Goal: Feedback & Contribution: Submit feedback/report problem

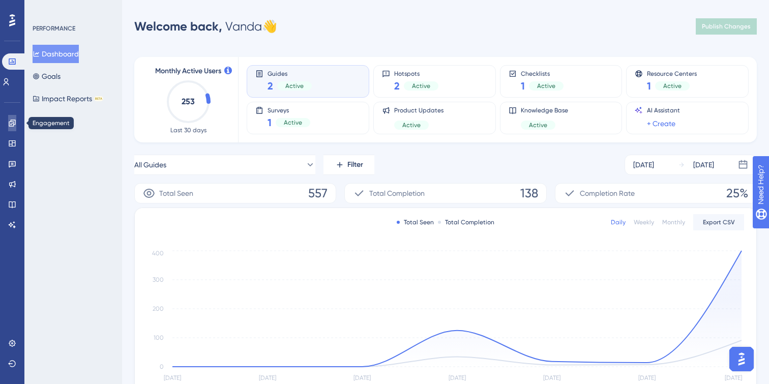
click at [12, 118] on link at bounding box center [12, 123] width 8 height 16
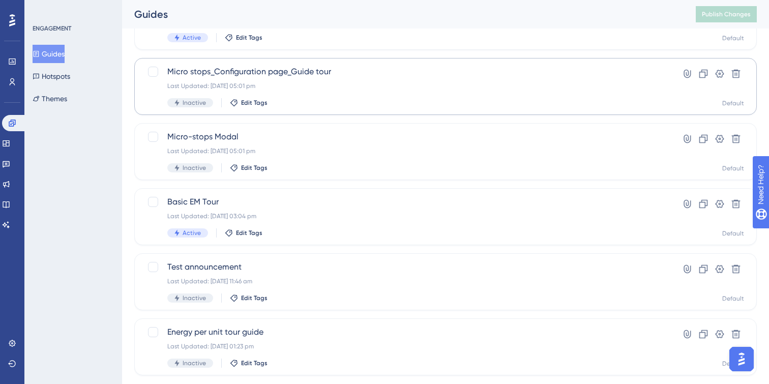
scroll to position [190, 0]
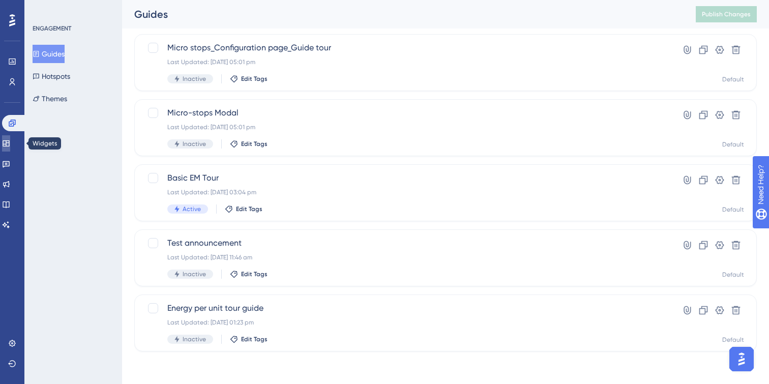
click at [10, 151] on link at bounding box center [6, 143] width 8 height 16
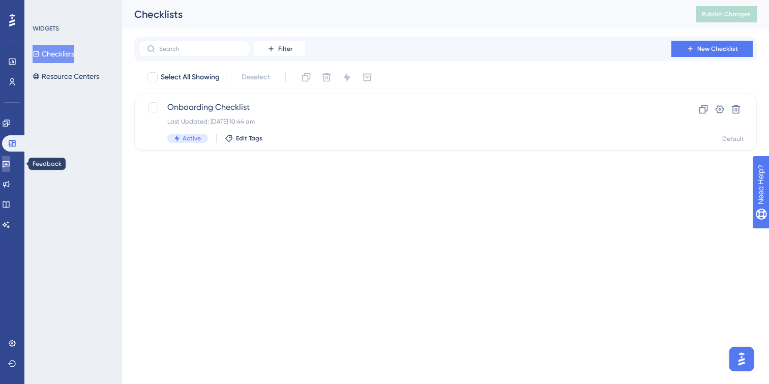
click at [10, 166] on icon at bounding box center [6, 164] width 7 height 7
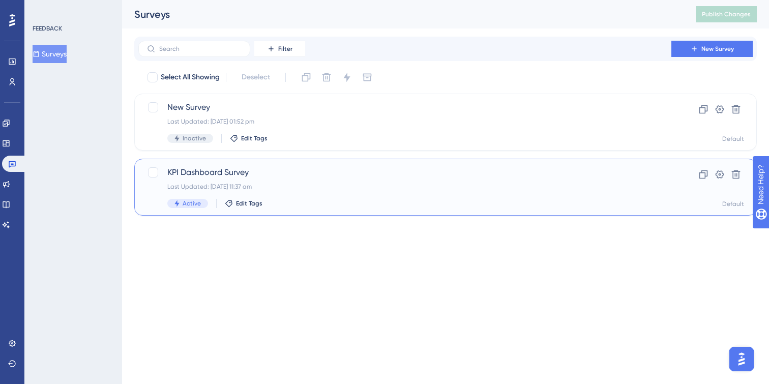
click at [372, 175] on span "KPI Dashboard Survey" at bounding box center [404, 172] width 475 height 12
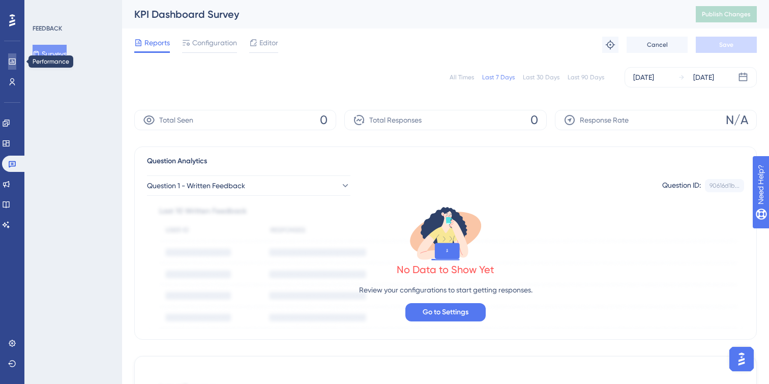
click at [11, 62] on icon at bounding box center [12, 61] width 8 height 8
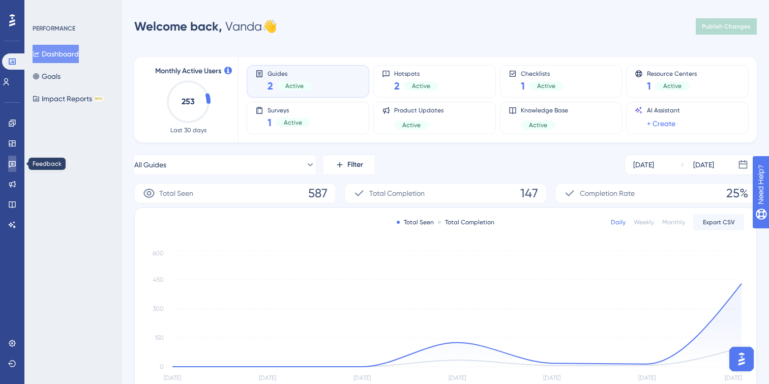
click at [11, 167] on icon at bounding box center [12, 164] width 8 height 8
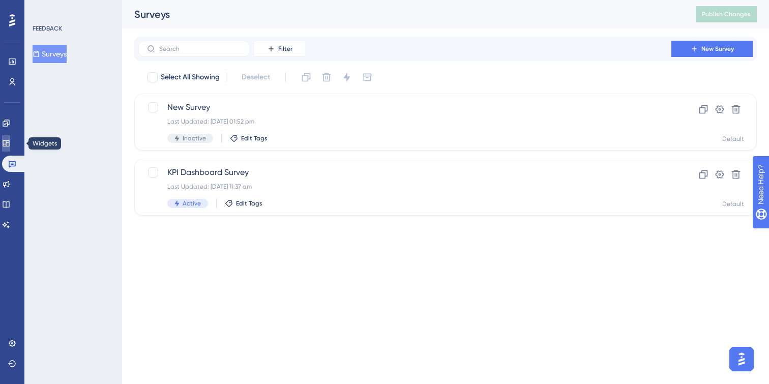
click at [10, 136] on link at bounding box center [6, 143] width 8 height 16
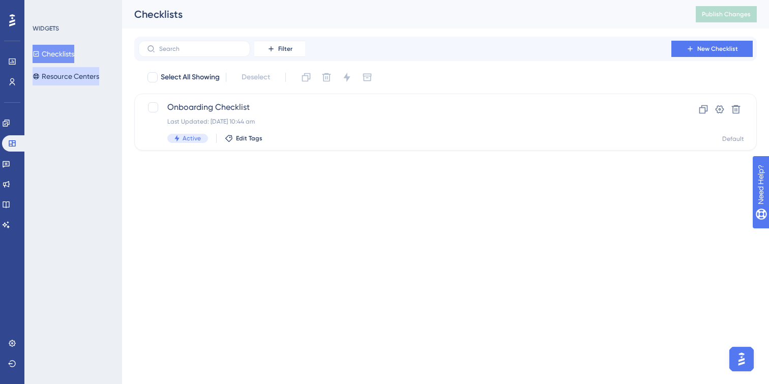
click at [86, 74] on button "Resource Centers" at bounding box center [66, 76] width 67 height 18
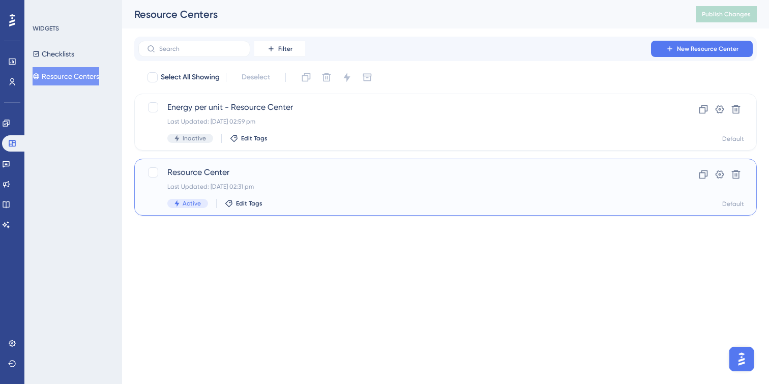
click at [404, 184] on div "Last Updated: 05 Sept 2025 02:31 pm" at bounding box center [404, 187] width 475 height 8
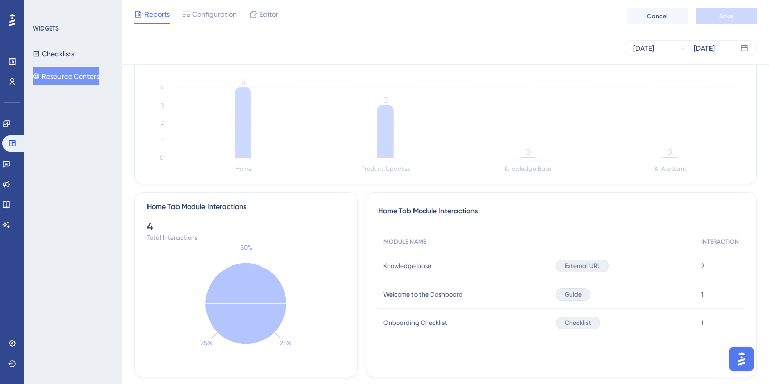
scroll to position [155, 0]
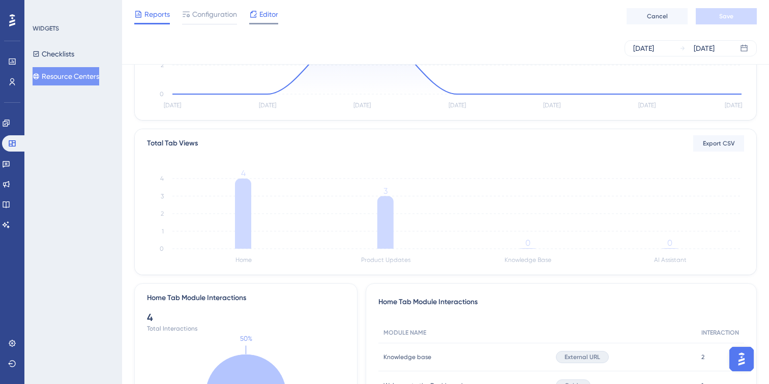
click at [265, 18] on span "Editor" at bounding box center [268, 14] width 19 height 12
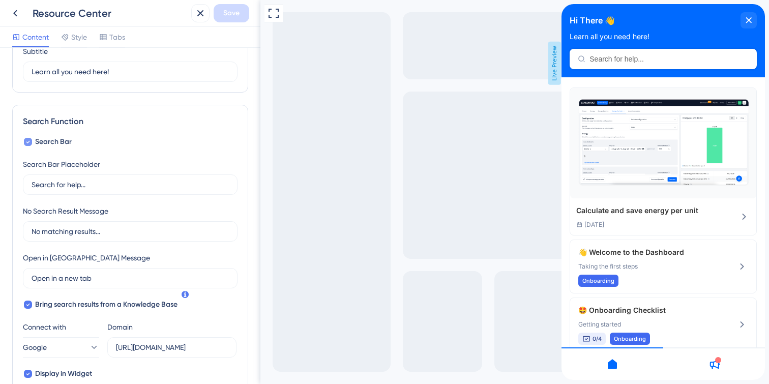
scroll to position [81, 0]
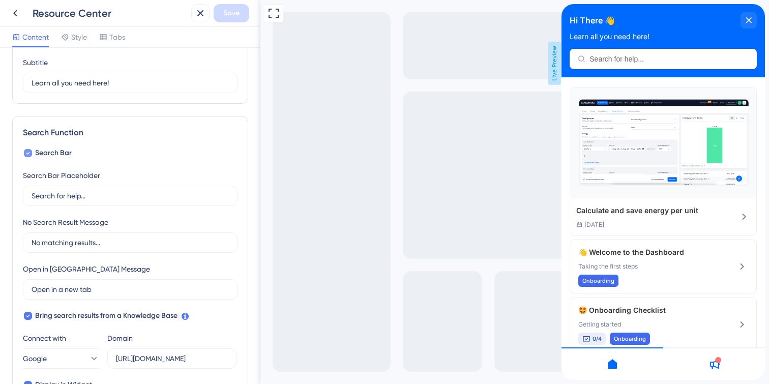
click at [28, 150] on icon at bounding box center [28, 153] width 4 height 8
checkbox input "false"
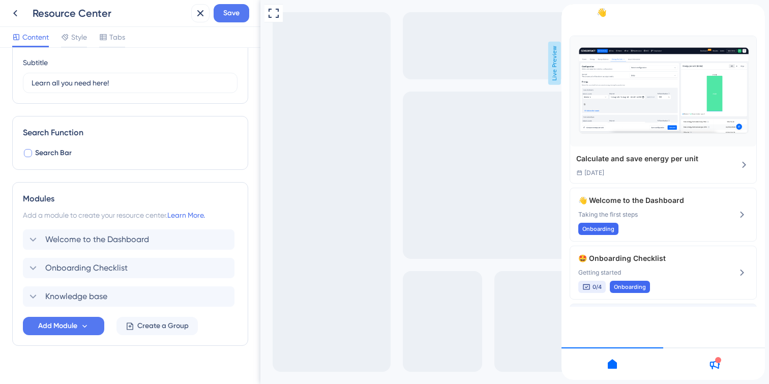
scroll to position [0, 0]
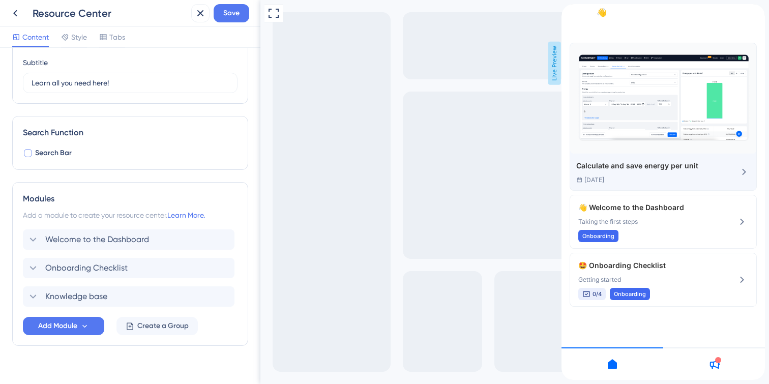
click at [657, 126] on img "Calculate and save energy per unit" at bounding box center [663, 98] width 186 height 110
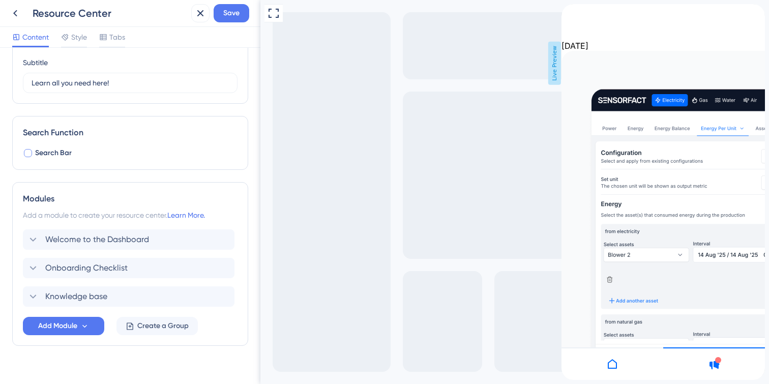
click at [570, 12] on icon "back to header" at bounding box center [566, 8] width 8 height 8
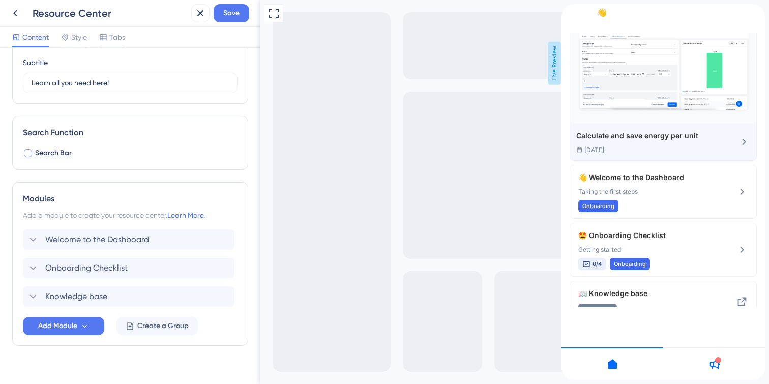
scroll to position [62, 0]
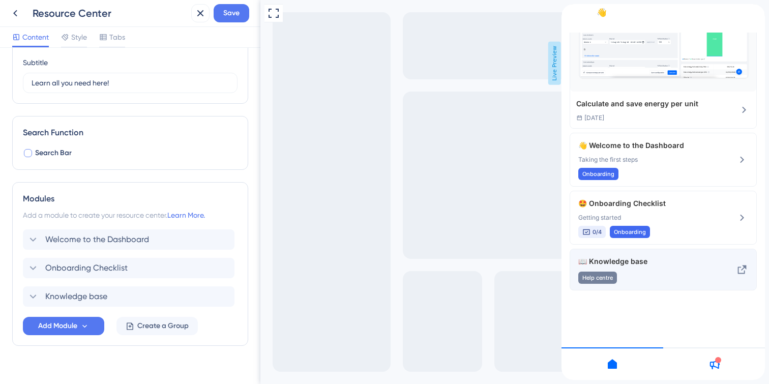
click at [663, 268] on span "📖 Knowledge base" at bounding box center [646, 261] width 136 height 12
click at [607, 268] on span "📖 Knowledge base" at bounding box center [646, 261] width 136 height 12
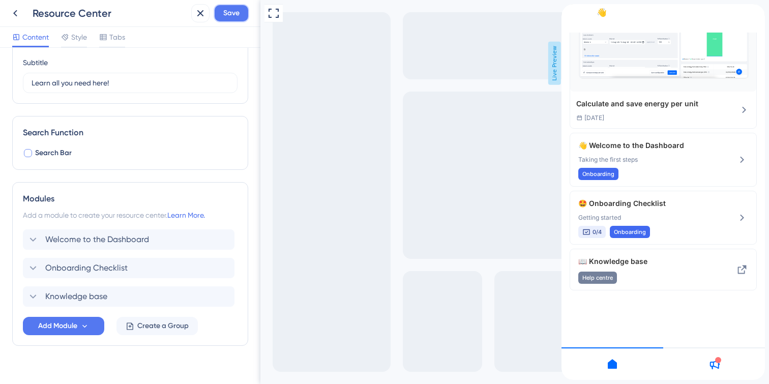
click at [226, 13] on span "Save" at bounding box center [231, 13] width 16 height 12
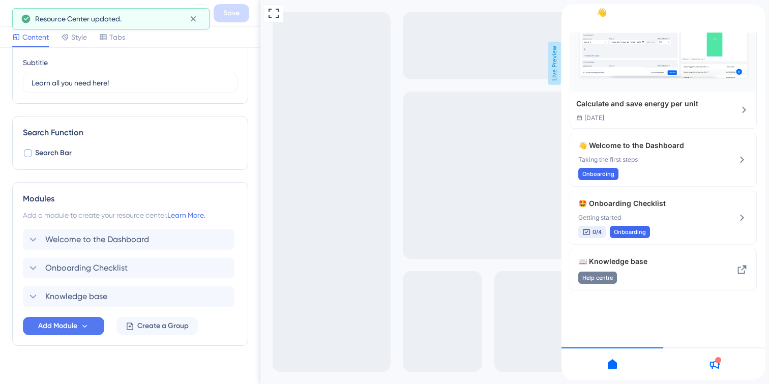
scroll to position [0, 0]
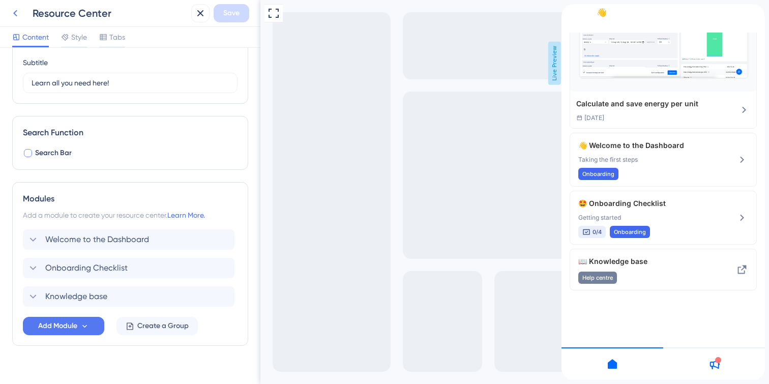
click at [17, 5] on button at bounding box center [15, 13] width 18 height 18
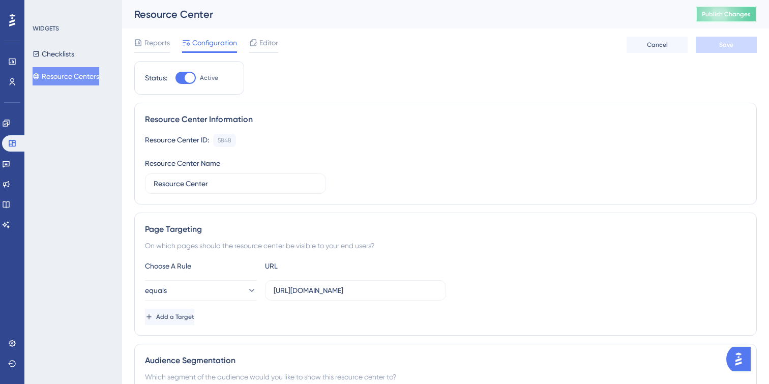
click at [732, 14] on span "Publish Changes" at bounding box center [726, 14] width 49 height 8
click at [81, 75] on button "Resource Centers" at bounding box center [66, 76] width 67 height 18
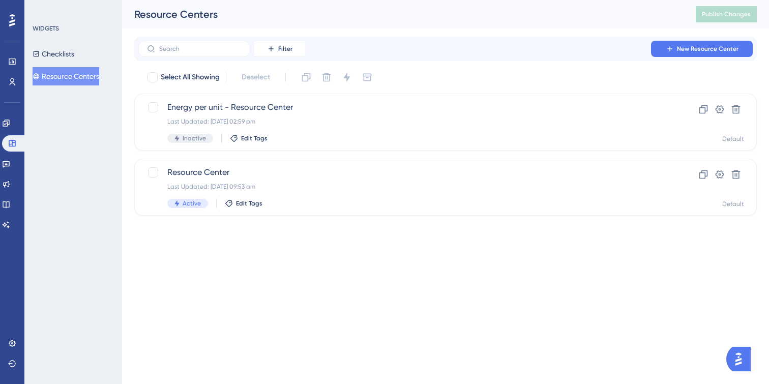
click at [94, 74] on button "Resource Centers" at bounding box center [66, 76] width 67 height 18
click at [306, 178] on span "Resource Center" at bounding box center [404, 172] width 475 height 12
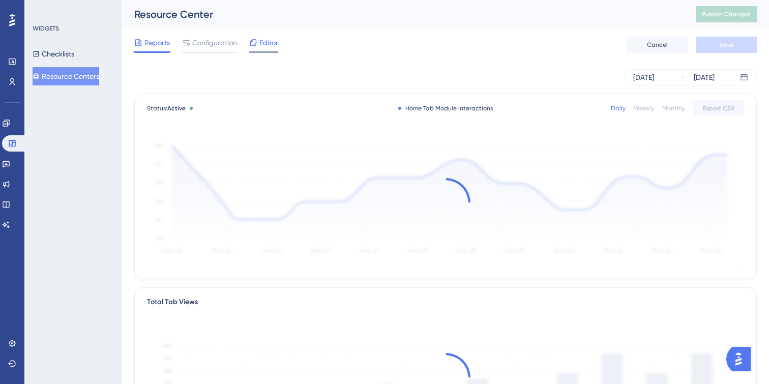
click at [267, 49] on div "Editor" at bounding box center [263, 45] width 29 height 16
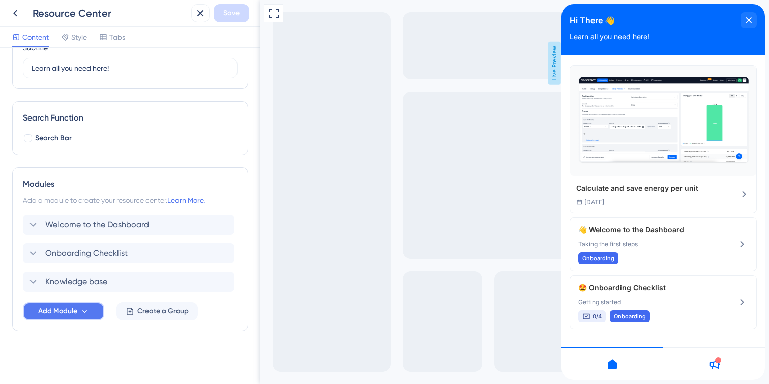
click at [79, 315] on button "Add Module" at bounding box center [63, 311] width 81 height 18
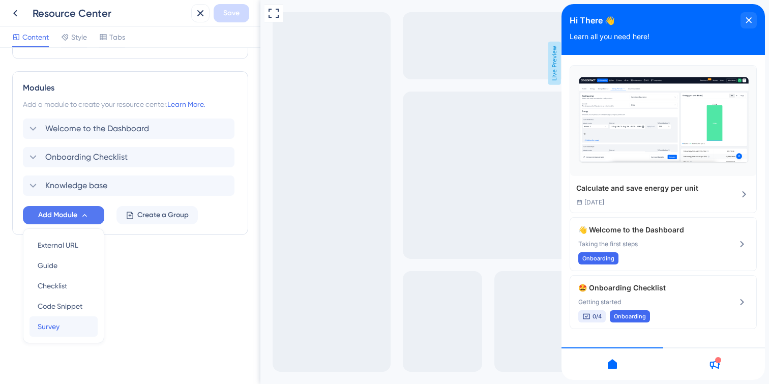
click at [63, 326] on div "Survey Survey" at bounding box center [64, 326] width 52 height 20
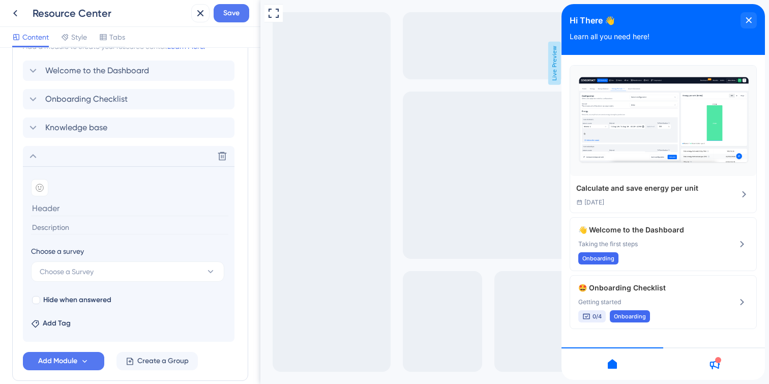
scroll to position [251, 0]
click at [41, 189] on icon at bounding box center [40, 187] width 8 height 8
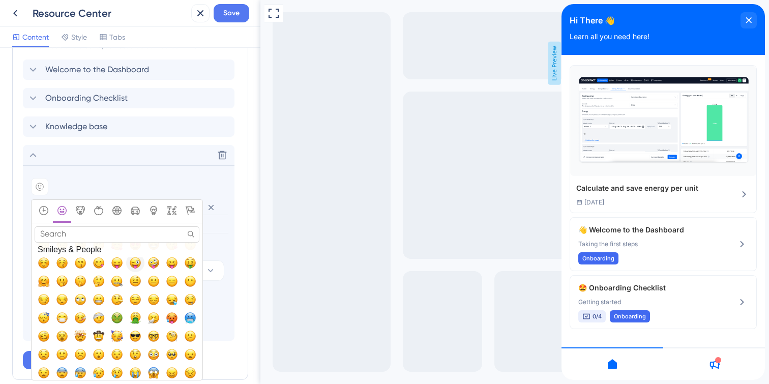
scroll to position [0, 0]
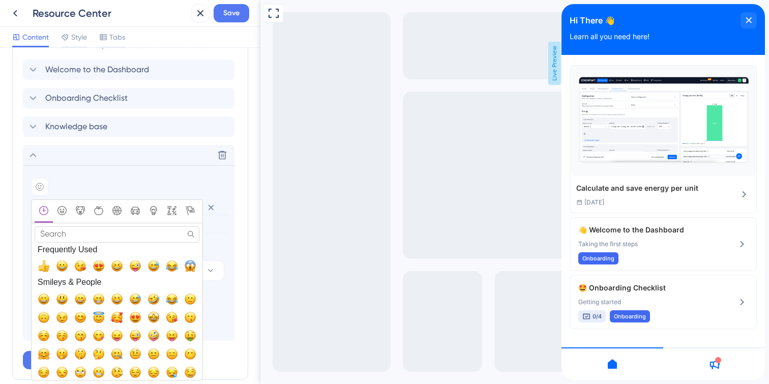
click at [119, 182] on div "Add emoji" at bounding box center [128, 186] width 195 height 17
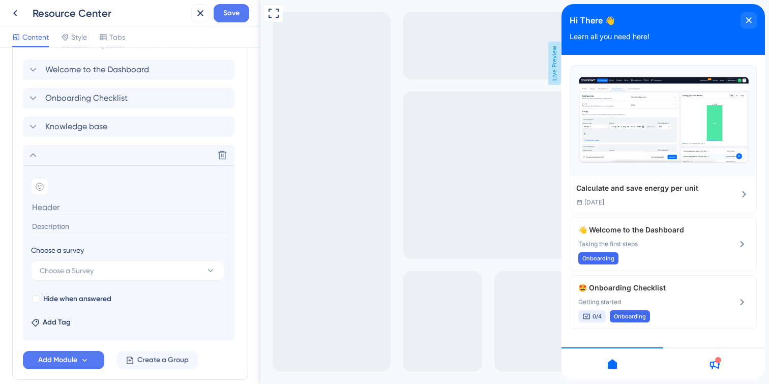
click at [67, 210] on input at bounding box center [129, 207] width 197 height 16
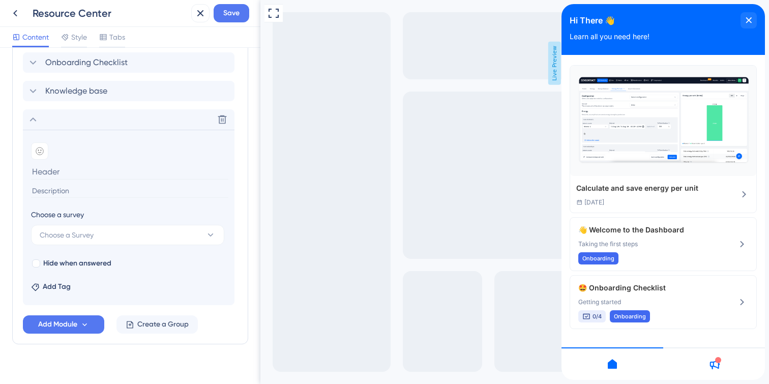
scroll to position [290, 0]
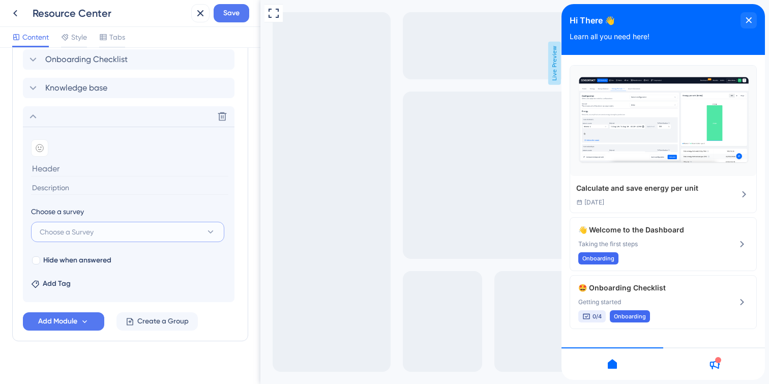
click at [111, 237] on button "Choose a Survey" at bounding box center [127, 232] width 193 height 20
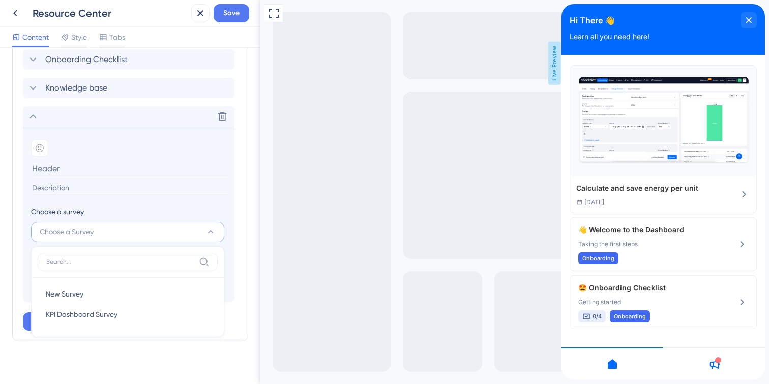
scroll to position [300, 0]
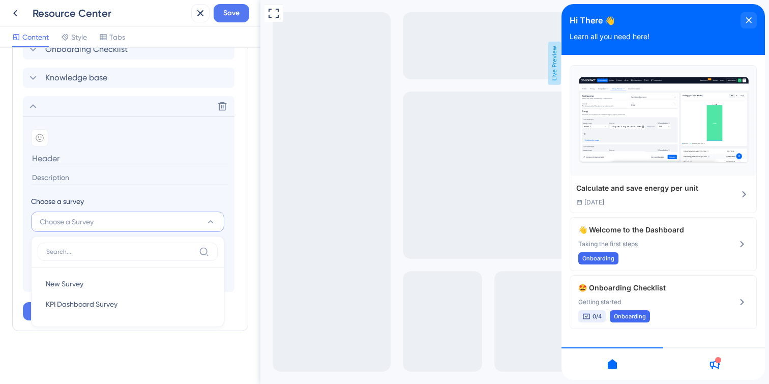
click at [126, 193] on section "Add emoji Choose a survey Choose a Survey New Survey New Survey KPI Dashboard S…" at bounding box center [129, 203] width 212 height 175
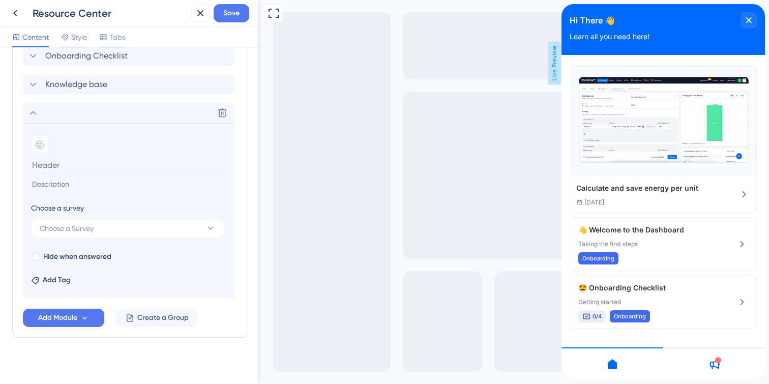
scroll to position [300, 0]
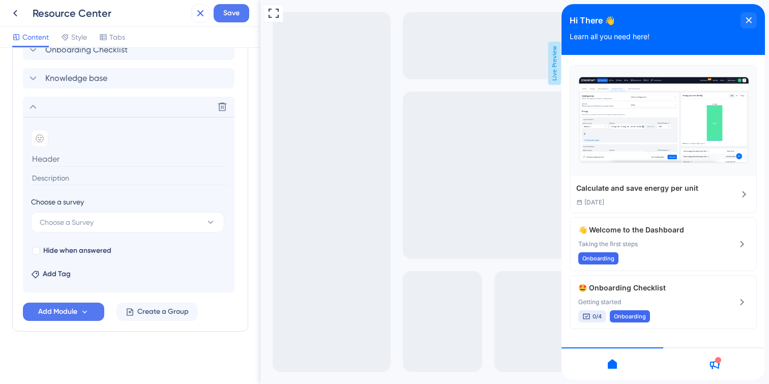
click at [194, 14] on icon at bounding box center [200, 13] width 12 height 12
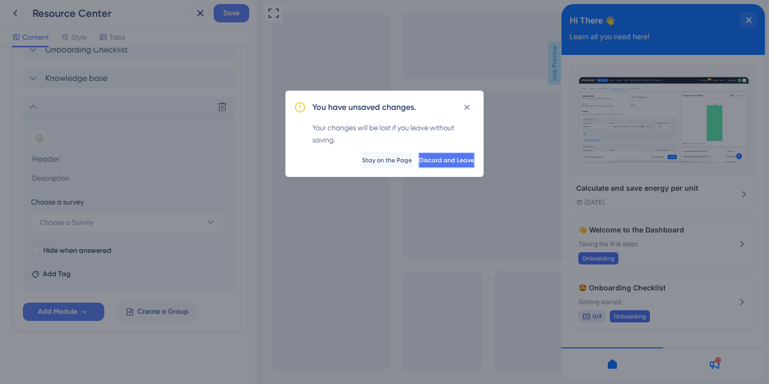
click at [418, 155] on button "Discard and Leave" at bounding box center [446, 160] width 57 height 16
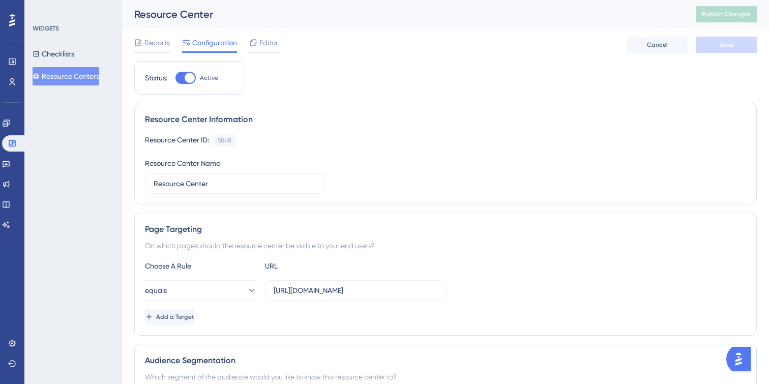
click at [744, 358] on img "Open AI Assistant Launcher" at bounding box center [738, 359] width 18 height 18
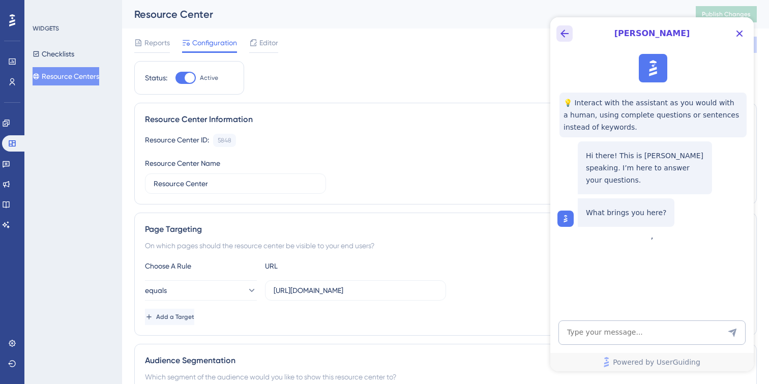
click at [567, 33] on icon "Back Button" at bounding box center [565, 33] width 12 height 12
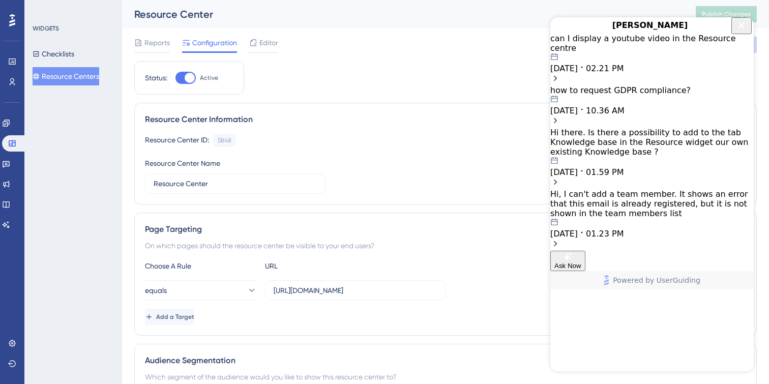
click at [742, 31] on icon "Close Button" at bounding box center [742, 25] width 12 height 12
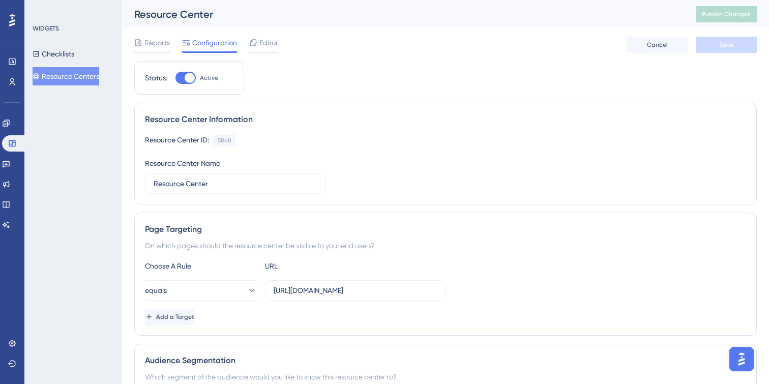
click at [14, 19] on icon at bounding box center [12, 20] width 6 height 12
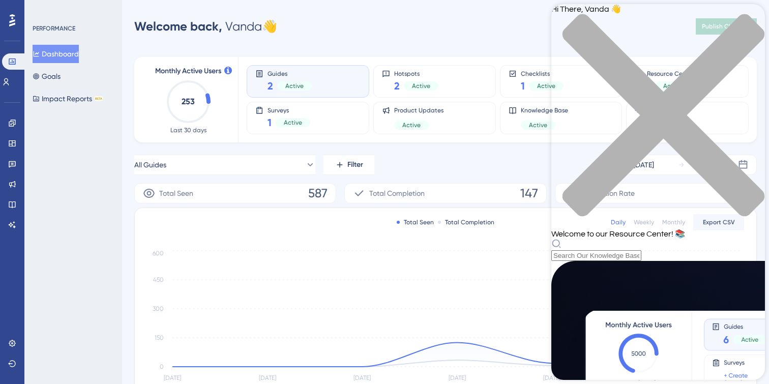
scroll to position [191, 0]
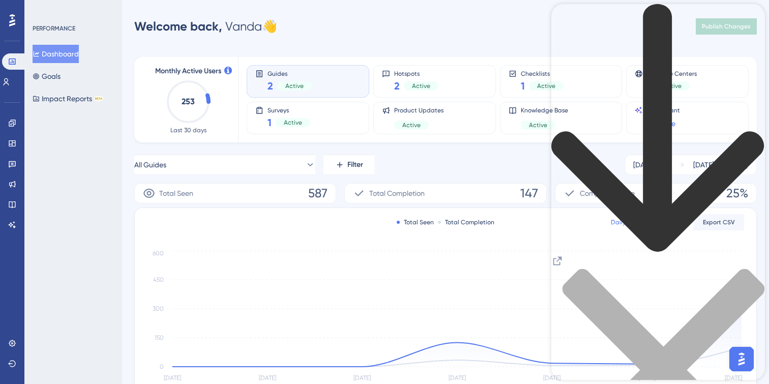
click at [569, 18] on icon "back to header" at bounding box center [658, 128] width 214 height 249
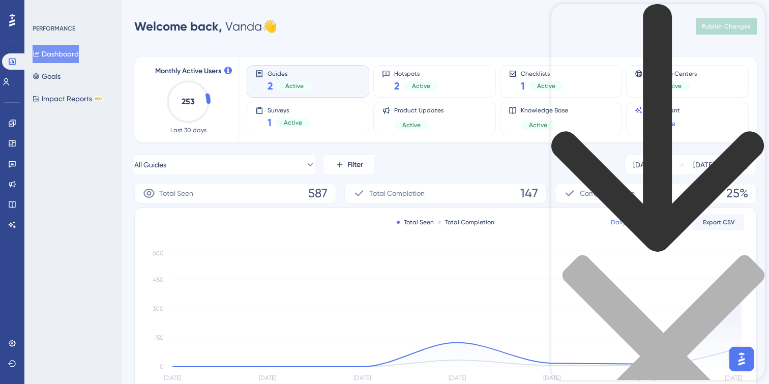
scroll to position [75, 0]
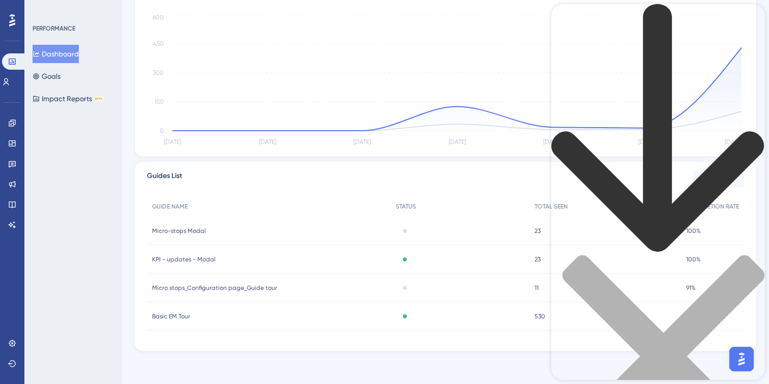
scroll to position [0, 0]
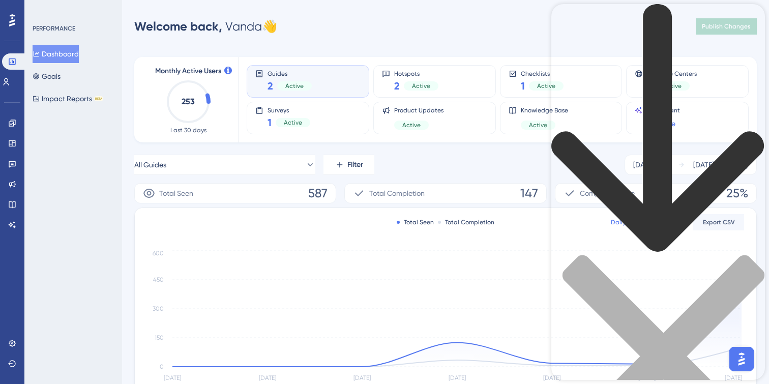
click at [569, 16] on icon "back to header" at bounding box center [658, 128] width 214 height 249
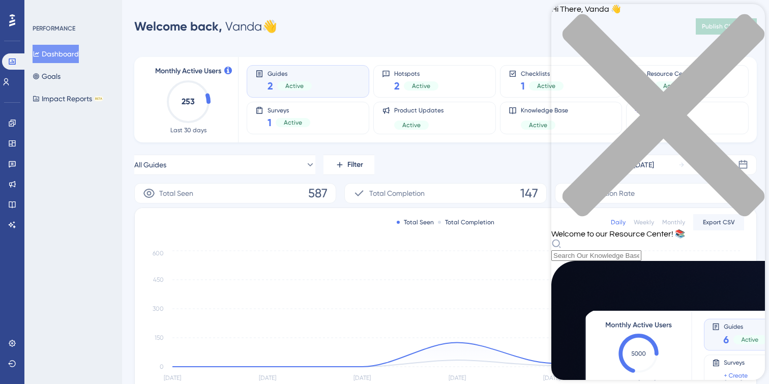
scroll to position [184, 0]
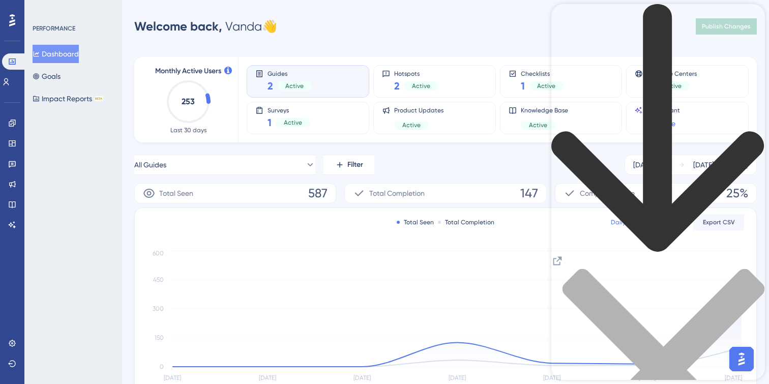
click at [573, 20] on div "back to header" at bounding box center [658, 129] width 214 height 251
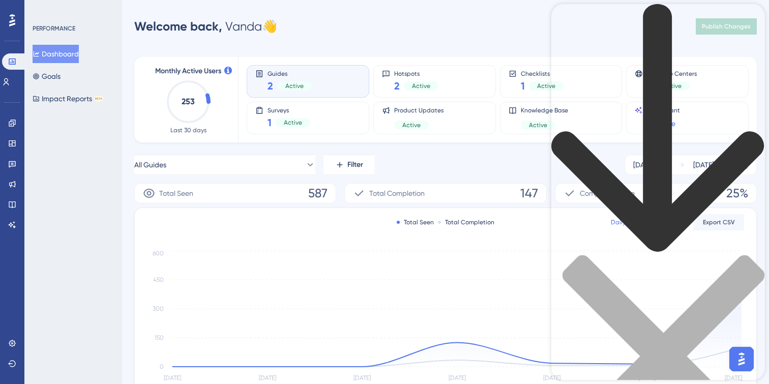
scroll to position [441, 0]
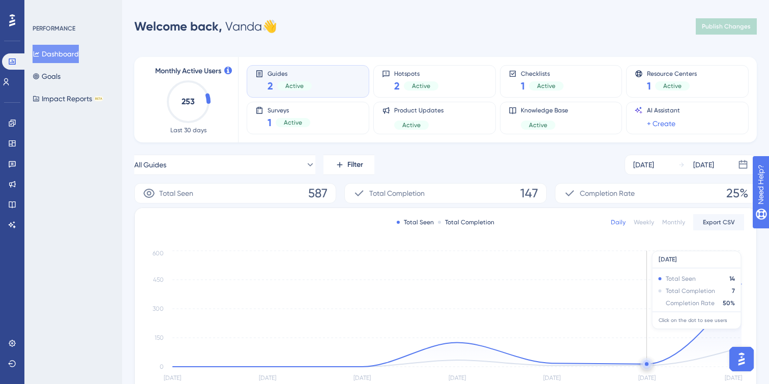
scroll to position [0, 0]
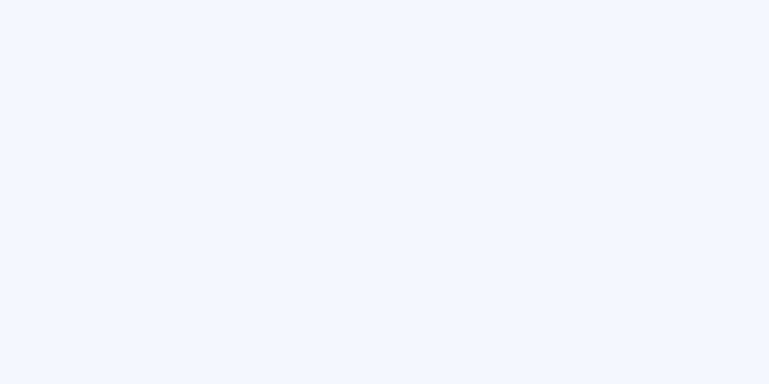
click at [762, 0] on html at bounding box center [384, 0] width 769 height 0
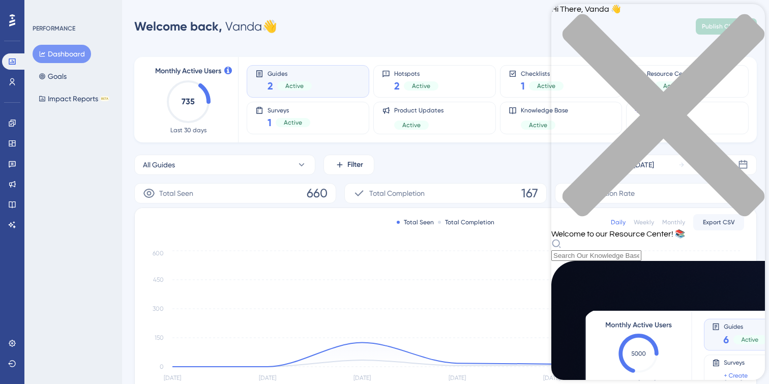
scroll to position [65, 0]
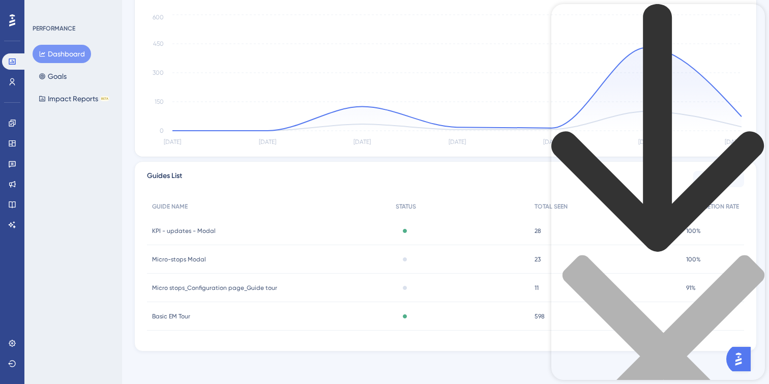
scroll to position [0, 0]
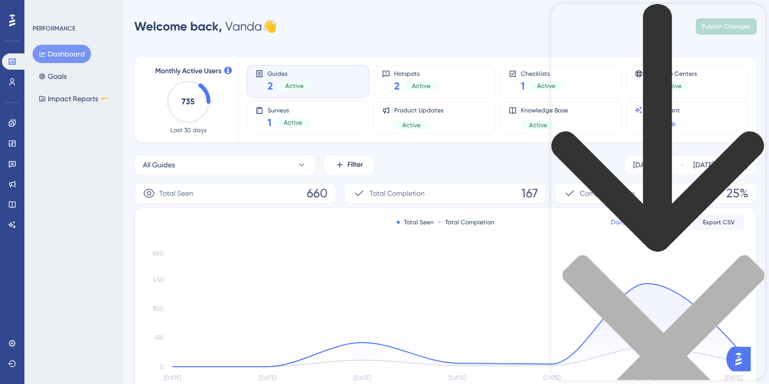
click at [571, 24] on div "back to header" at bounding box center [658, 129] width 214 height 251
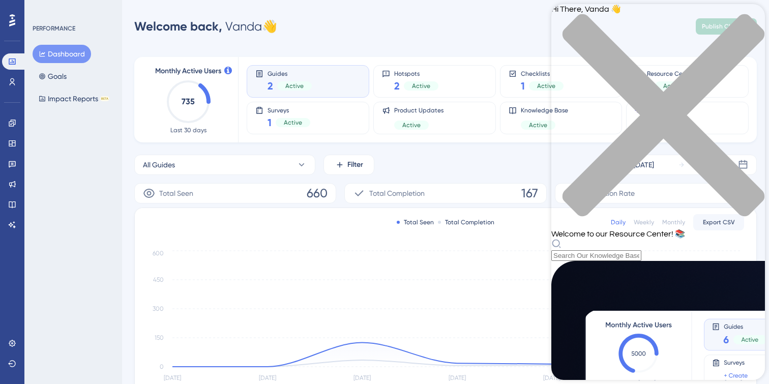
scroll to position [170, 0]
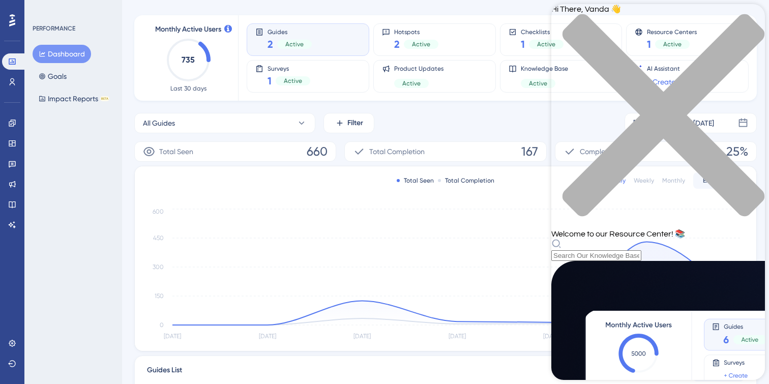
scroll to position [0, 0]
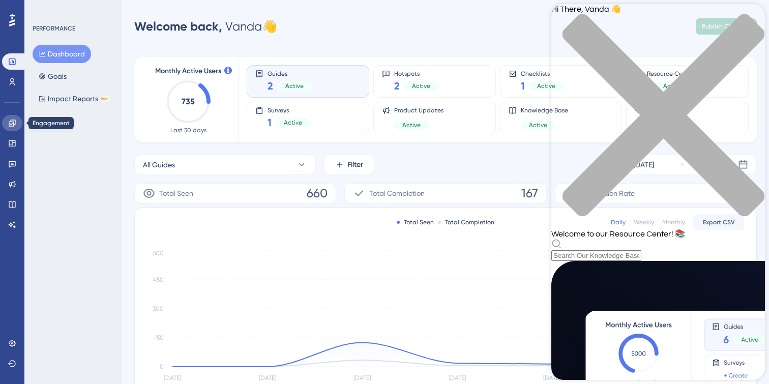
click at [9, 120] on icon at bounding box center [12, 123] width 8 height 8
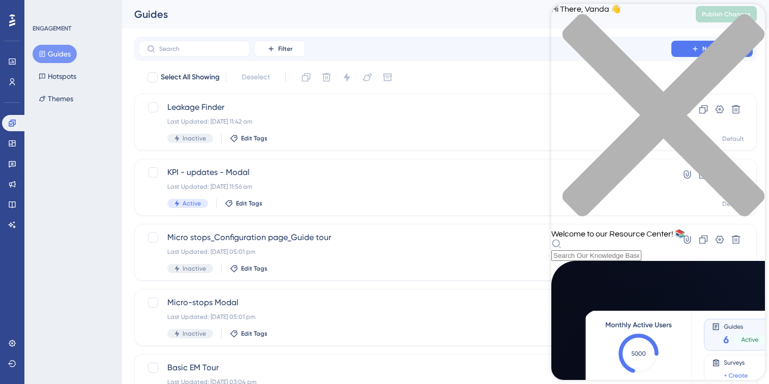
click at [754, 17] on div "close resource center" at bounding box center [658, 121] width 214 height 215
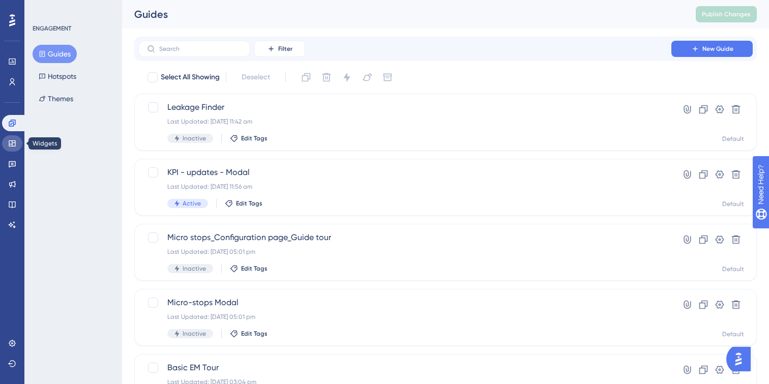
click at [10, 146] on icon at bounding box center [12, 143] width 8 height 8
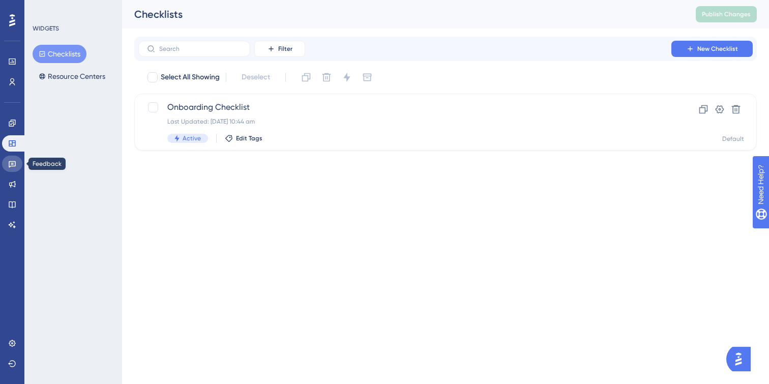
click at [9, 165] on icon at bounding box center [12, 164] width 7 height 7
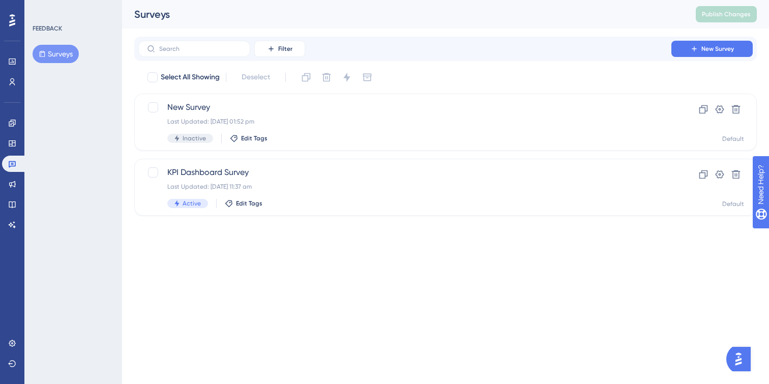
click at [706, 50] on span "New Survey" at bounding box center [717, 49] width 33 height 8
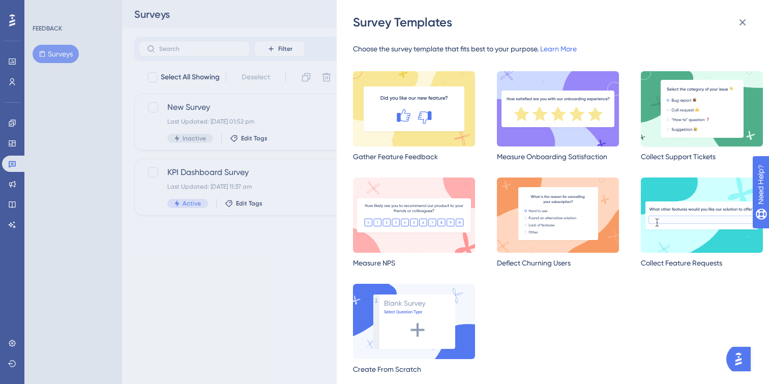
scroll to position [6, 0]
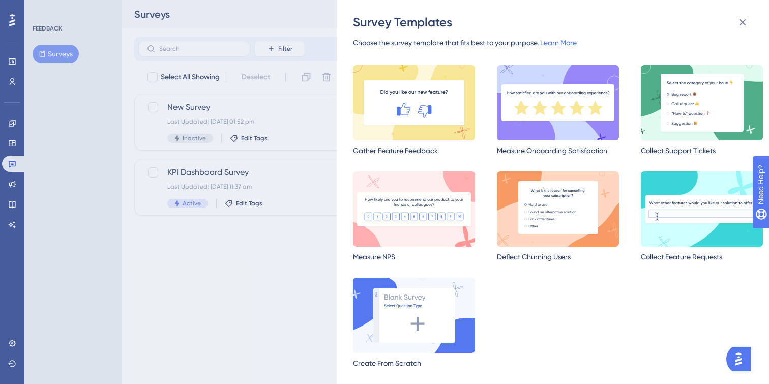
click at [671, 114] on img at bounding box center [702, 102] width 122 height 75
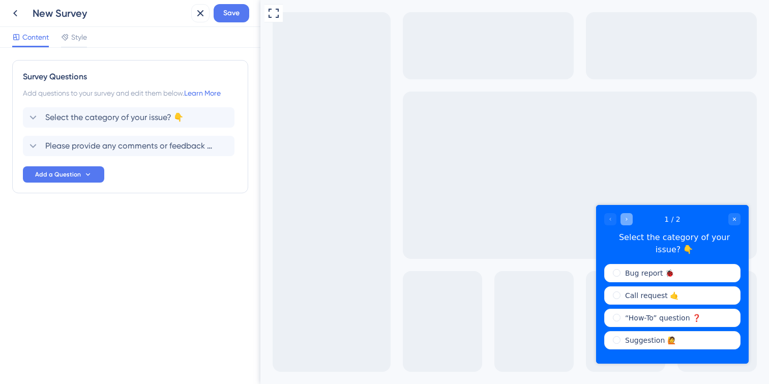
click at [629, 222] on div "Go to Question 2" at bounding box center [627, 219] width 12 height 12
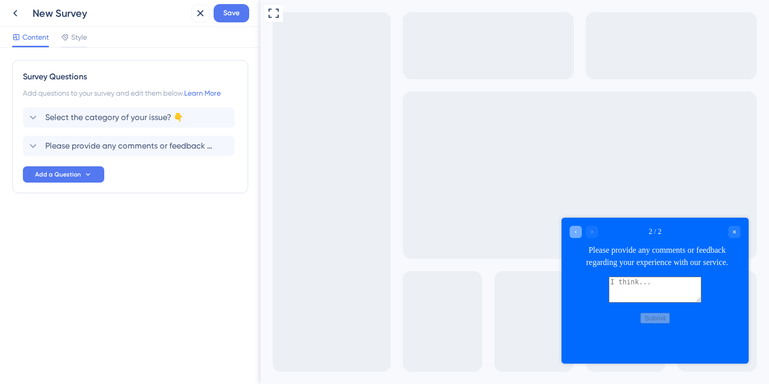
click at [575, 229] on icon "Go to Question 1" at bounding box center [576, 232] width 6 height 6
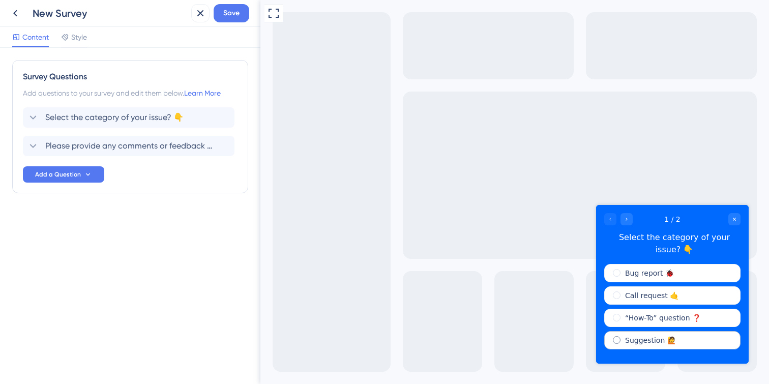
click at [639, 344] on label "Suggestion 🙋" at bounding box center [650, 340] width 51 height 10
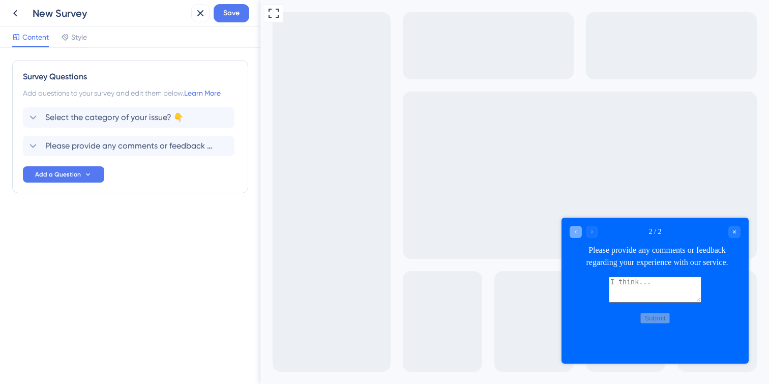
click at [575, 231] on icon "Go to Question 1" at bounding box center [576, 231] width 2 height 3
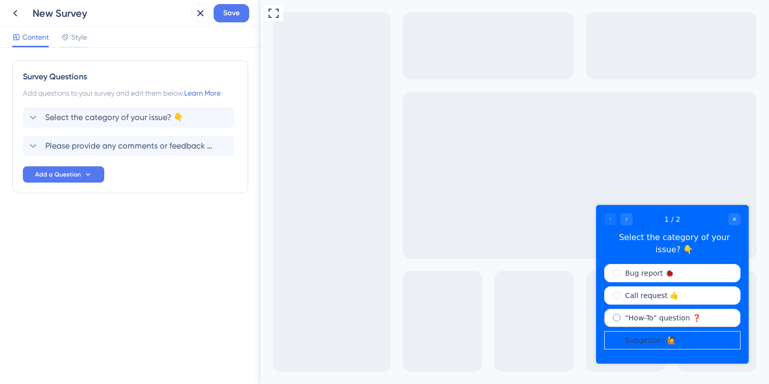
click at [634, 321] on label "“How-To” question ❓" at bounding box center [663, 318] width 76 height 10
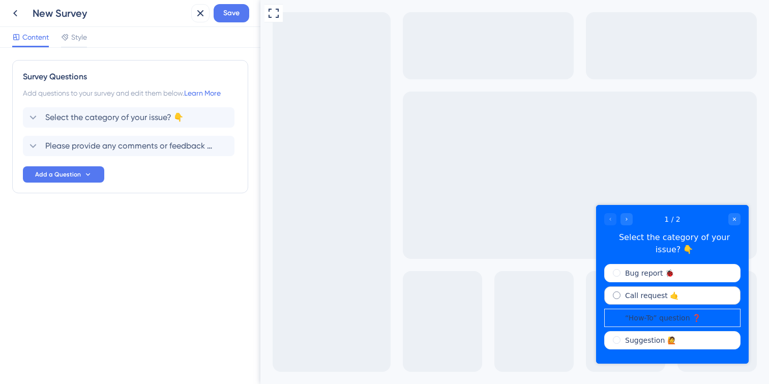
click at [635, 291] on label "Call request 🤙" at bounding box center [651, 295] width 53 height 10
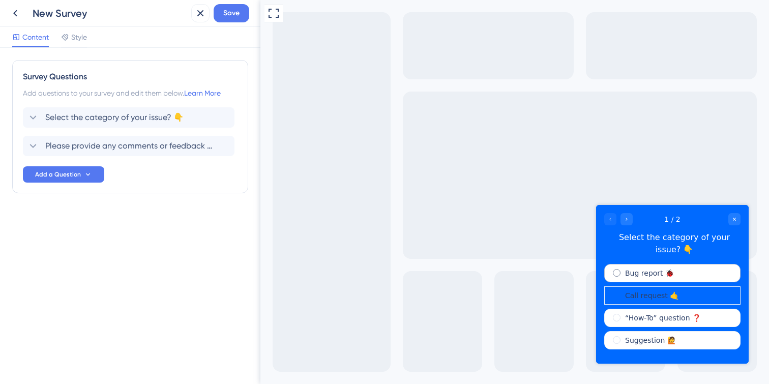
click at [645, 276] on label "Bug report 🐞" at bounding box center [649, 273] width 49 height 10
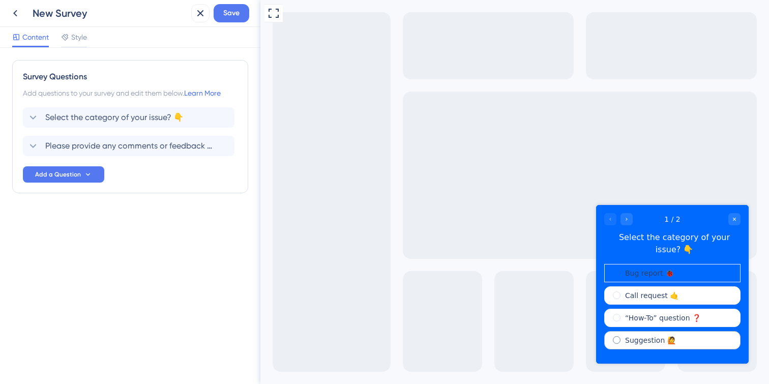
click at [654, 344] on label "Suggestion 🙋" at bounding box center [650, 340] width 51 height 10
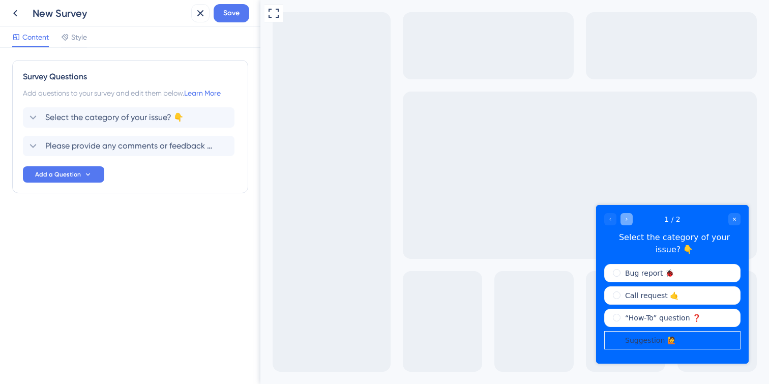
click at [629, 224] on div "Go to Question 2" at bounding box center [627, 219] width 12 height 12
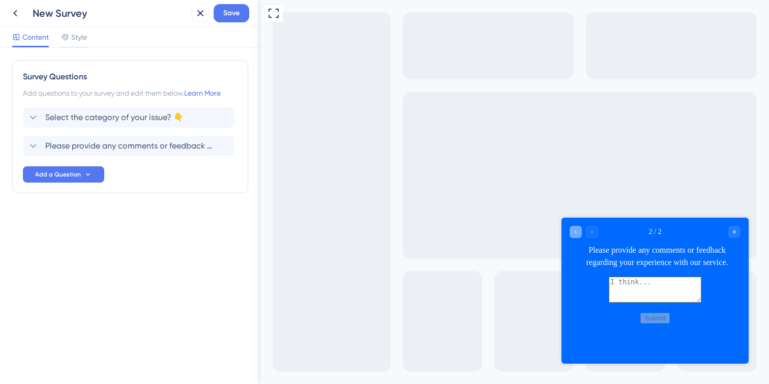
click at [577, 234] on icon "Go to Question 1" at bounding box center [576, 232] width 6 height 6
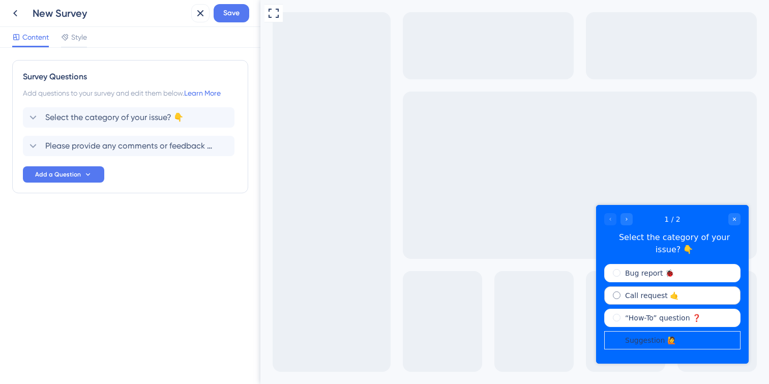
click at [631, 297] on label "Call request 🤙" at bounding box center [651, 295] width 53 height 10
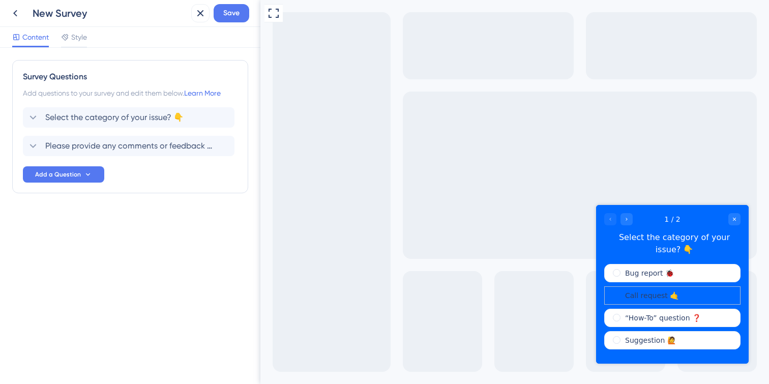
click at [631, 296] on label "Call request 🤙" at bounding box center [651, 295] width 53 height 10
click at [37, 145] on icon at bounding box center [33, 146] width 12 height 12
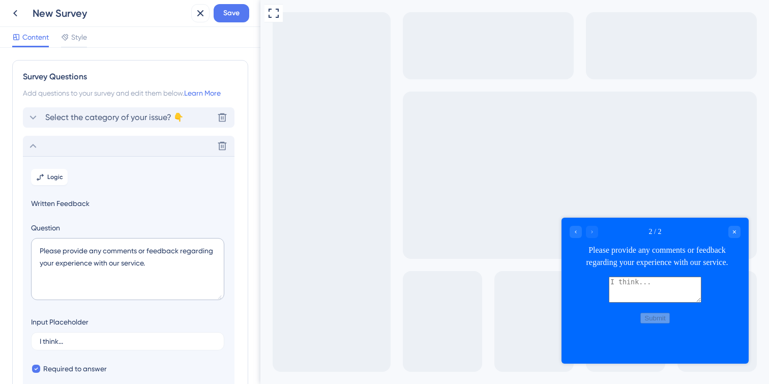
click at [32, 116] on icon at bounding box center [33, 117] width 12 height 12
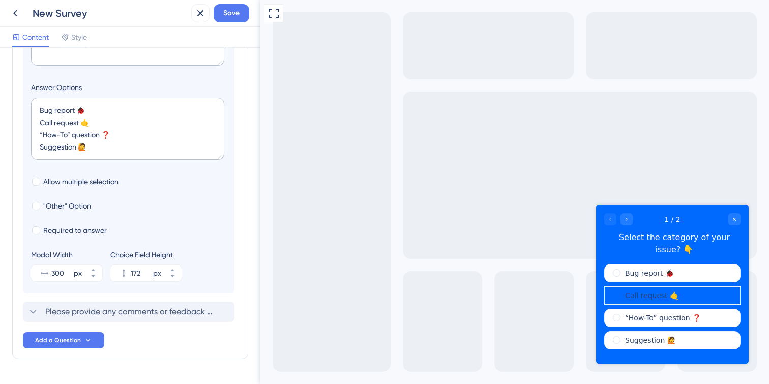
scroll to position [207, 0]
drag, startPoint x: 52, startPoint y: 122, endPoint x: 39, endPoint y: 121, distance: 13.2
click at [39, 121] on textarea "Bug report 🐞 Call request 🤙 “How-To” question ❓ Suggestion 🙋" at bounding box center [127, 128] width 193 height 62
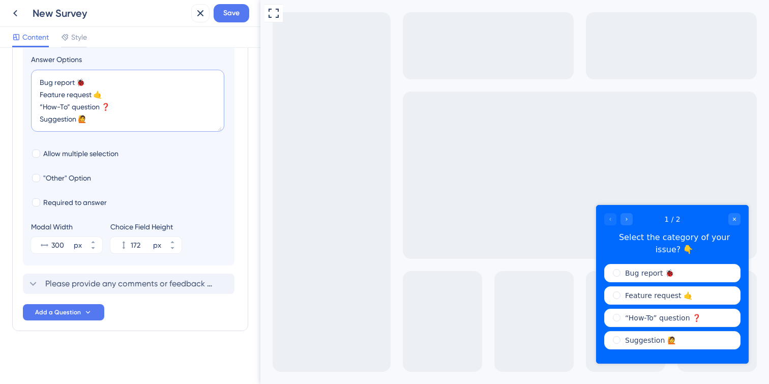
scroll to position [234, 0]
type textarea "Bug report 🐞 Feature request 🤙 “How-To” question ❓ Suggestion 🙋"
click at [31, 286] on icon at bounding box center [33, 284] width 12 height 12
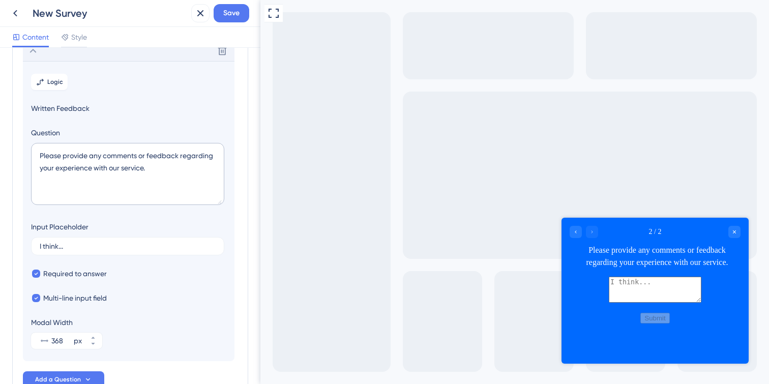
scroll to position [88, 0]
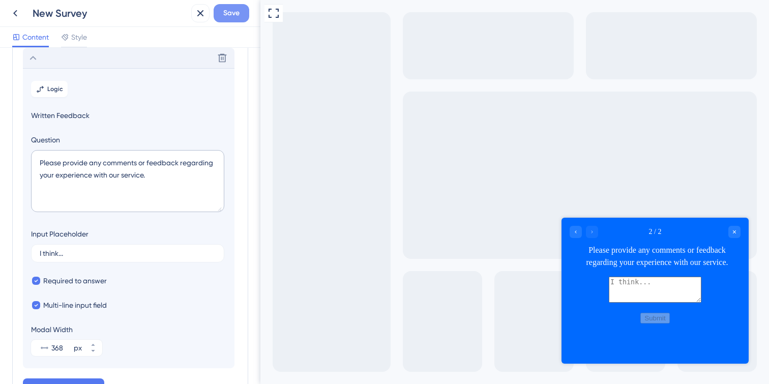
click at [232, 12] on span "Save" at bounding box center [231, 13] width 16 height 12
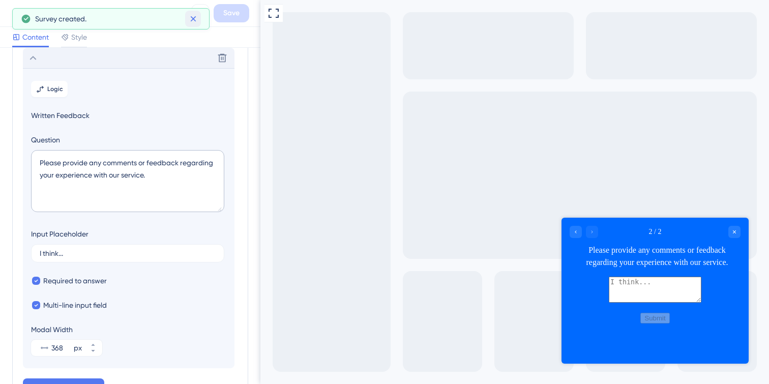
click at [195, 22] on icon at bounding box center [193, 19] width 10 height 10
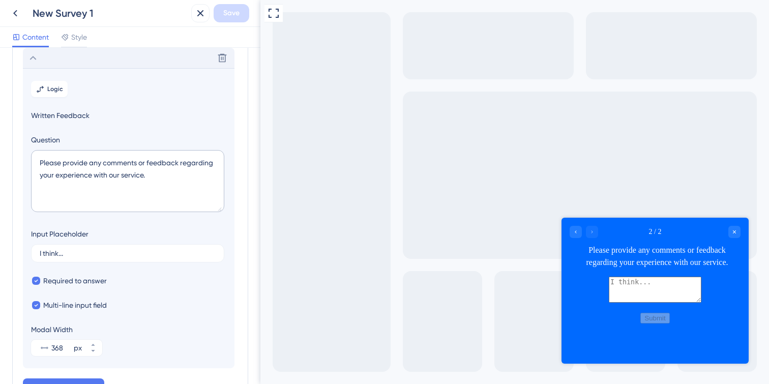
click at [71, 14] on div "New Survey 1" at bounding box center [110, 13] width 155 height 14
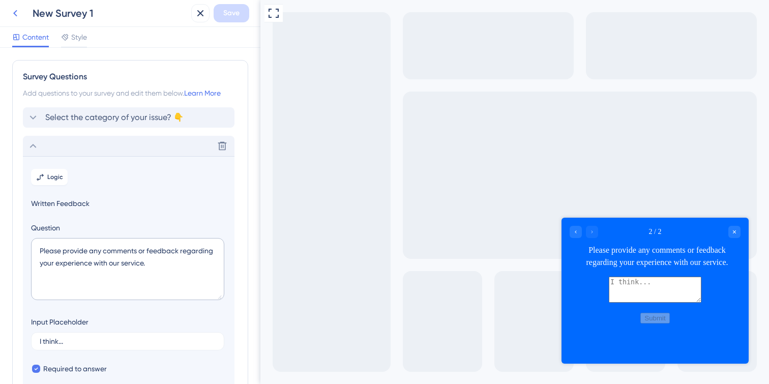
click at [15, 11] on icon at bounding box center [15, 13] width 4 height 7
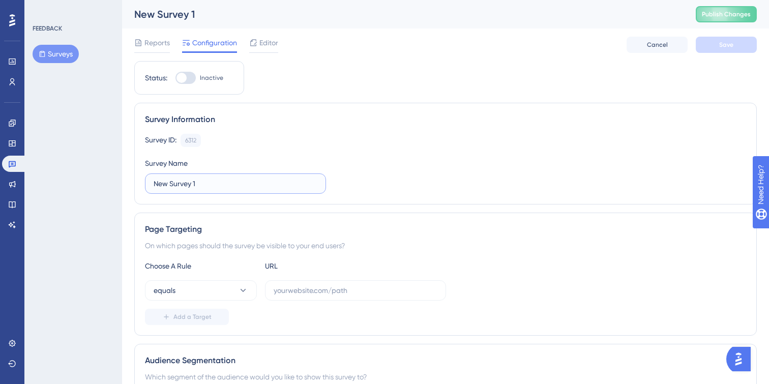
drag, startPoint x: 199, startPoint y: 185, endPoint x: 150, endPoint y: 185, distance: 49.9
click at [150, 185] on label "New Survey 1" at bounding box center [235, 183] width 181 height 20
type input "Energy per unit Survey"
click at [743, 47] on button "Save" at bounding box center [726, 45] width 61 height 16
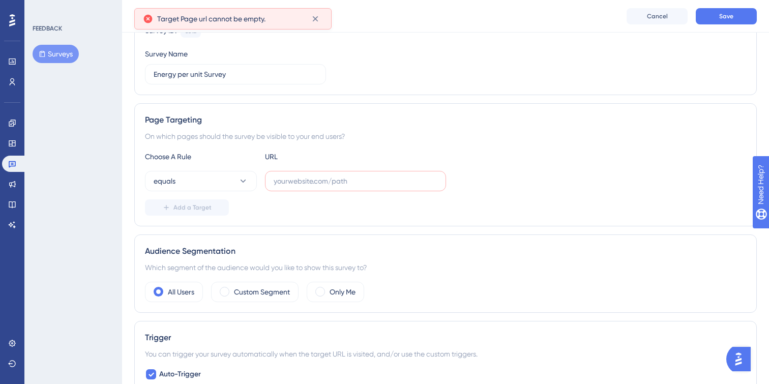
scroll to position [116, 0]
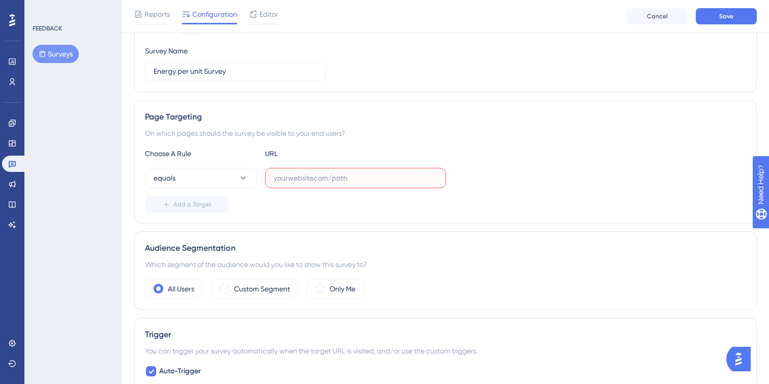
click at [316, 180] on input "text" at bounding box center [356, 177] width 164 height 11
paste input "https://app.sensorfact.nl/electricity/analysis/energy-by-unit"
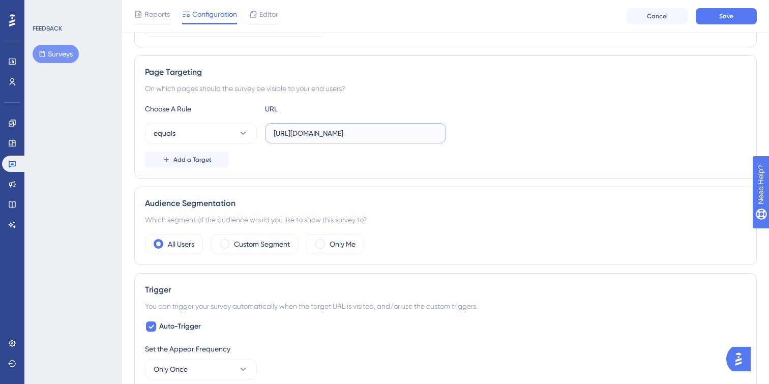
scroll to position [164, 0]
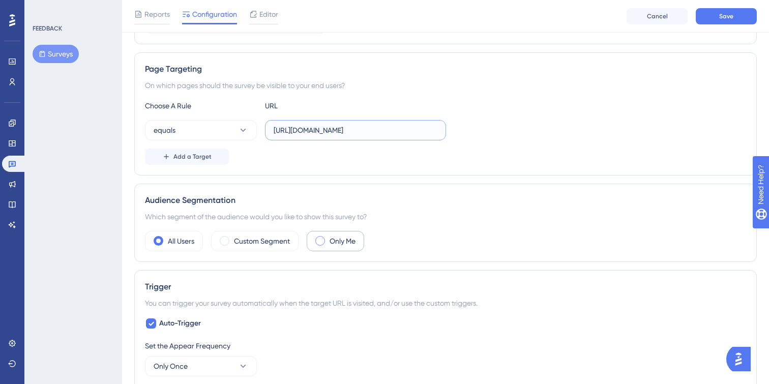
type input "https://app.sensorfact.nl/electricity/analysis/energy-by-unit"
click at [329, 247] on div "Only Me" at bounding box center [335, 241] width 57 height 20
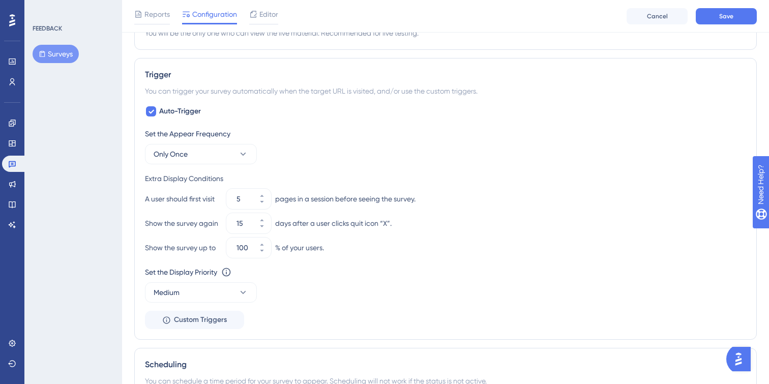
scroll to position [399, 0]
click at [269, 200] on button "5" at bounding box center [262, 203] width 18 height 10
click at [269, 200] on button "4" at bounding box center [262, 203] width 18 height 10
click at [269, 200] on button "3" at bounding box center [262, 203] width 18 height 10
click at [269, 203] on button "2" at bounding box center [262, 203] width 18 height 10
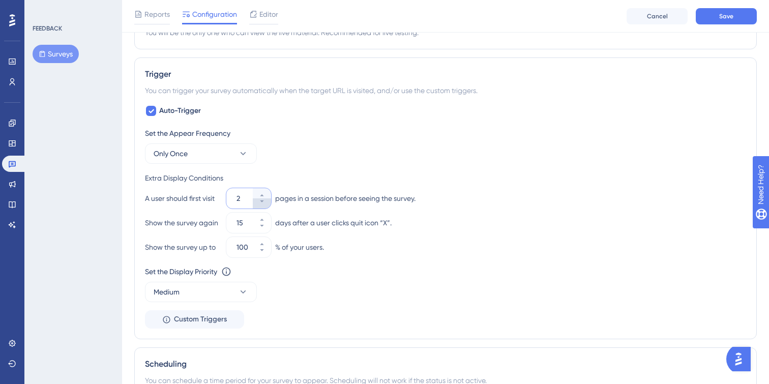
type input "1"
click at [297, 127] on div "Set the Appear Frequency" at bounding box center [445, 133] width 601 height 12
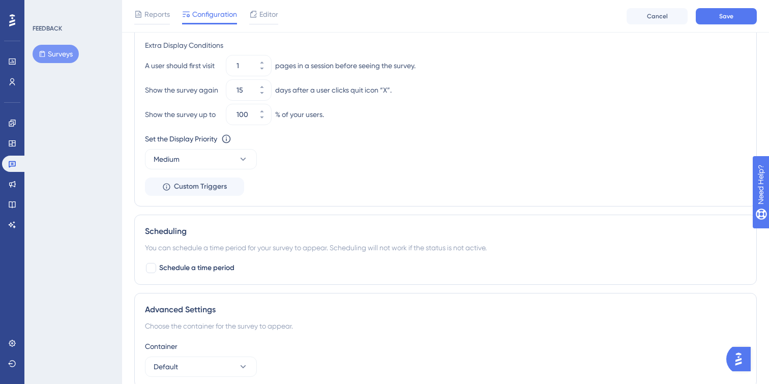
scroll to position [597, 0]
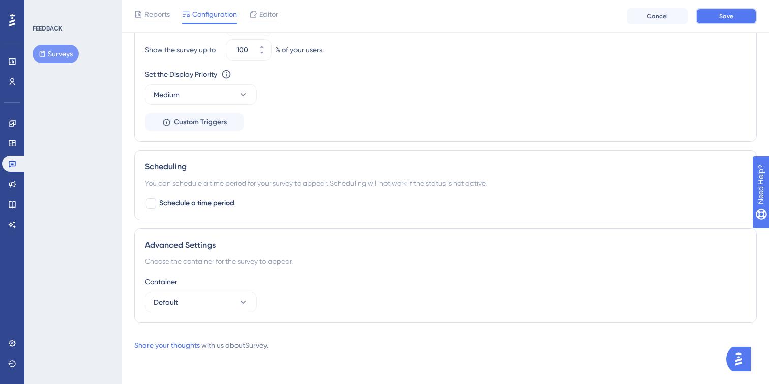
click at [717, 21] on button "Save" at bounding box center [726, 16] width 61 height 16
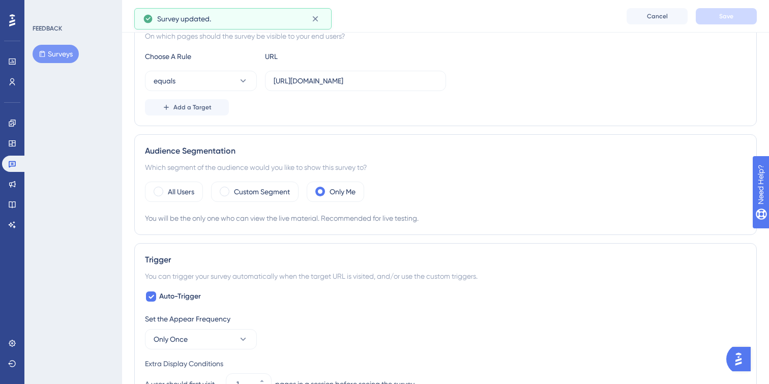
scroll to position [0, 0]
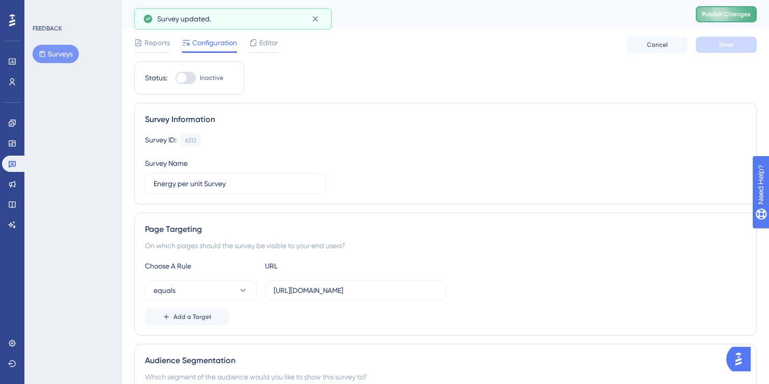
click at [739, 14] on span "Publish Changes" at bounding box center [726, 14] width 49 height 8
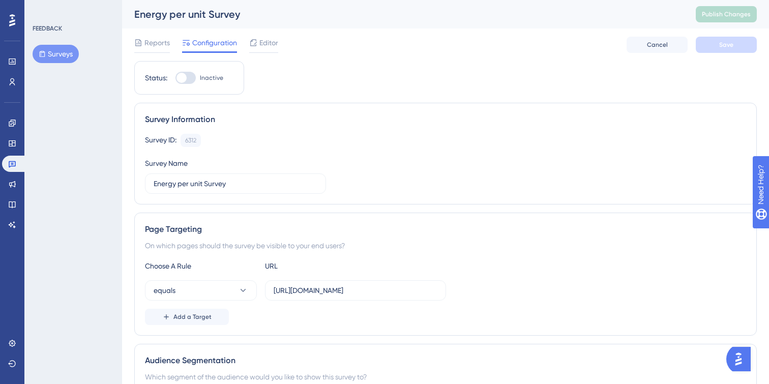
click at [189, 77] on div at bounding box center [185, 78] width 20 height 12
click at [175, 78] on input "Inactive" at bounding box center [175, 78] width 1 height 1
checkbox input "true"
click at [722, 37] on button "Save" at bounding box center [726, 45] width 61 height 16
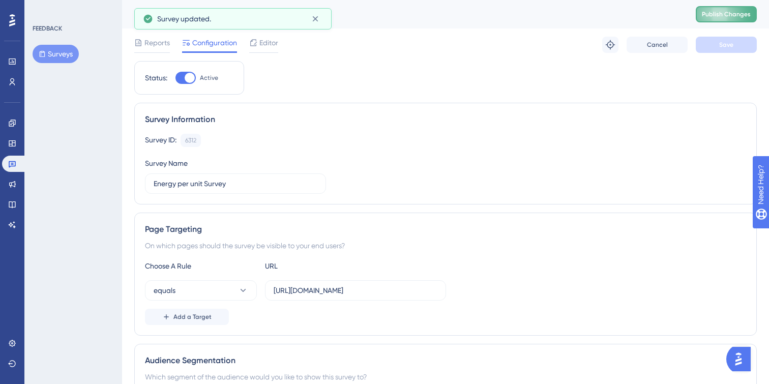
click at [723, 11] on span "Publish Changes" at bounding box center [726, 14] width 49 height 8
click at [13, 145] on icon at bounding box center [12, 143] width 8 height 8
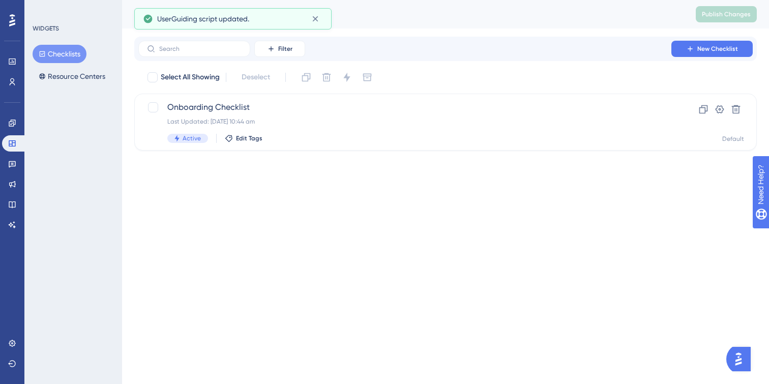
click at [74, 67] on div "Checklists Resource Centers" at bounding box center [74, 65] width 82 height 41
click at [75, 69] on button "Resource Centers" at bounding box center [72, 76] width 79 height 18
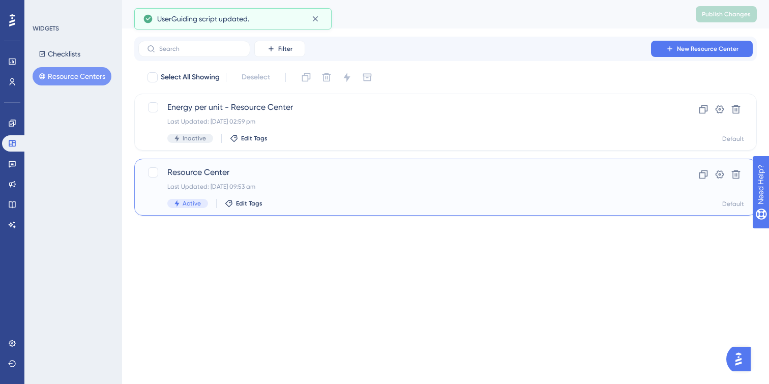
click at [341, 168] on span "Resource Center" at bounding box center [404, 172] width 475 height 12
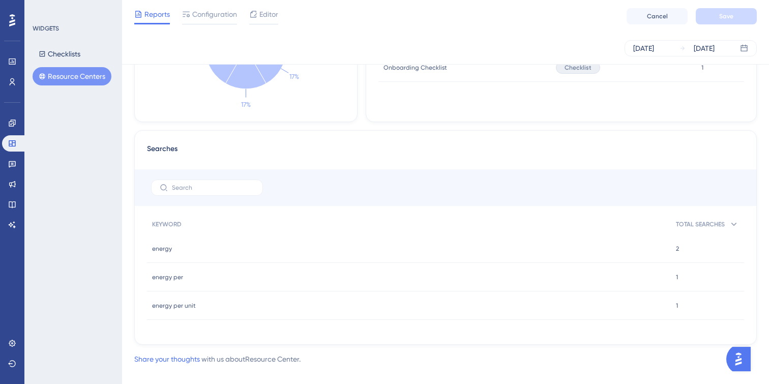
scroll to position [505, 0]
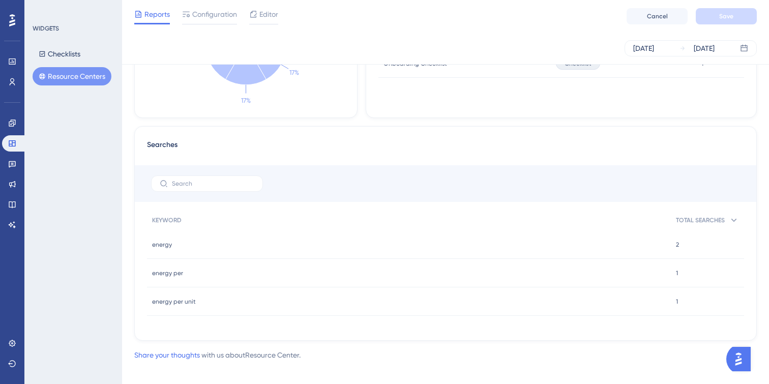
click at [254, 5] on div "Reports Configuration Editor Cancel Save" at bounding box center [445, 16] width 647 height 33
click at [258, 13] on div "Editor" at bounding box center [263, 14] width 29 height 12
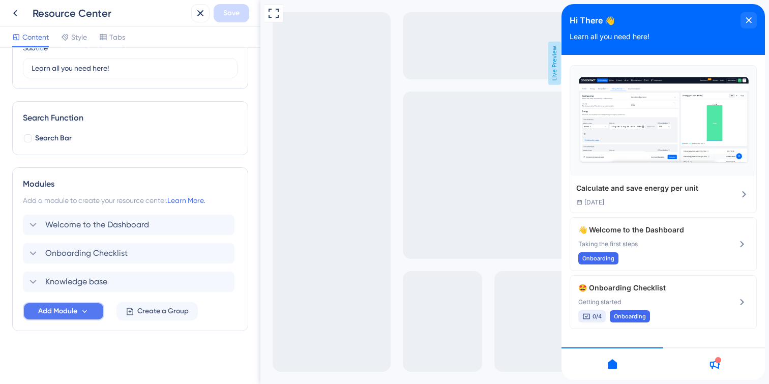
click at [65, 312] on span "Add Module" at bounding box center [57, 311] width 39 height 12
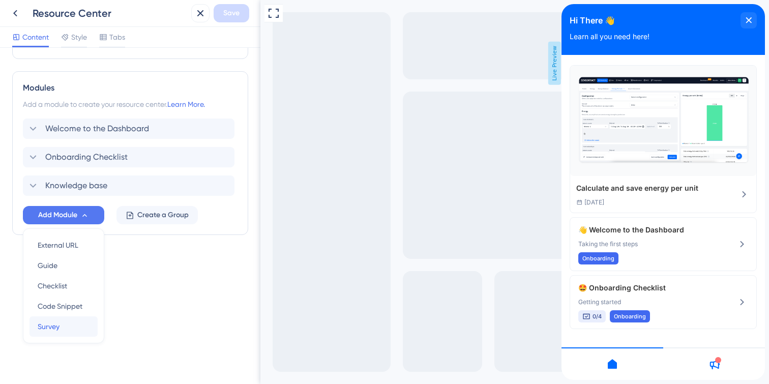
click at [57, 325] on span "Survey" at bounding box center [49, 326] width 22 height 12
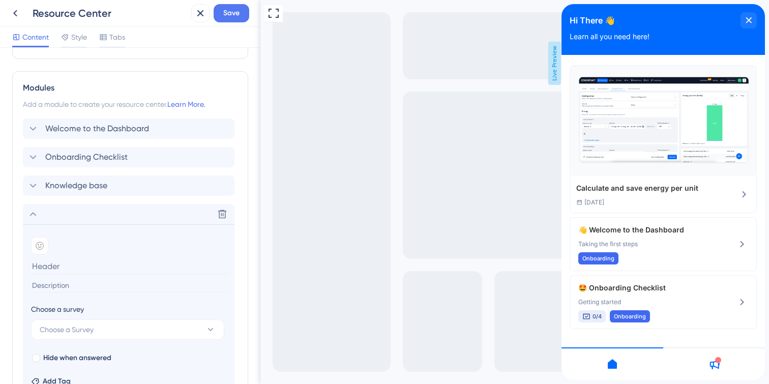
scroll to position [300, 0]
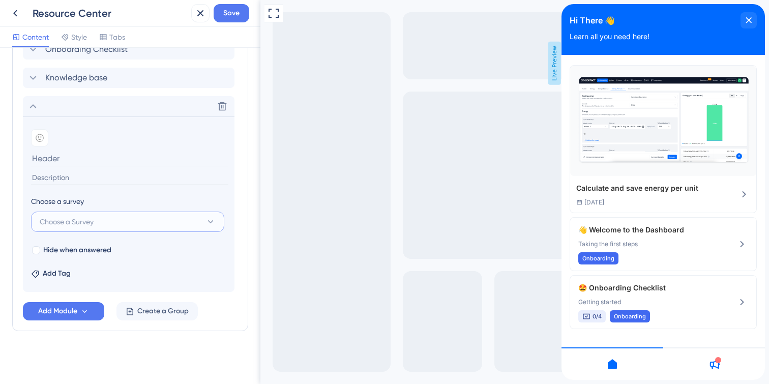
click at [84, 228] on button "Choose a Survey" at bounding box center [127, 222] width 193 height 20
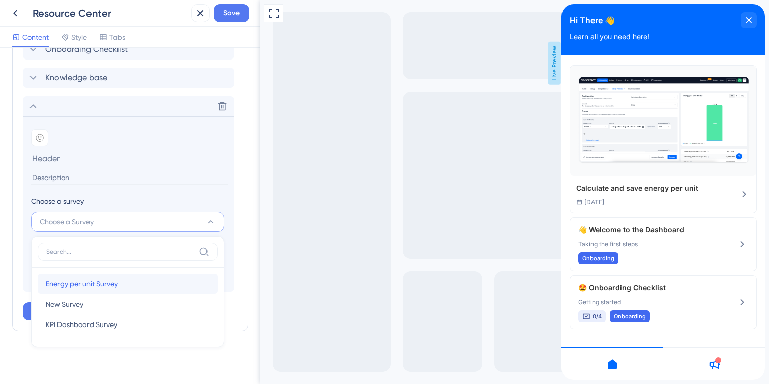
click at [87, 287] on span "Energy per unit Survey" at bounding box center [82, 284] width 72 height 12
type input "Energy per unit Survey"
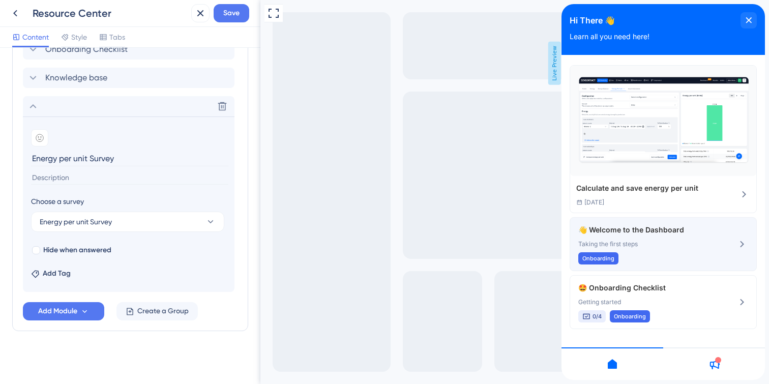
scroll to position [92, 0]
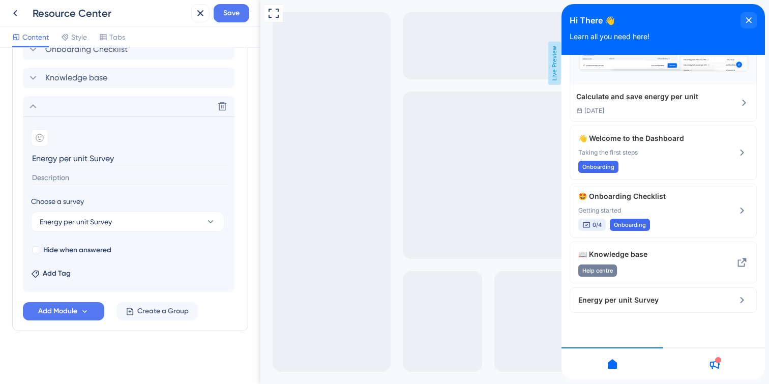
click at [57, 159] on input "Energy per unit Survey" at bounding box center [129, 159] width 197 height 16
drag, startPoint x: 115, startPoint y: 158, endPoint x: 30, endPoint y: 157, distance: 85.5
click at [30, 157] on section "Add emoji Energy per unit Survey Choose a survey Energy per unit Survey Hide wh…" at bounding box center [129, 203] width 212 height 175
click at [38, 253] on div at bounding box center [36, 250] width 8 height 8
click at [35, 254] on div at bounding box center [36, 250] width 10 height 10
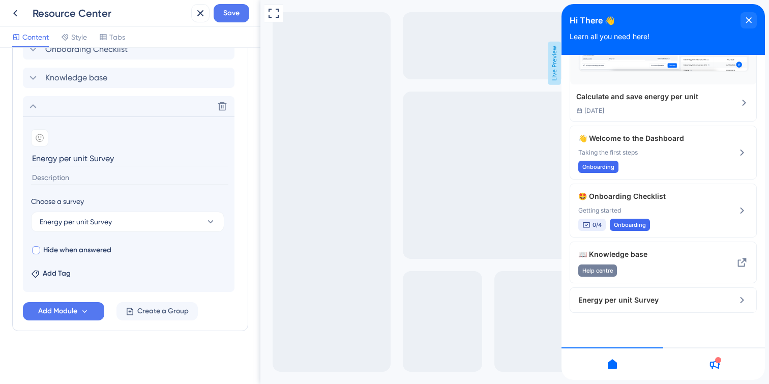
click at [35, 254] on div at bounding box center [36, 250] width 10 height 10
checkbox input "true"
click at [53, 274] on span "Add Tag" at bounding box center [57, 274] width 28 height 12
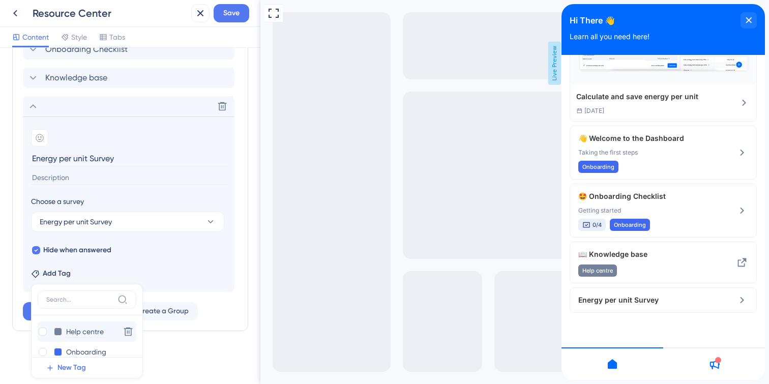
scroll to position [11, 0]
click at [81, 365] on span "New Tag" at bounding box center [71, 368] width 28 height 12
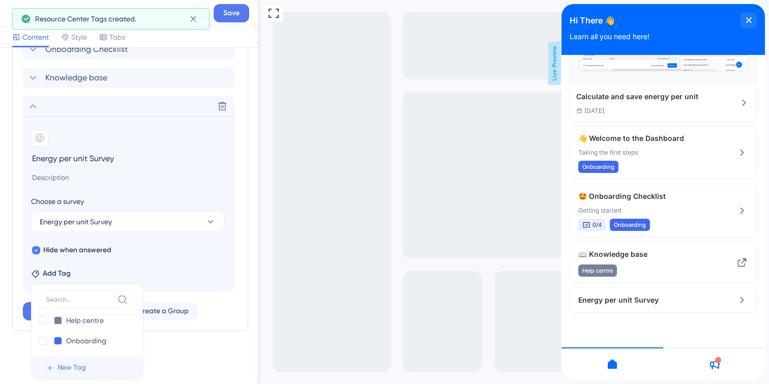
click at [69, 370] on span "New Tag" at bounding box center [71, 368] width 28 height 12
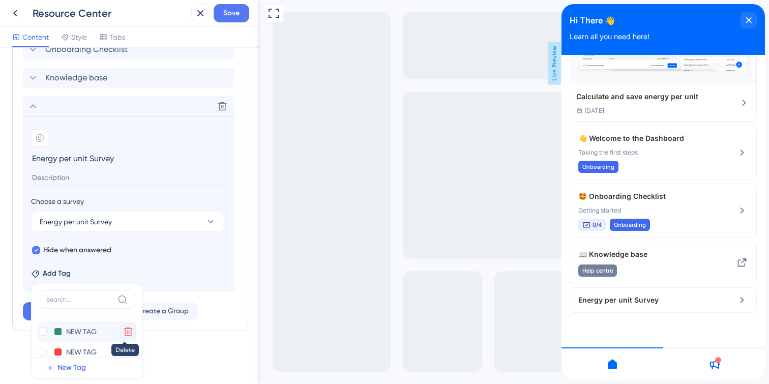
click at [124, 328] on icon at bounding box center [128, 332] width 9 height 9
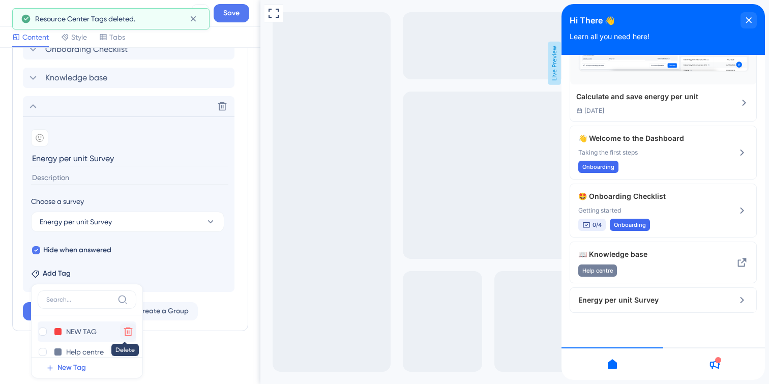
click at [125, 328] on icon at bounding box center [128, 332] width 9 height 9
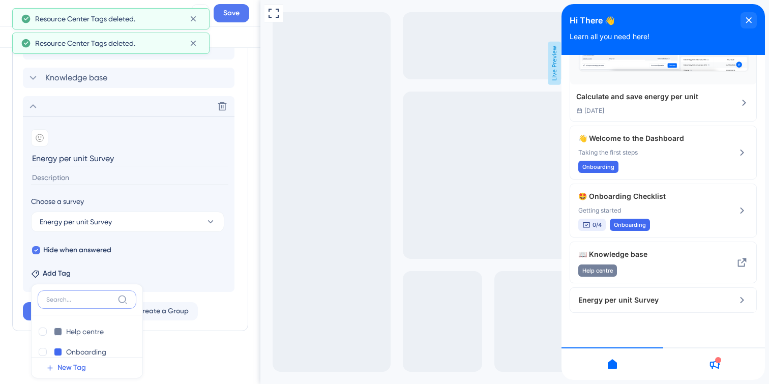
click at [77, 301] on input at bounding box center [79, 300] width 67 height 8
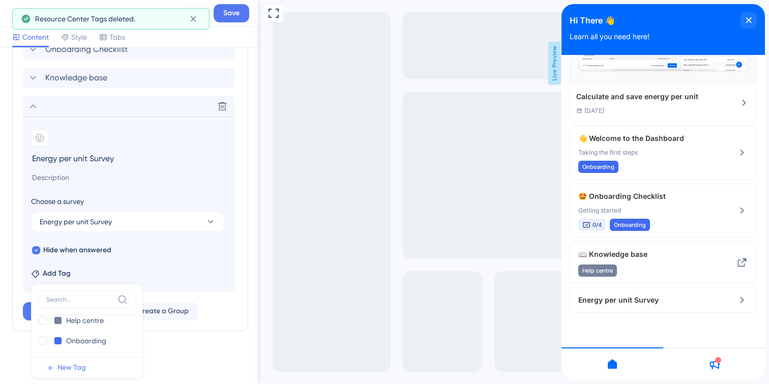
click at [79, 371] on span "New Tag" at bounding box center [71, 368] width 28 height 12
click at [76, 331] on input "NEW TAG" at bounding box center [86, 332] width 41 height 13
drag, startPoint x: 67, startPoint y: 330, endPoint x: 110, endPoint y: 330, distance: 43.2
click at [110, 330] on div "NEW TAG NEW TAG" at bounding box center [77, 332] width 78 height 13
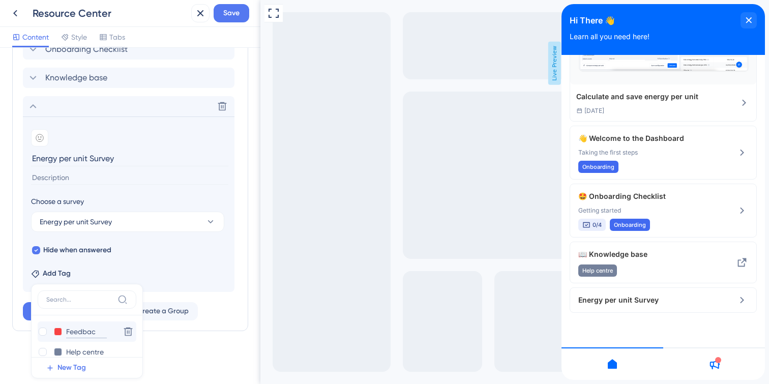
type input "Feedback"
click at [211, 279] on div "Add Tag Feedback Feedback Delete Help centre Help centre Delete Onboarding Onbo…" at bounding box center [128, 271] width 195 height 16
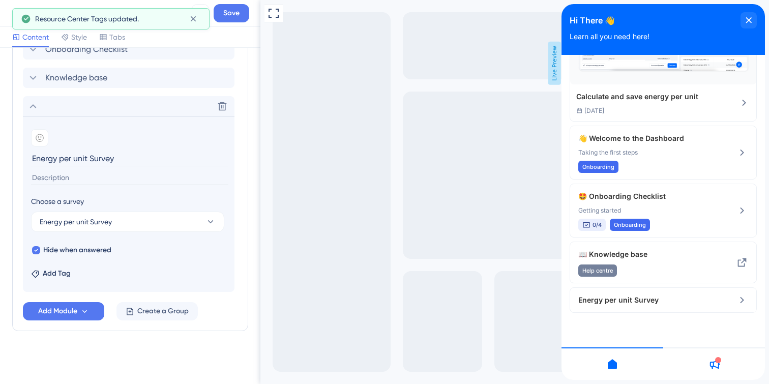
click at [70, 277] on div "Add Tag" at bounding box center [128, 271] width 195 height 16
click at [61, 273] on span "Add Tag" at bounding box center [57, 274] width 28 height 12
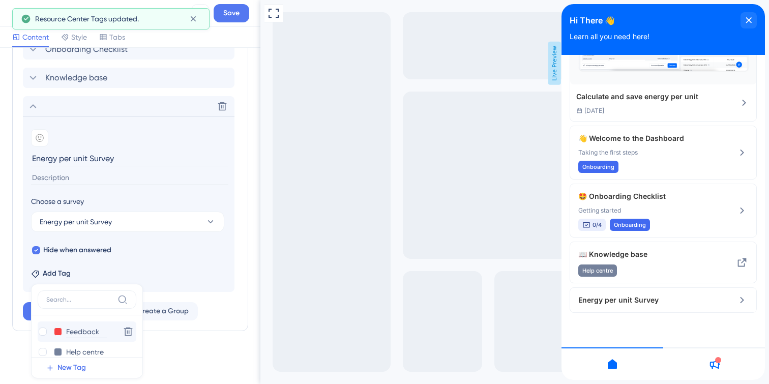
click at [81, 332] on input "Feedback" at bounding box center [86, 332] width 41 height 13
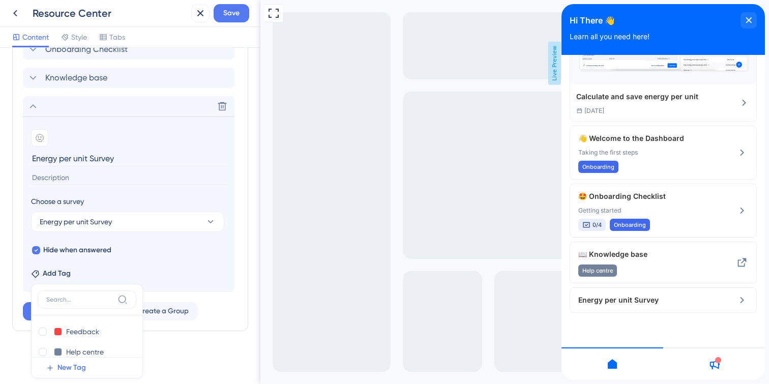
click at [174, 259] on section "Add emoji Energy per unit Survey Choose a survey Energy per unit Survey Hide wh…" at bounding box center [129, 203] width 212 height 175
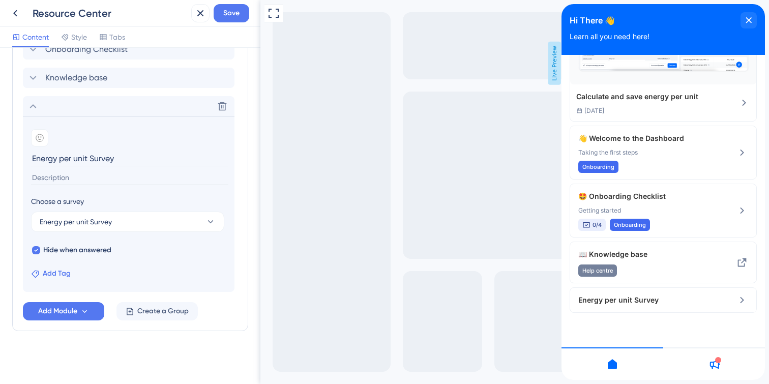
click at [64, 274] on span "Add Tag" at bounding box center [57, 274] width 28 height 12
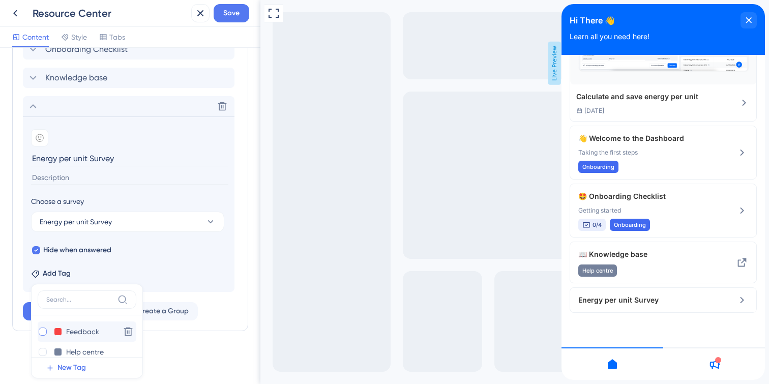
click at [45, 332] on div at bounding box center [43, 332] width 8 height 8
checkbox input "true"
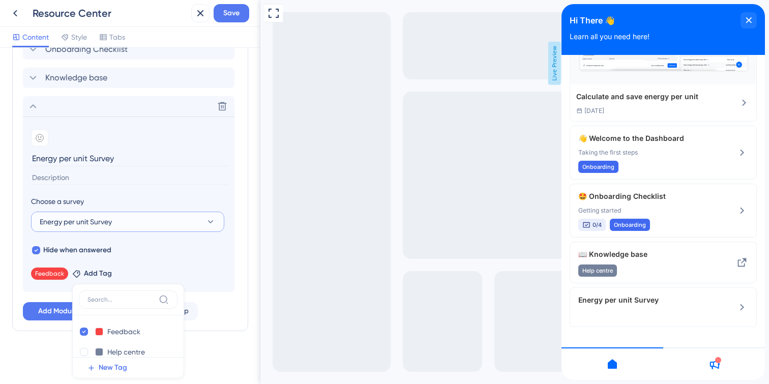
click at [123, 220] on button "Energy per unit Survey" at bounding box center [127, 222] width 193 height 20
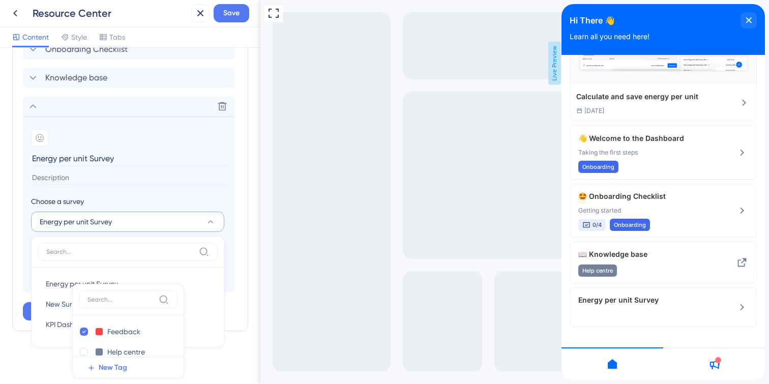
click at [124, 221] on button "Energy per unit Survey" at bounding box center [127, 222] width 193 height 20
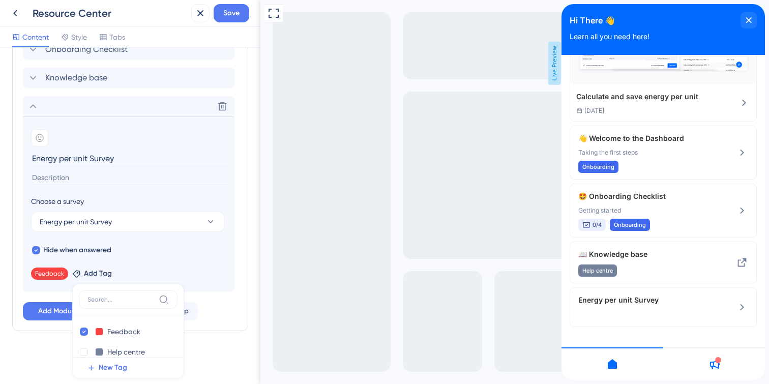
click at [117, 157] on input "Energy per unit Survey" at bounding box center [129, 159] width 197 height 16
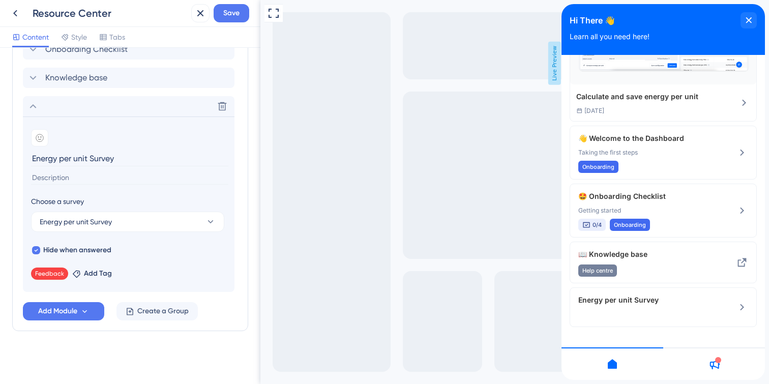
drag, startPoint x: 130, startPoint y: 157, endPoint x: 27, endPoint y: 157, distance: 102.8
click at [27, 157] on section "Add emoji Energy per unit Survey Choose a survey Energy per unit Survey Hide wh…" at bounding box center [129, 203] width 212 height 175
type input "Leave your feedback"
click at [128, 177] on input at bounding box center [129, 178] width 197 height 14
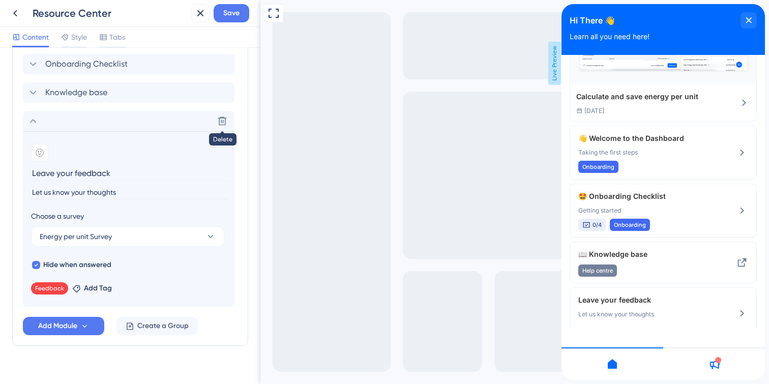
scroll to position [300, 0]
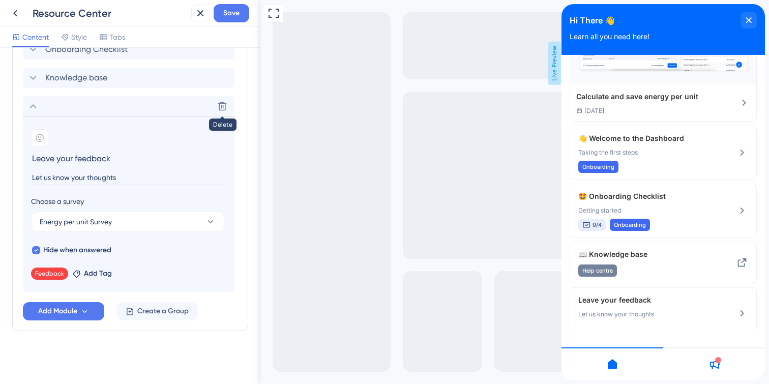
drag, startPoint x: 126, startPoint y: 179, endPoint x: 6, endPoint y: 179, distance: 120.0
click at [6, 179] on div "Resource Center Header Title Hi There 👋 17 Hi There 👋 Subtitle Learn all you ne…" at bounding box center [130, 216] width 260 height 336
paste input "Please share any suggestions or issues you encountered while using our app."
type input "Please share any suggestions or issues you encountered while using our app."
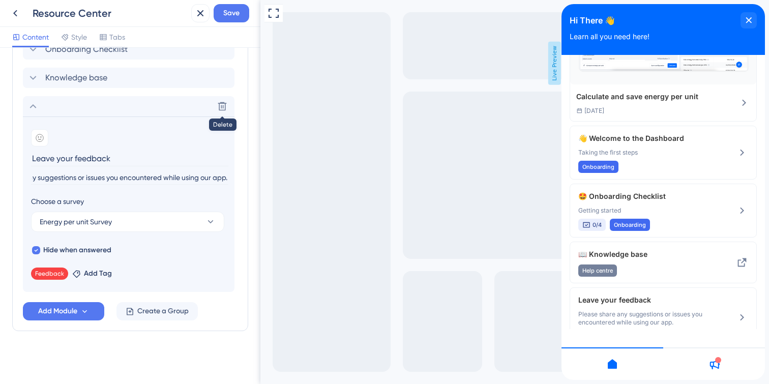
scroll to position [0, 0]
drag, startPoint x: 113, startPoint y: 156, endPoint x: 0, endPoint y: 156, distance: 113.4
click at [0, 156] on div "Resource Center Header Title Hi There 👋 17 Hi There 👋 Subtitle Learn all you ne…" at bounding box center [130, 216] width 260 height 336
paste input "Give F"
type input "Give Feedback"
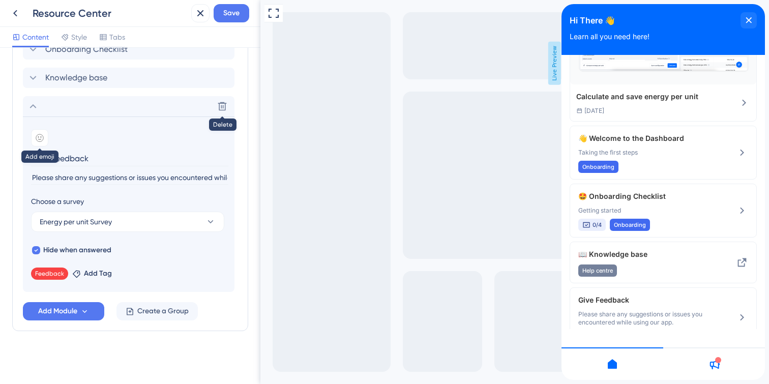
click at [39, 134] on icon at bounding box center [40, 138] width 8 height 8
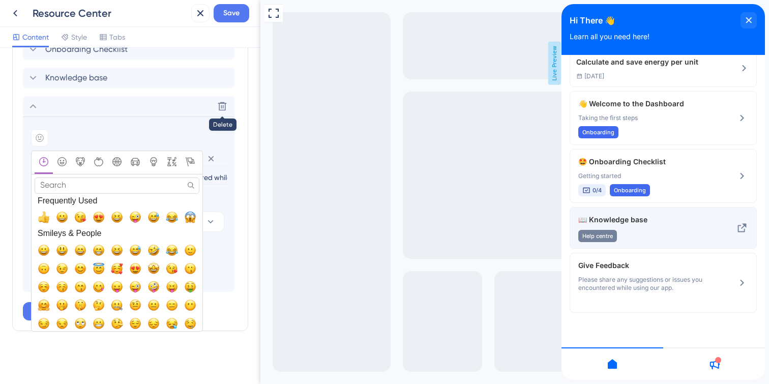
scroll to position [128, 0]
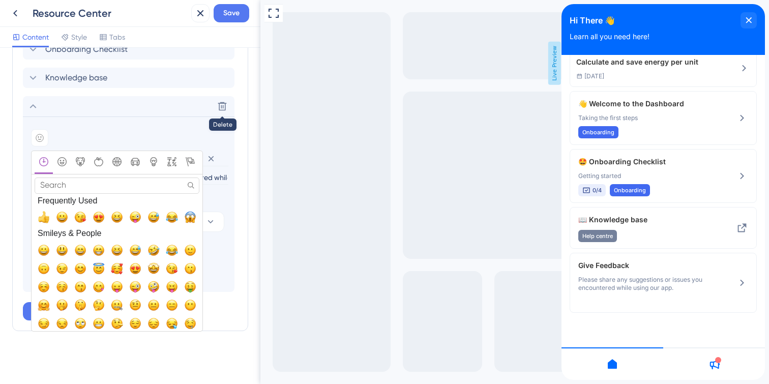
click at [104, 181] on input "Search" at bounding box center [117, 186] width 165 height 16
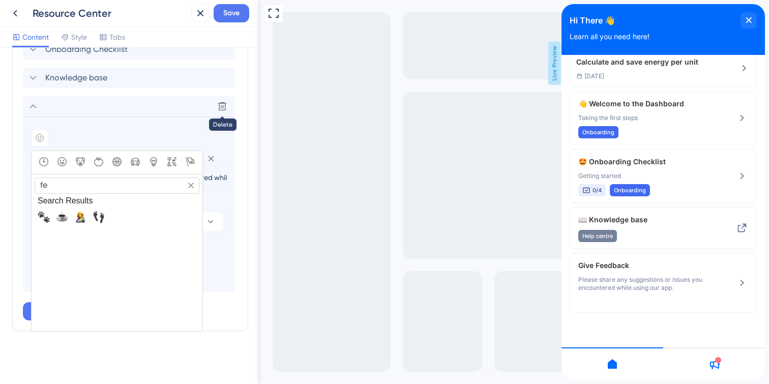
type input "f"
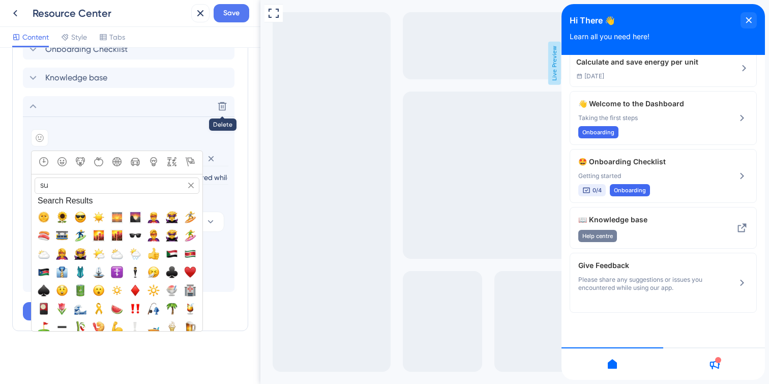
type input "s"
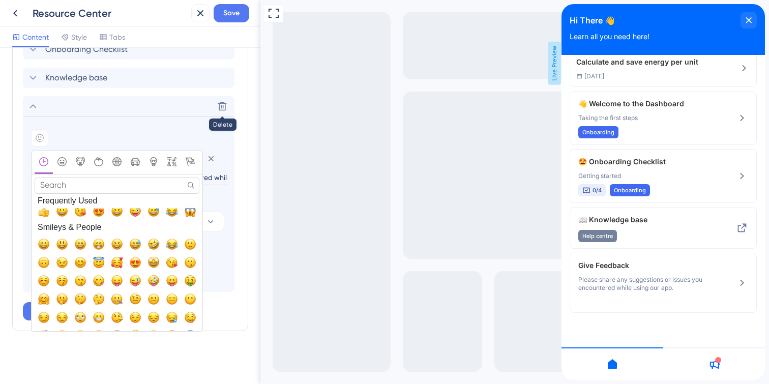
scroll to position [0, 0]
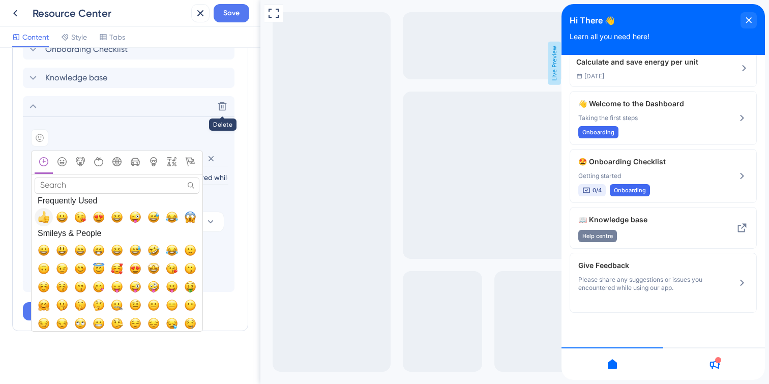
click at [45, 218] on span "👍, +1, thumbsup" at bounding box center [44, 217] width 12 height 12
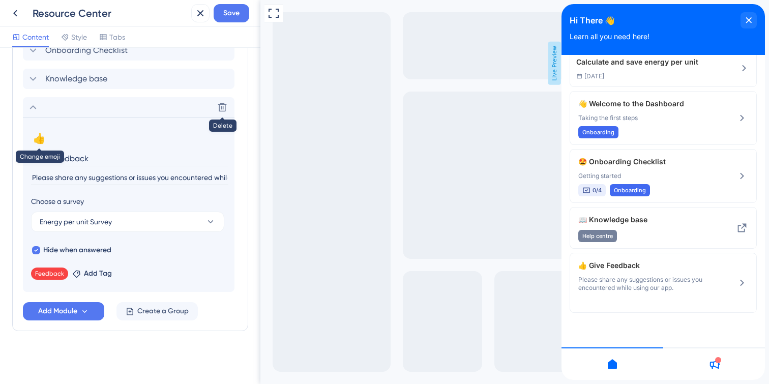
click at [42, 141] on button "👍" at bounding box center [39, 138] width 16 height 16
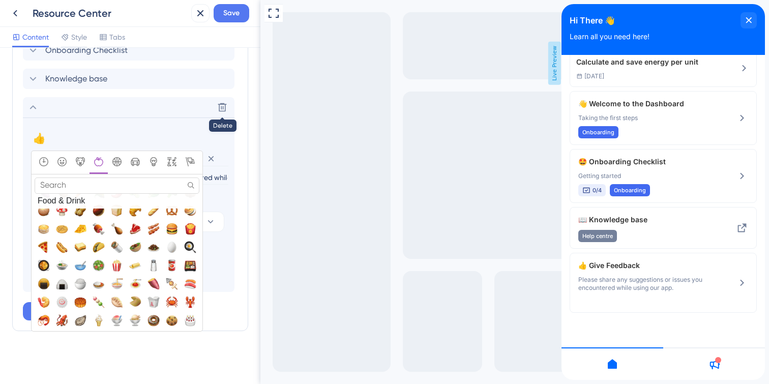
scroll to position [1389, 0]
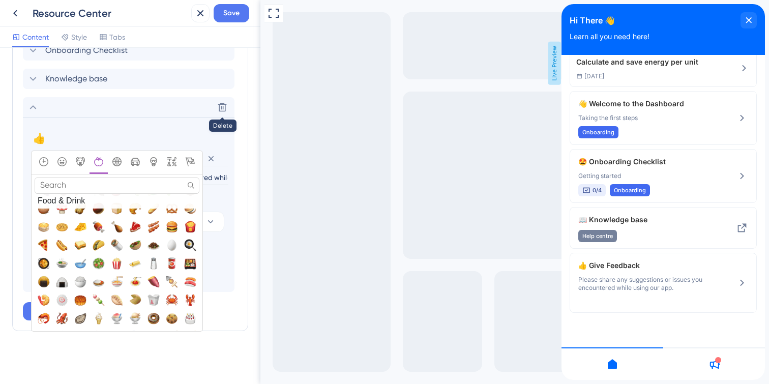
click at [101, 182] on input "Search" at bounding box center [117, 186] width 165 height 16
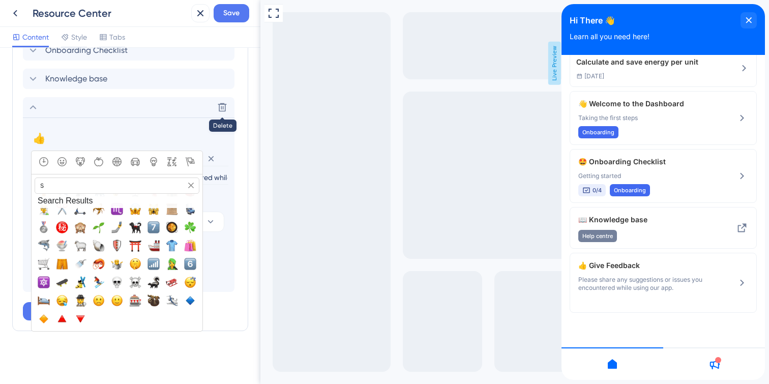
scroll to position [0, 0]
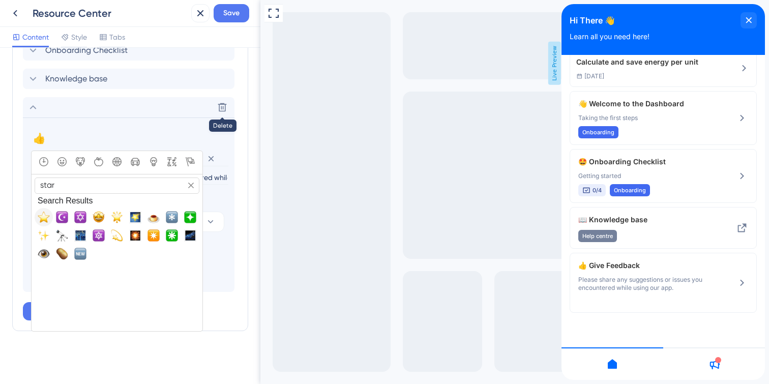
type input "star"
click at [42, 219] on span "⭐, star" at bounding box center [44, 217] width 12 height 12
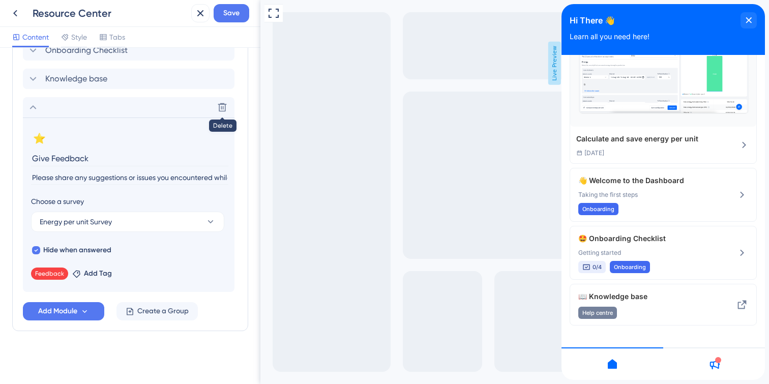
scroll to position [128, 0]
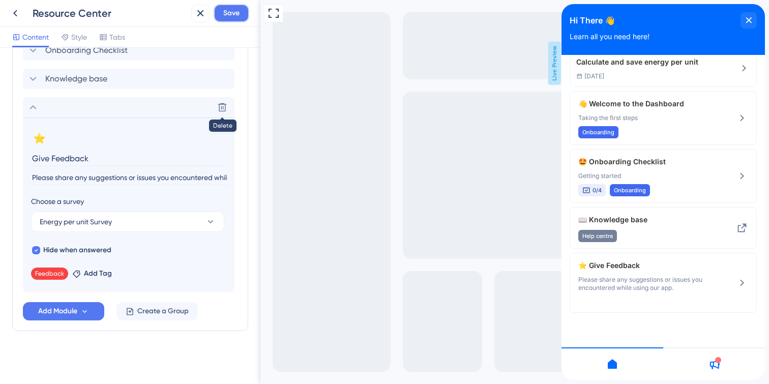
click at [233, 19] on button "Save" at bounding box center [232, 13] width 36 height 18
click at [47, 275] on span "Feedback" at bounding box center [49, 274] width 29 height 8
click at [39, 274] on span "Feedback" at bounding box center [49, 274] width 29 height 8
click at [97, 270] on span "Add Tag" at bounding box center [98, 274] width 28 height 12
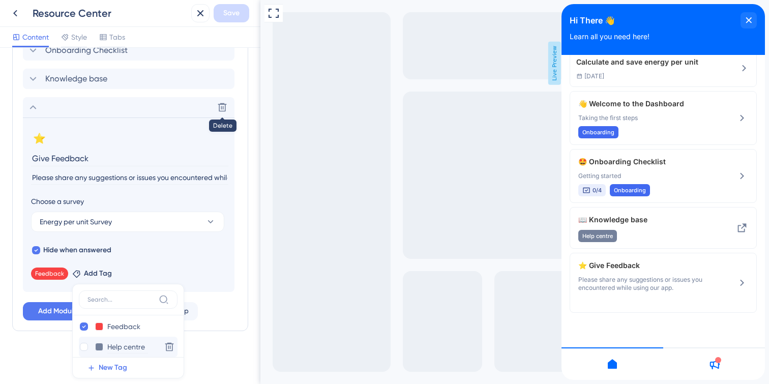
scroll to position [1, 0]
click at [113, 337] on input "Feedback" at bounding box center [127, 331] width 41 height 13
click at [98, 334] on button at bounding box center [99, 331] width 8 height 8
click at [136, 334] on div at bounding box center [138, 333] width 8 height 8
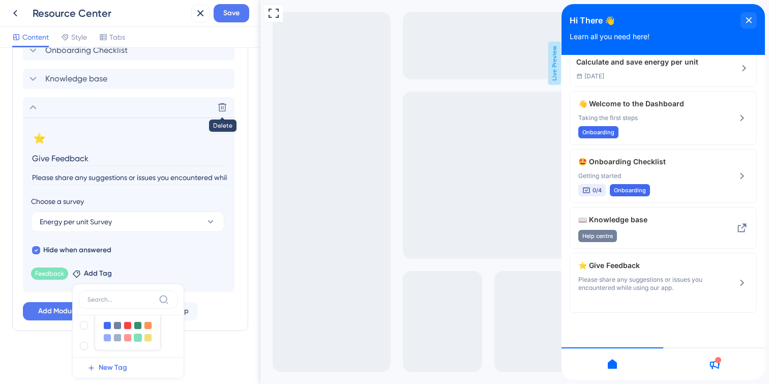
scroll to position [30, 0]
click at [137, 322] on div at bounding box center [138, 322] width 8 height 8
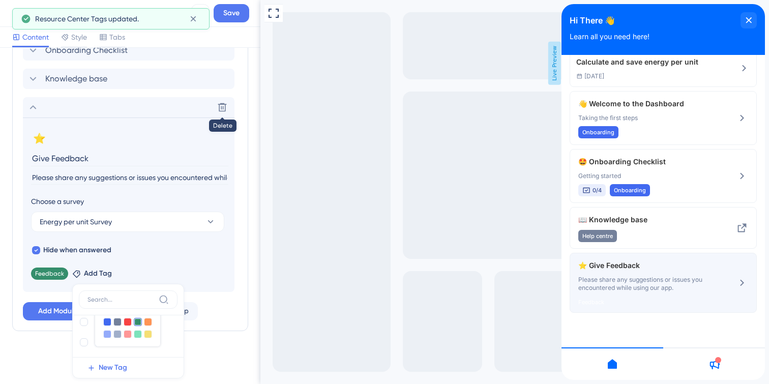
scroll to position [128, 0]
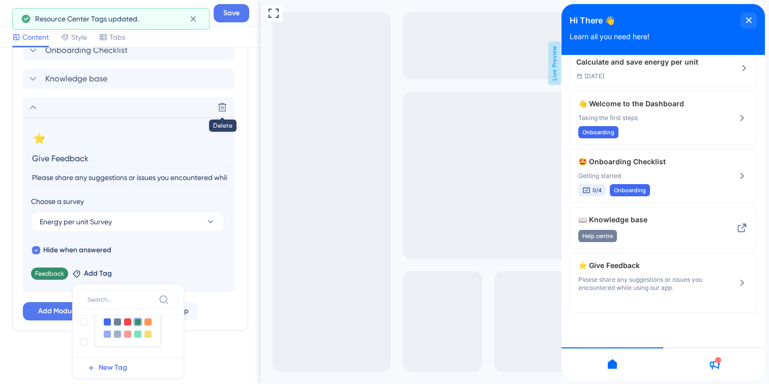
click at [325, 294] on div "Full Screen Preview Live Preview" at bounding box center [514, 192] width 509 height 384
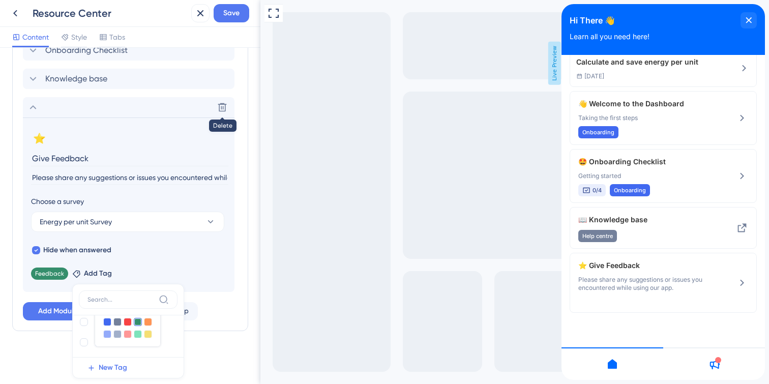
click at [204, 344] on div "Resource Center Header Title Hi There 👋 17 Hi There 👋 Subtitle Learn all you ne…" at bounding box center [130, 66] width 236 height 611
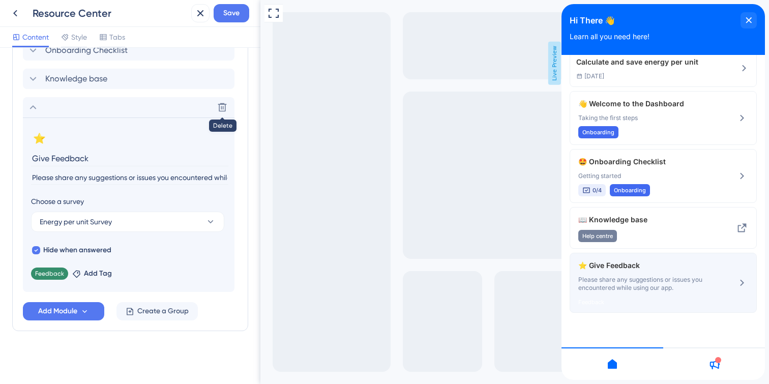
scroll to position [0, 0]
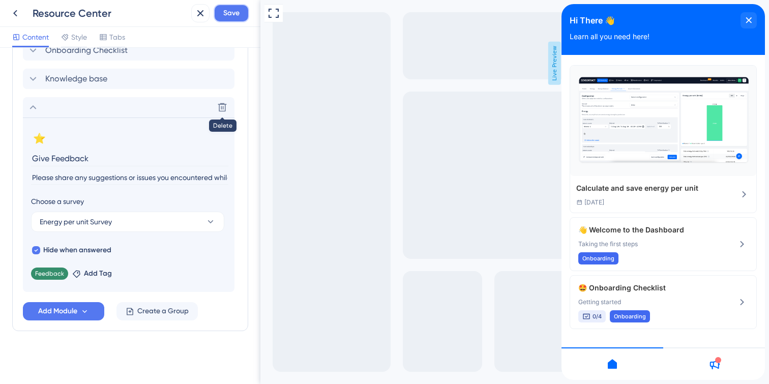
click at [225, 18] on span "Save" at bounding box center [231, 13] width 16 height 12
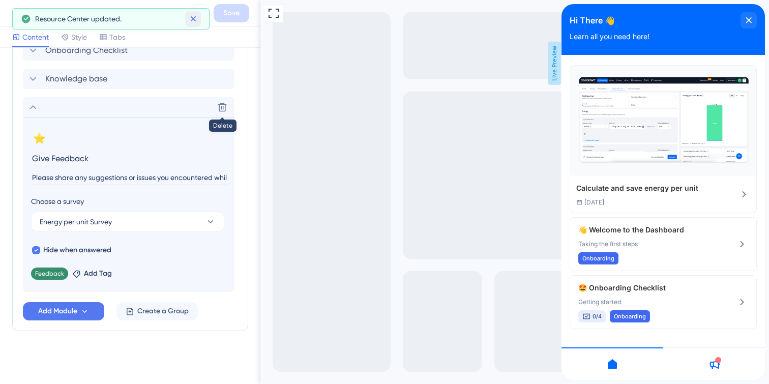
click at [194, 19] on icon at bounding box center [193, 19] width 10 height 10
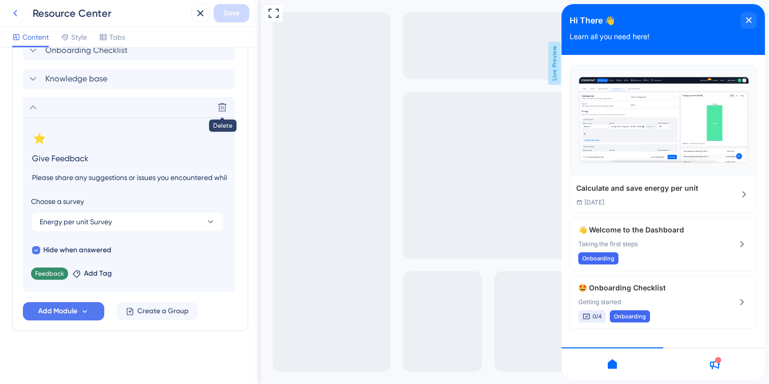
click at [9, 13] on icon at bounding box center [15, 13] width 12 height 12
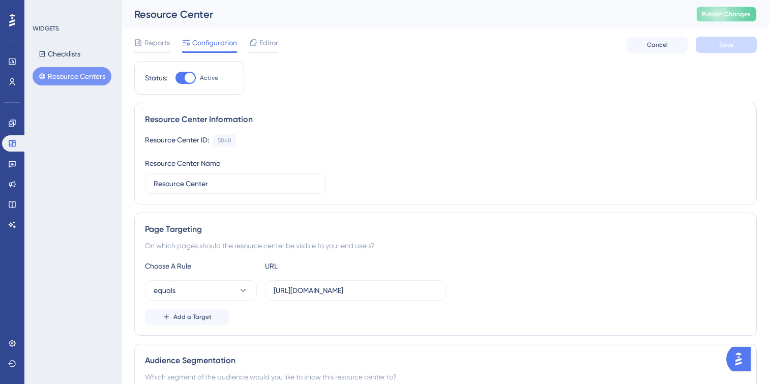
click at [738, 12] on span "Publish Changes" at bounding box center [726, 14] width 49 height 8
click at [12, 160] on icon at bounding box center [12, 164] width 8 height 8
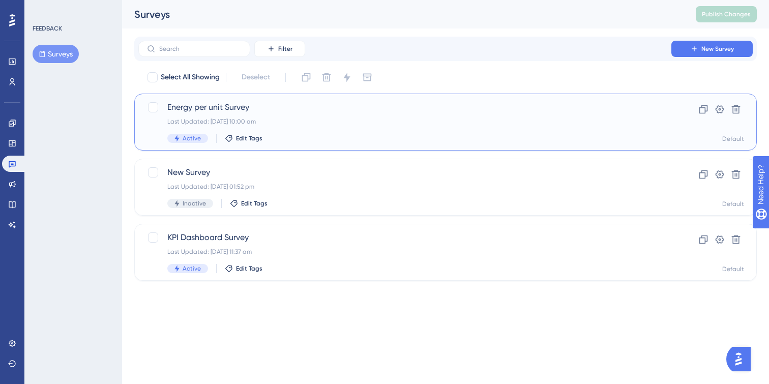
click at [339, 130] on div "Energy per unit Survey Last Updated: 09 Sept 2025 10:00 am Active Edit Tags" at bounding box center [404, 122] width 475 height 42
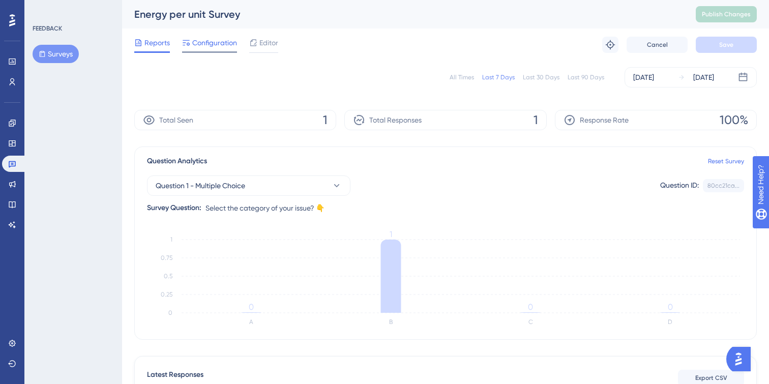
click at [225, 47] on span "Configuration" at bounding box center [214, 43] width 45 height 12
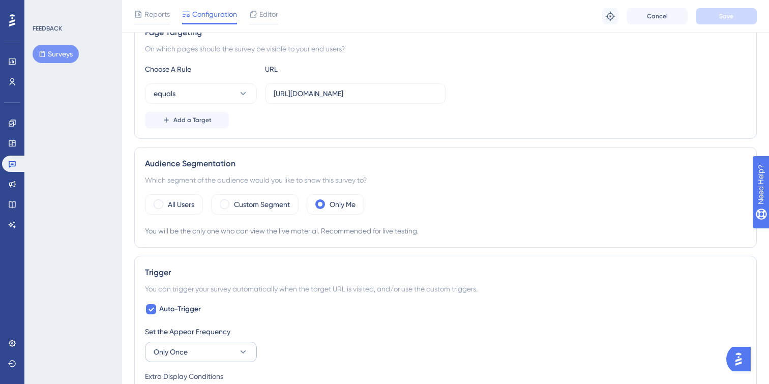
scroll to position [18, 0]
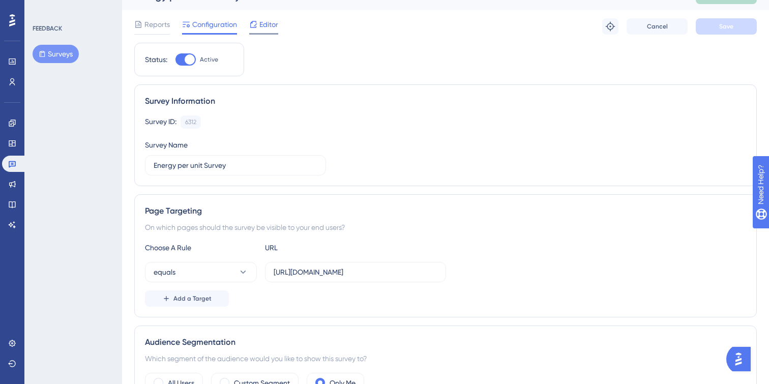
click at [256, 23] on icon at bounding box center [253, 24] width 8 height 8
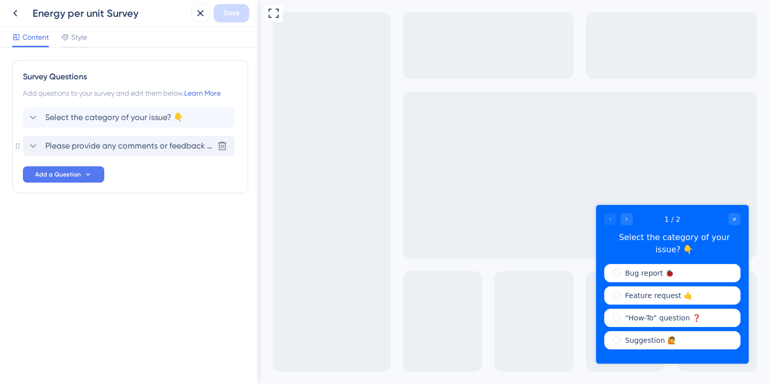
click at [33, 143] on icon at bounding box center [33, 146] width 12 height 12
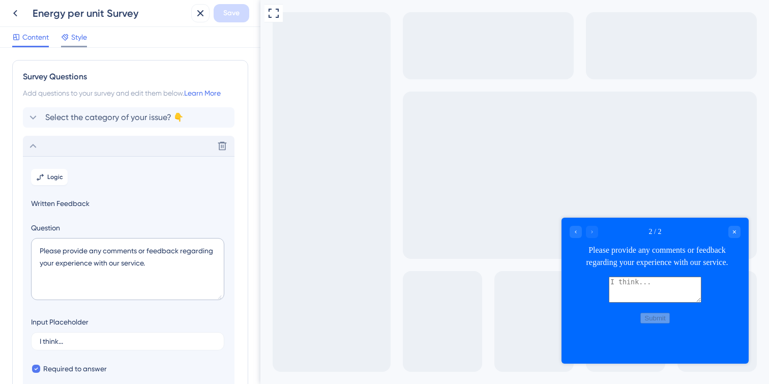
click at [81, 36] on span "Style" at bounding box center [79, 37] width 16 height 12
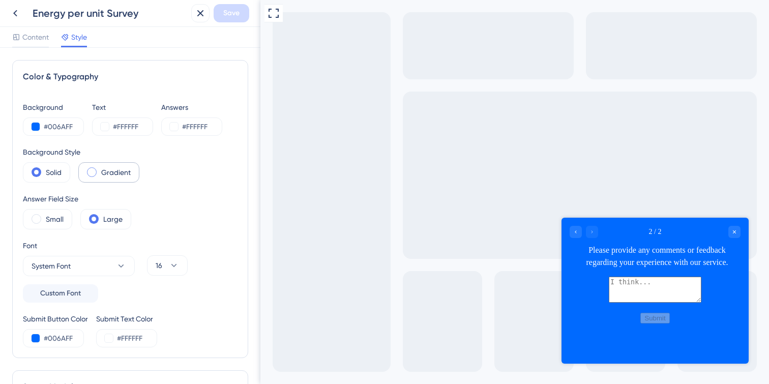
click at [118, 174] on label "Gradient" at bounding box center [116, 172] width 30 height 12
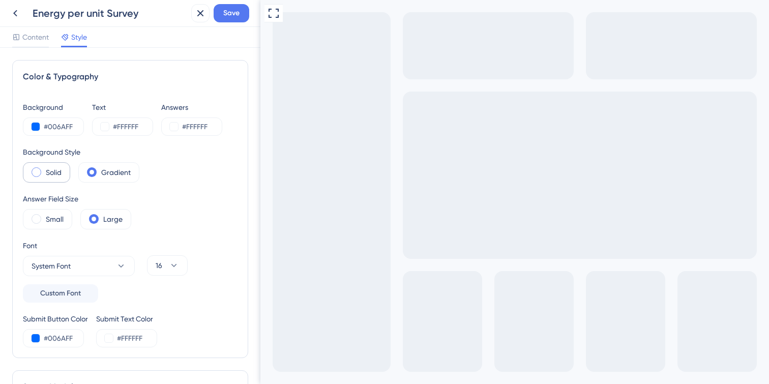
click at [41, 172] on span at bounding box center [37, 172] width 10 height 10
click at [44, 169] on input "radio" at bounding box center [44, 169] width 0 height 0
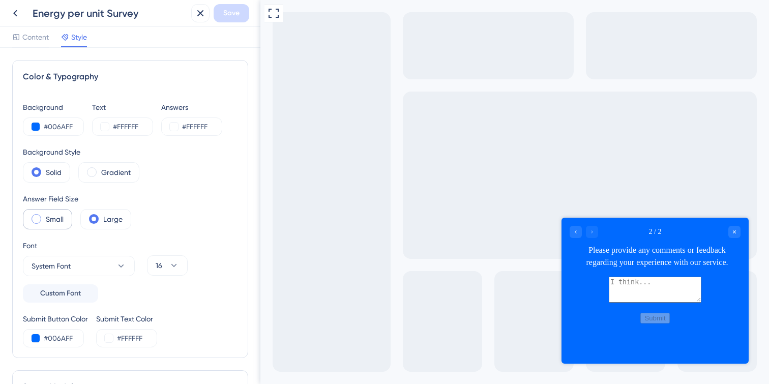
click at [53, 221] on label "Small" at bounding box center [55, 219] width 18 height 12
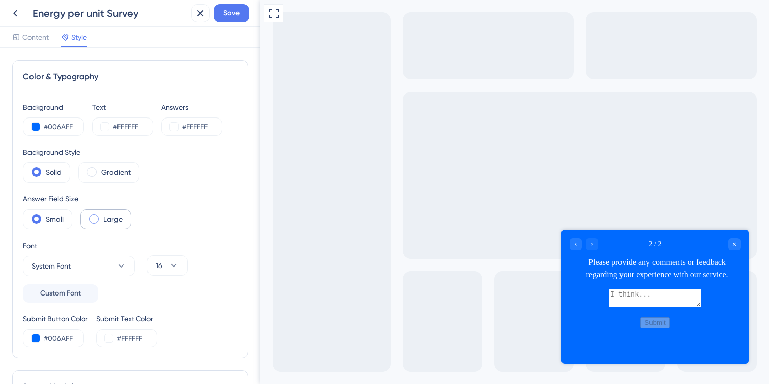
click at [104, 220] on label "Large" at bounding box center [112, 219] width 19 height 12
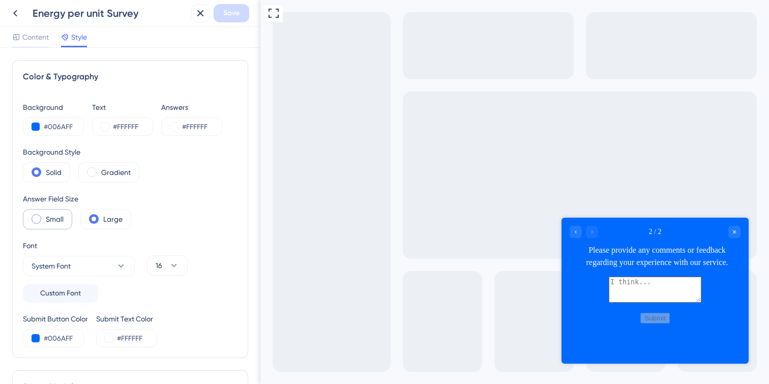
click at [49, 222] on label "Small" at bounding box center [55, 219] width 18 height 12
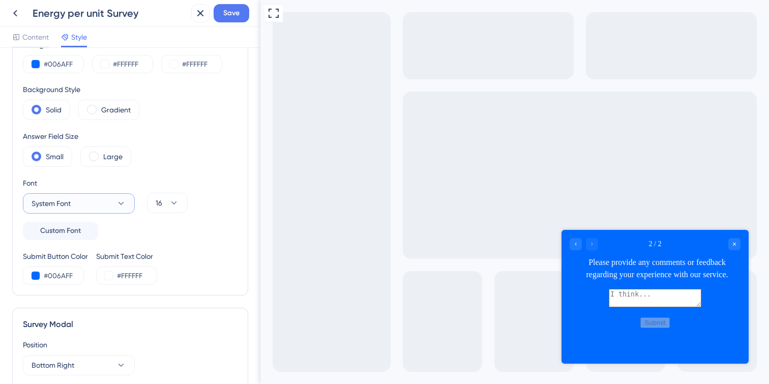
click at [100, 207] on button "System Font" at bounding box center [79, 203] width 112 height 20
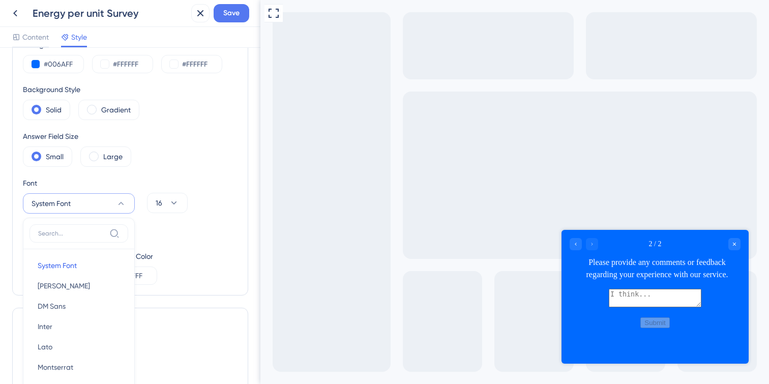
scroll to position [166, 0]
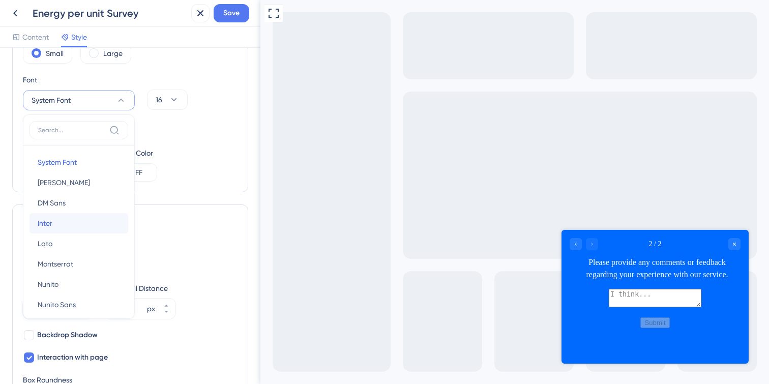
click at [70, 222] on button "Inter Inter" at bounding box center [79, 223] width 99 height 20
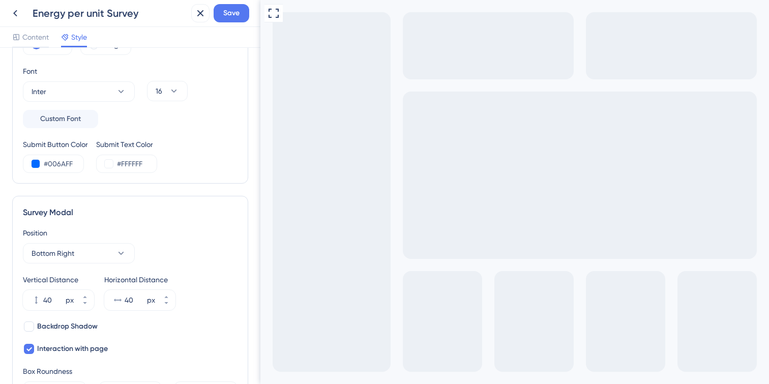
scroll to position [179, 0]
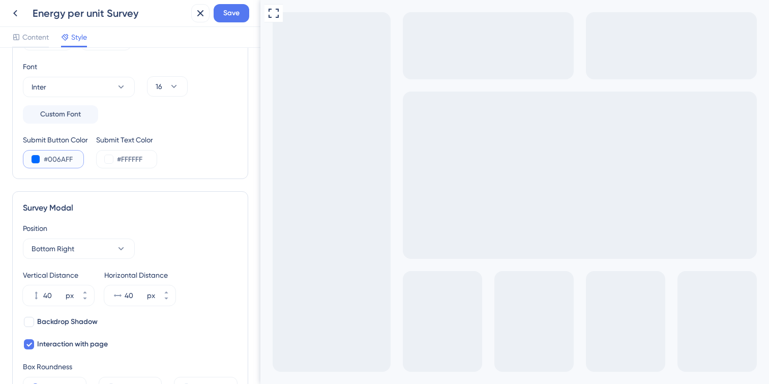
click at [35, 159] on button at bounding box center [36, 159] width 8 height 8
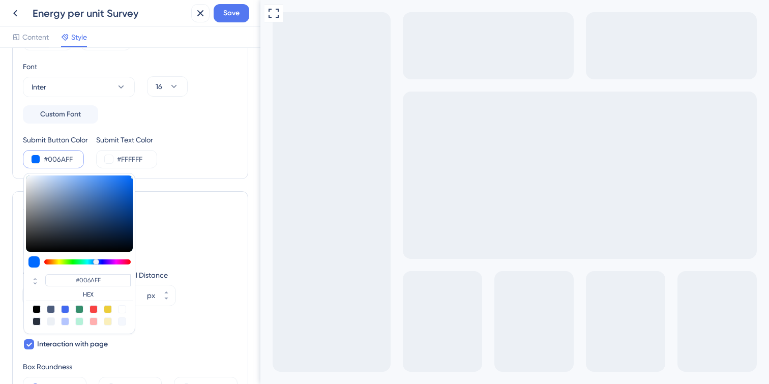
type input "#8795a9"
type input "#8795A9"
type input "#8896a9"
type input "#8896A9"
type input "#b2b9c3"
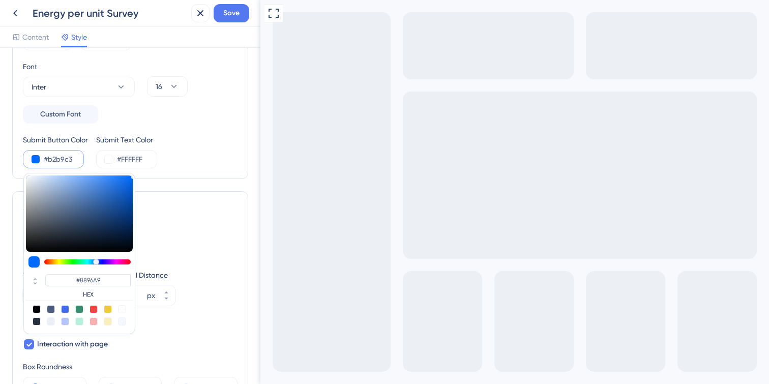
type input "#B2B9C3"
type input "#fbfbfb"
type input "#FBFBFB"
type input "#ffffff"
type input "#FFFFFF"
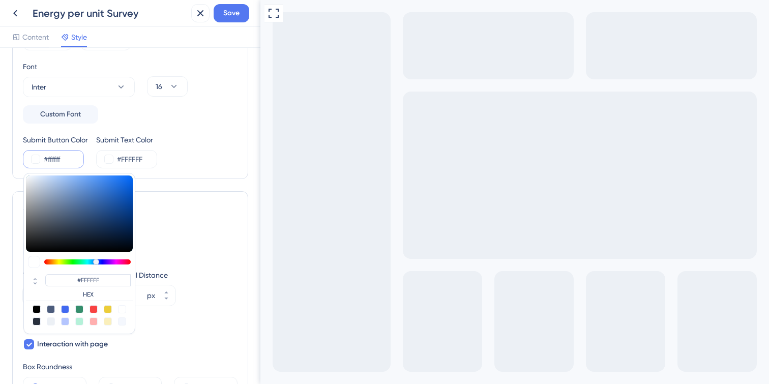
drag, startPoint x: 46, startPoint y: 201, endPoint x: 4, endPoint y: 160, distance: 59.0
click at [4, 160] on div "Color & Typography Background #006AFF Text #FFFFFF Answers #FFFFFF Background S…" at bounding box center [130, 216] width 260 height 336
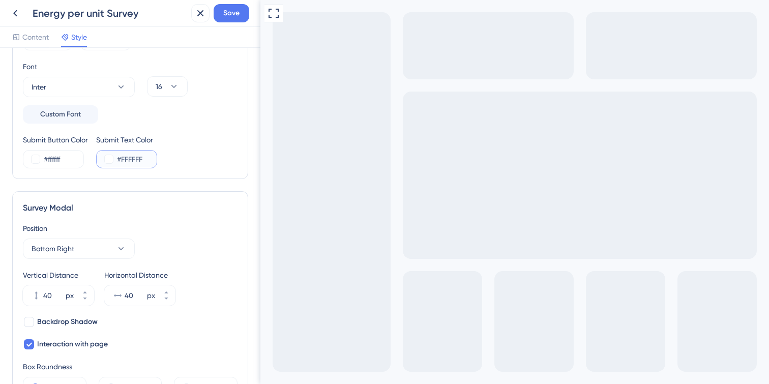
click at [108, 161] on button at bounding box center [109, 159] width 8 height 8
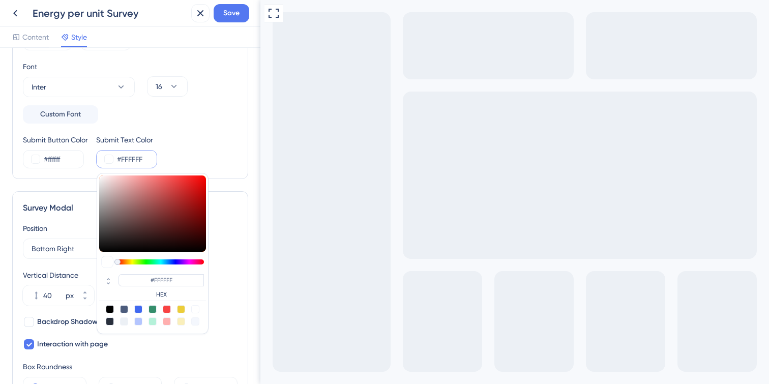
type input "#958686"
type input "#282828"
type input "#000000"
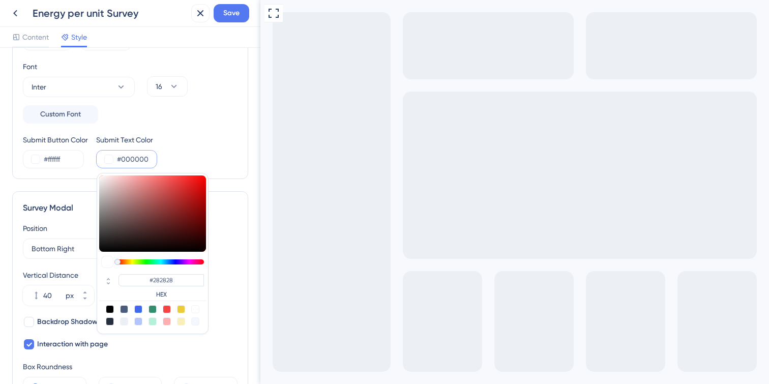
type input "#000000"
type input "#010101"
type input "#141414"
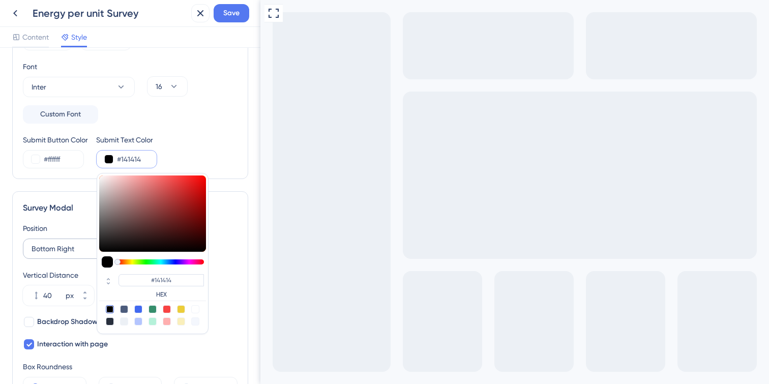
type input "#191919"
type input "#1a1a1a"
type input "#1A1A1A"
type input "#1c1c1c"
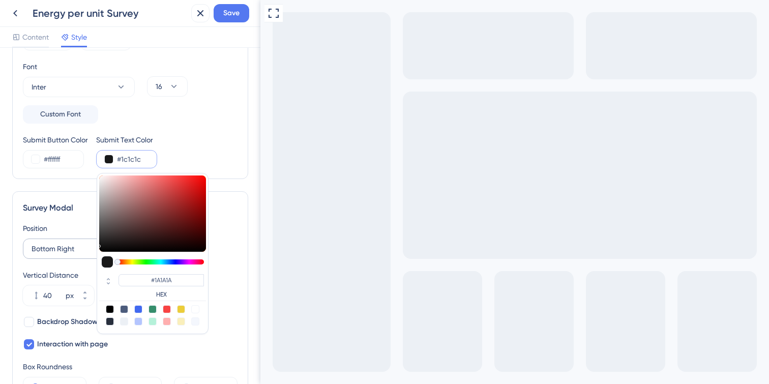
type input "#1C1C1C"
type input "#2a2a2a"
type input "#2A2A2A"
type input "#373737"
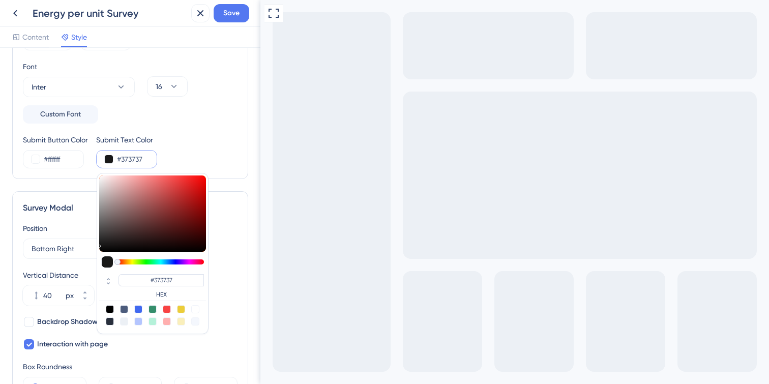
type input "#454545"
type input "#4a4a4a"
type input "#4A4A4A"
type input "#4d4d4d"
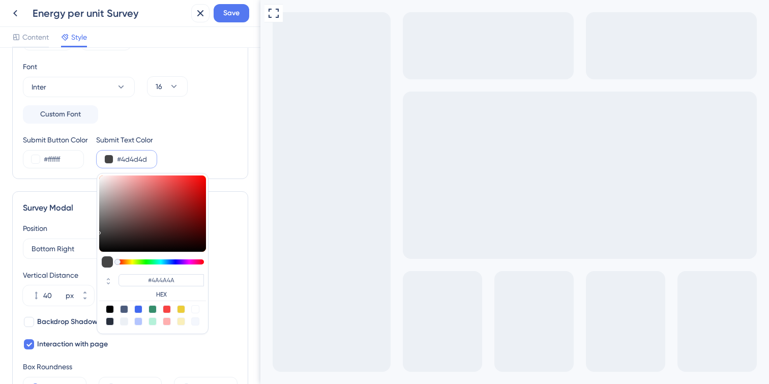
type input "#4D4D4D"
type input "#565656"
type input "#626262"
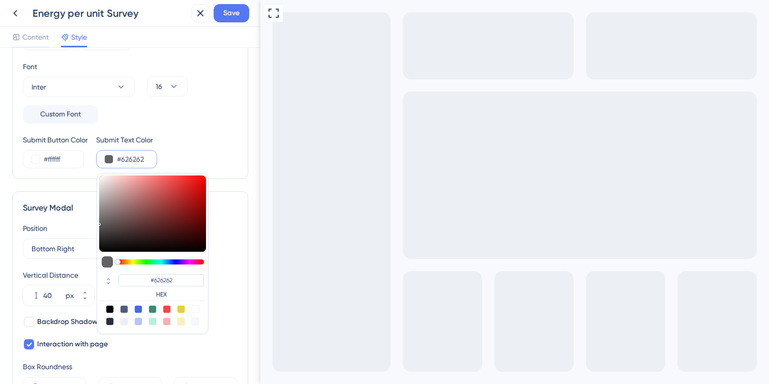
type input "#737373"
type input "#7b7b7b"
type input "#7B7B7B"
type input "#828282"
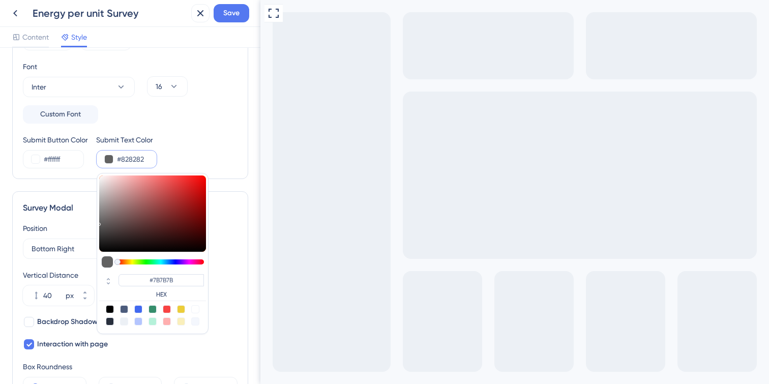
type input "#828282"
type input "#878787"
type input "#8e8e8e"
type input "#8E8E8E"
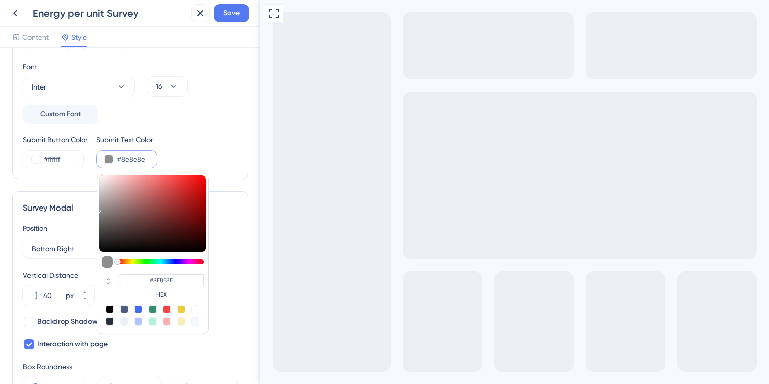
type input "#a7a7a7"
type input "#A7A7A7"
type input "#aeaeae"
type input "#AEAEAE"
type input "#b2b2b2"
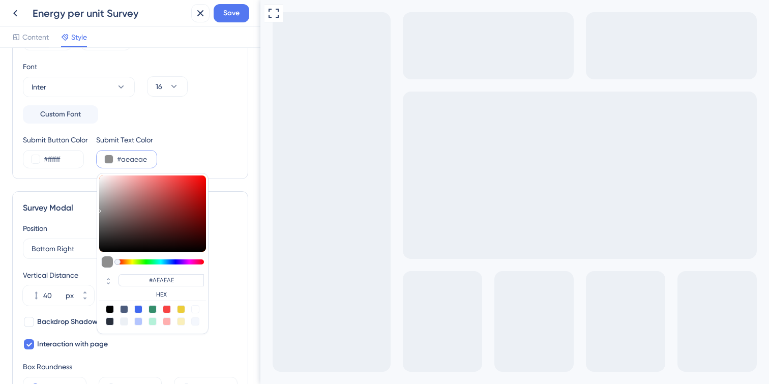
type input "#B2B2B2"
type input "#b5b5b5"
type input "#B5B5B5"
type input "#bebebe"
type input "#BEBEBE"
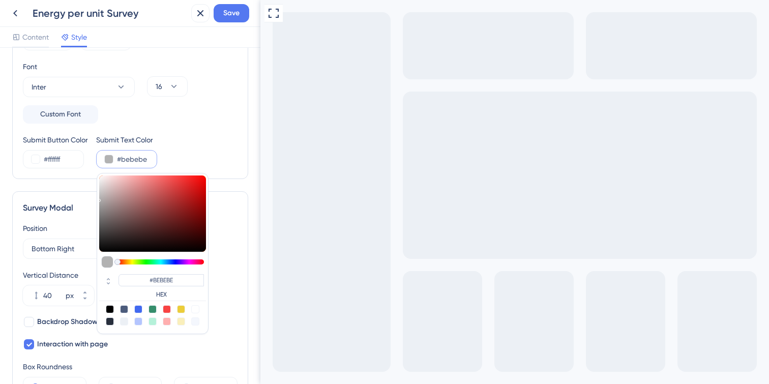
type input "#c4c4c4"
type input "#C4C4C4"
type input "#aeaeae"
type input "#AEAEAE"
type input "#8c8c8c"
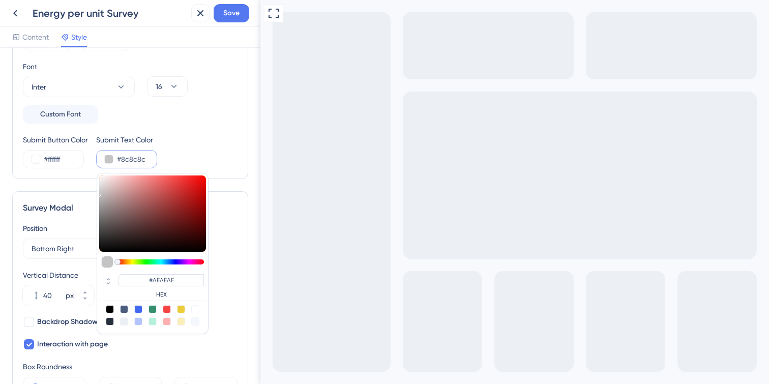
type input "#8C8C8C"
type input "#7d7d7d"
type input "#7D7D7D"
type input "#6e6e6e"
type input "#6E6E6E"
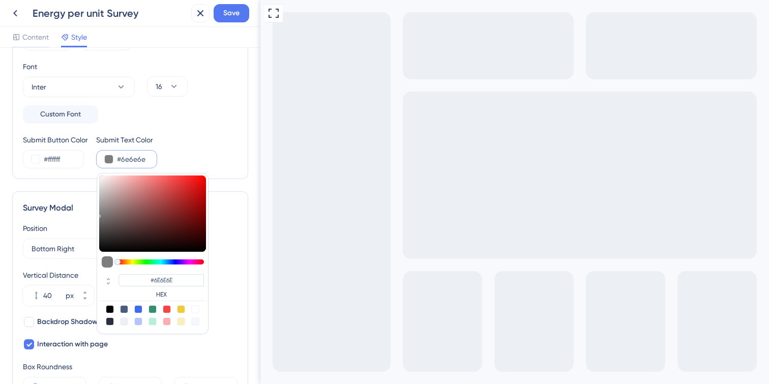
type input "#626262"
type input "#606060"
type input "#5e5e5e"
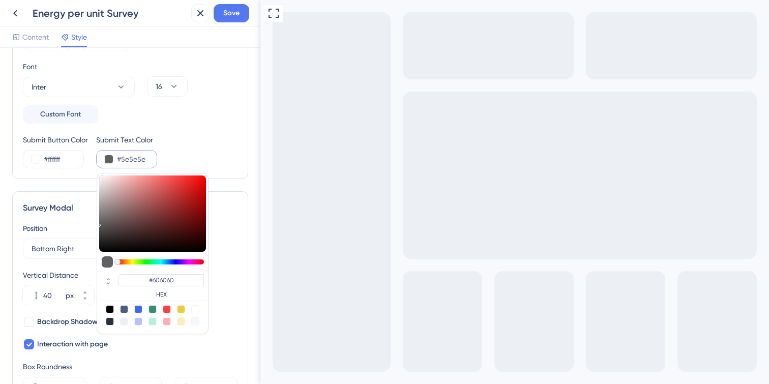
type input "#5E5E5E"
type input "#585858"
type input "#515151"
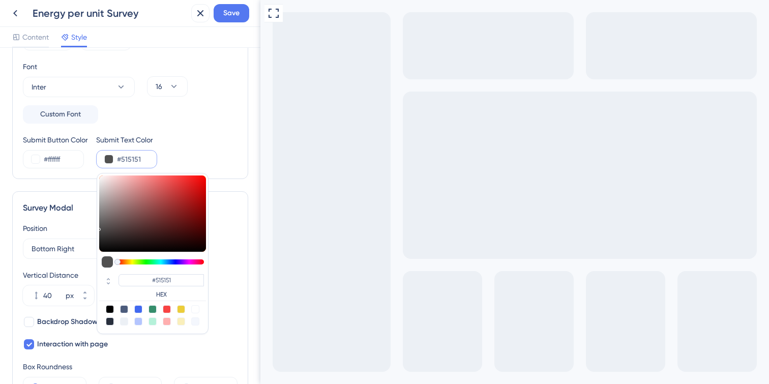
type input "#4f4f4f"
type input "#4F4F4F"
type input "#4d4d4d"
type input "#4D4D4D"
type input "#4c4c4c"
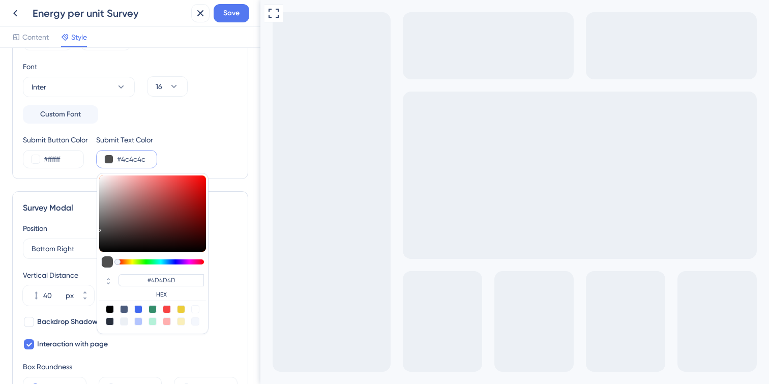
type input "#4C4C4C"
type input "#434343"
type input "#404040"
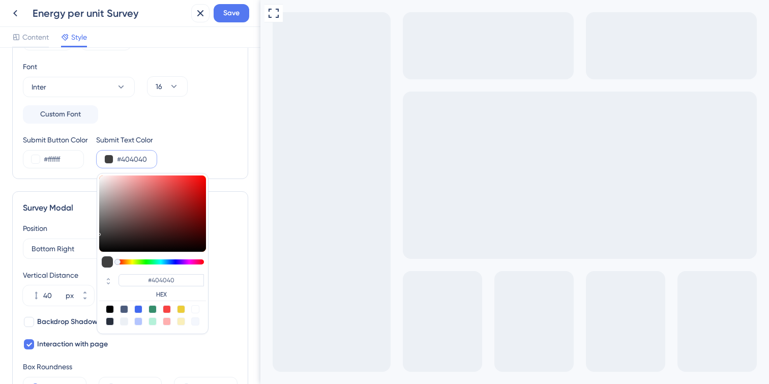
type input "#454545"
drag, startPoint x: 111, startPoint y: 207, endPoint x: 73, endPoint y: 231, distance: 45.0
click at [73, 231] on div "Color & Typography Background #006AFF Text #FFFFFF Answers #FFFFFF Background S…" at bounding box center [130, 334] width 236 height 906
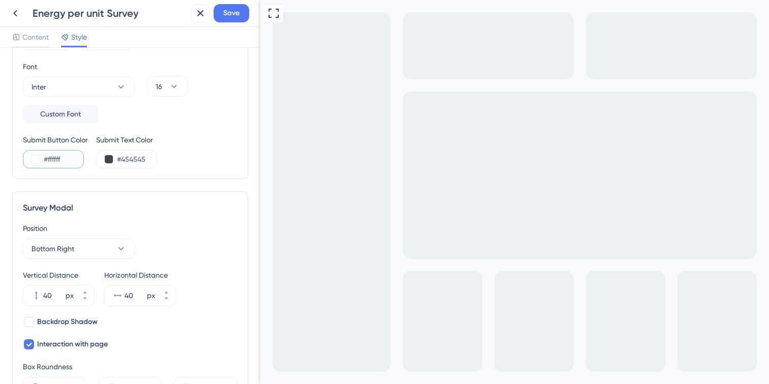
click at [34, 161] on button at bounding box center [36, 159] width 8 height 8
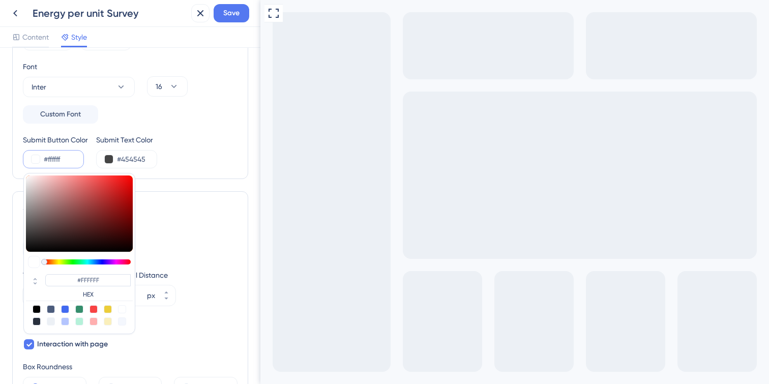
click at [64, 306] on div at bounding box center [65, 309] width 8 height 8
type input "#4169f0"
type input "#4169F0"
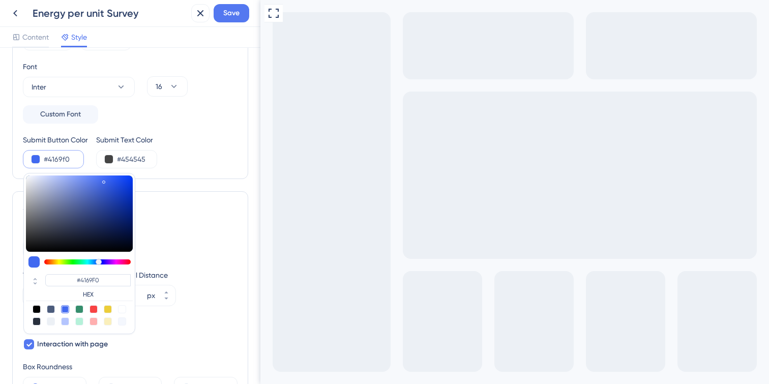
click at [121, 307] on div at bounding box center [122, 309] width 8 height 8
type input "#ffffff"
type input "#FFFFFF"
click at [107, 162] on button at bounding box center [109, 159] width 8 height 8
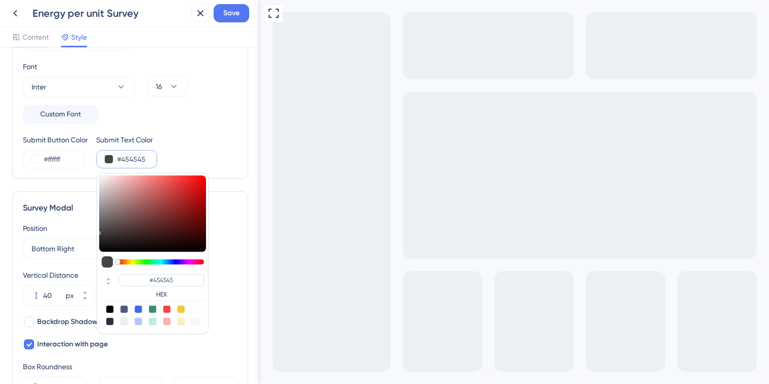
type input "#3e3d3d"
type input "#3E3D3D"
type input "#393838"
type input "#363535"
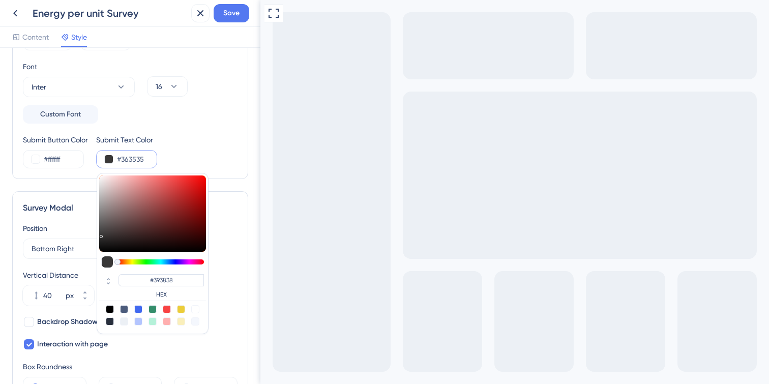
type input "#363535"
type input "#323131"
type input "#282727"
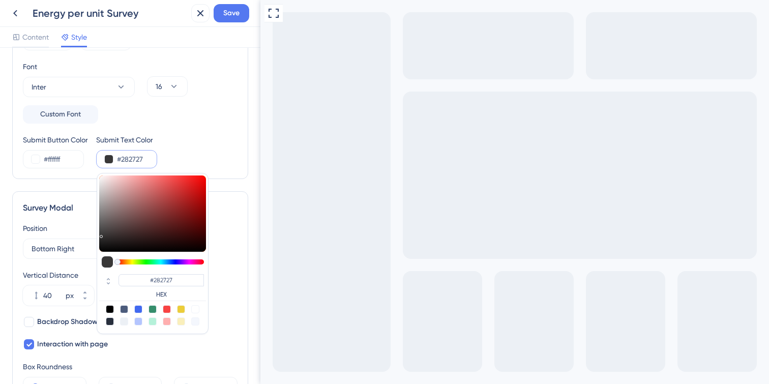
type input "#212020"
type input "#1e1d1d"
type input "#1E1D1D"
type input "#1a1a1a"
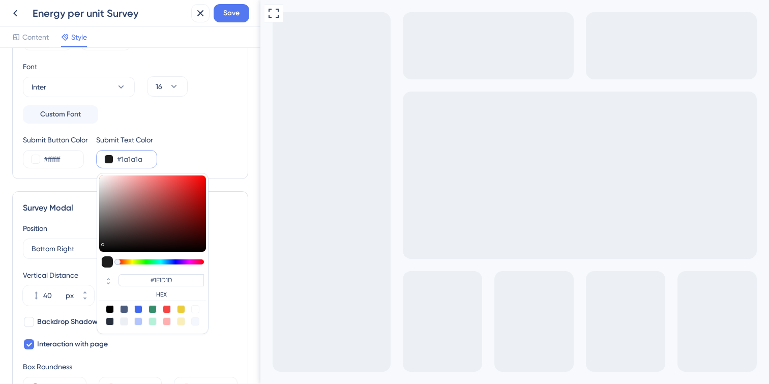
type input "#1A1A1A"
type input "#141313"
type input "#0e0e0e"
type input "#0E0E0E"
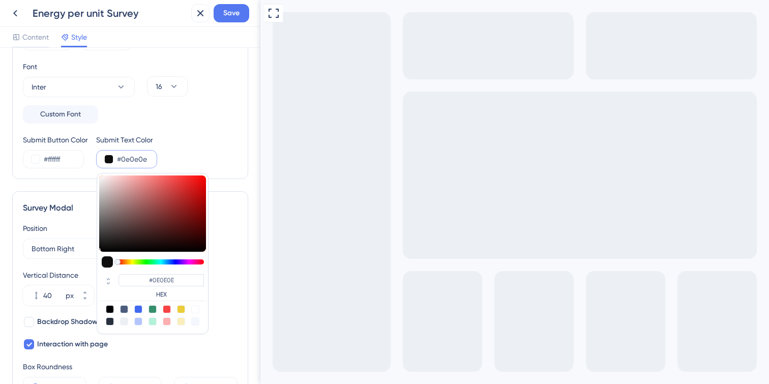
type input "#121111"
type input "#191818"
type input "#1c1c1c"
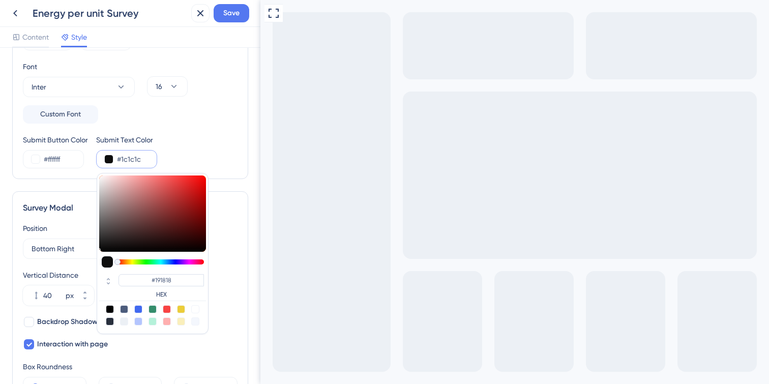
type input "#1C1C1C"
drag, startPoint x: 102, startPoint y: 233, endPoint x: 101, endPoint y: 243, distance: 10.2
click at [101, 243] on div at bounding box center [152, 213] width 107 height 76
click at [216, 124] on div "Background #006AFF Text #FFFFFF Answers #FFFFFF Background Style Solid Gradient…" at bounding box center [130, 45] width 215 height 246
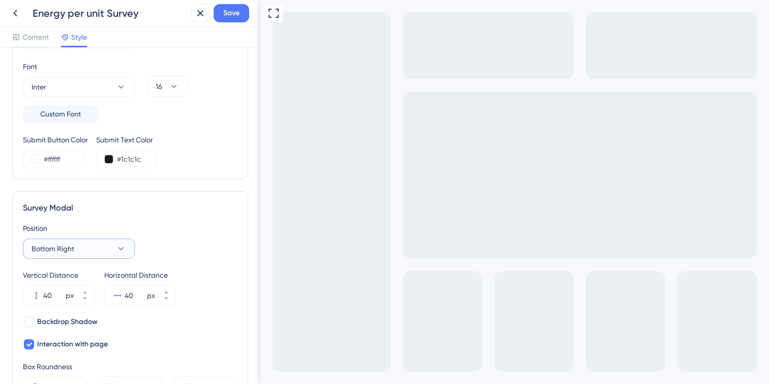
click at [95, 250] on button "Bottom Right" at bounding box center [79, 249] width 112 height 20
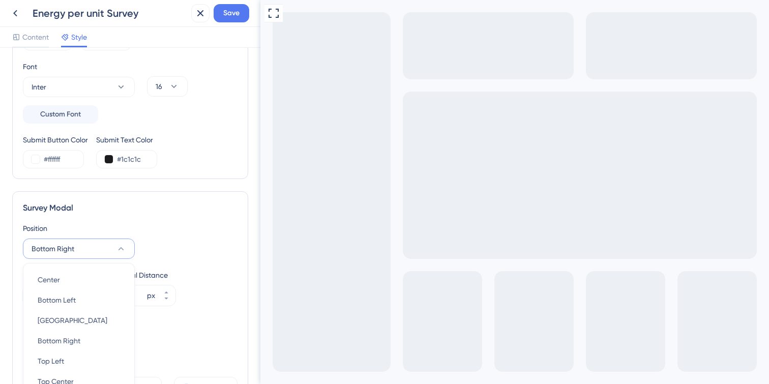
scroll to position [304, 0]
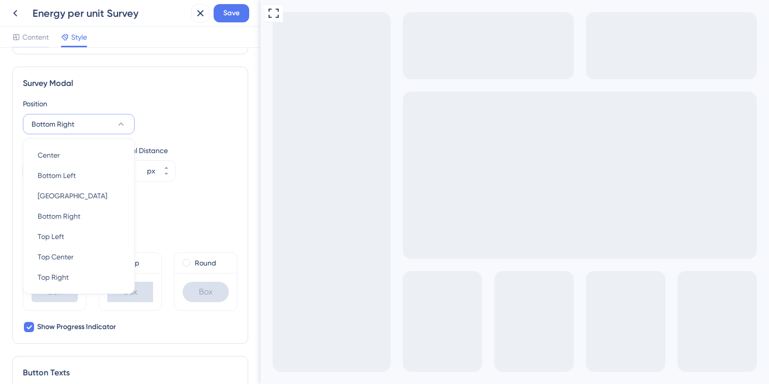
click at [208, 198] on div "Backdrop Shadow Interaction with page" at bounding box center [130, 208] width 215 height 35
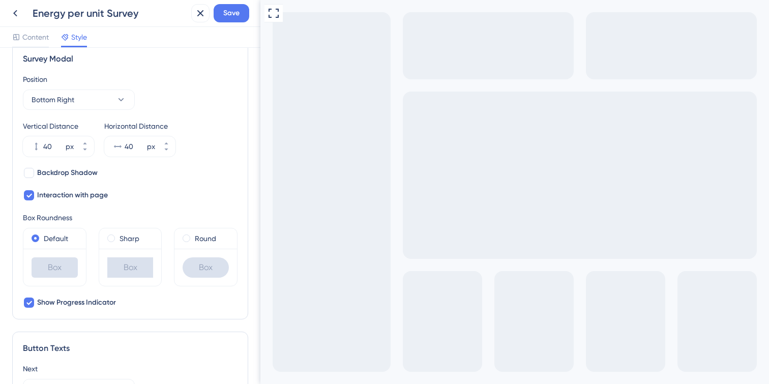
scroll to position [337, 0]
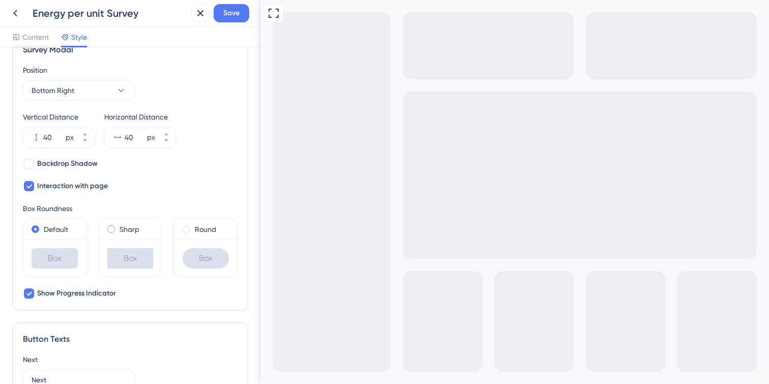
click at [112, 229] on span at bounding box center [111, 229] width 8 height 8
click at [118, 227] on input "radio" at bounding box center [118, 227] width 0 height 0
click at [188, 228] on span at bounding box center [187, 229] width 8 height 8
click at [193, 227] on input "radio" at bounding box center [193, 227] width 0 height 0
click at [38, 230] on span at bounding box center [36, 229] width 8 height 8
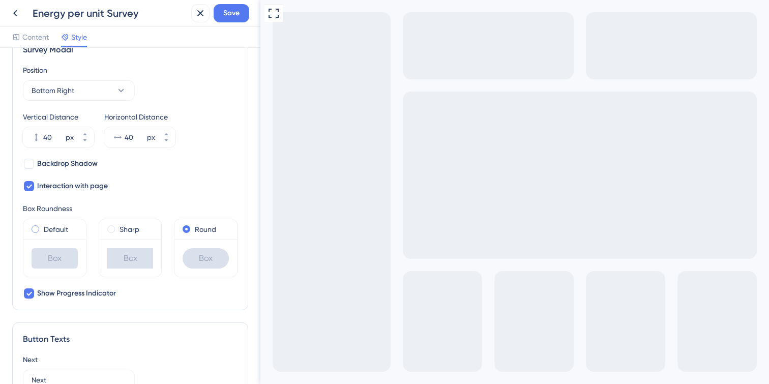
click at [42, 227] on input "radio" at bounding box center [42, 227] width 0 height 0
click at [189, 227] on span at bounding box center [187, 229] width 8 height 8
click at [193, 227] on input "radio" at bounding box center [193, 227] width 0 height 0
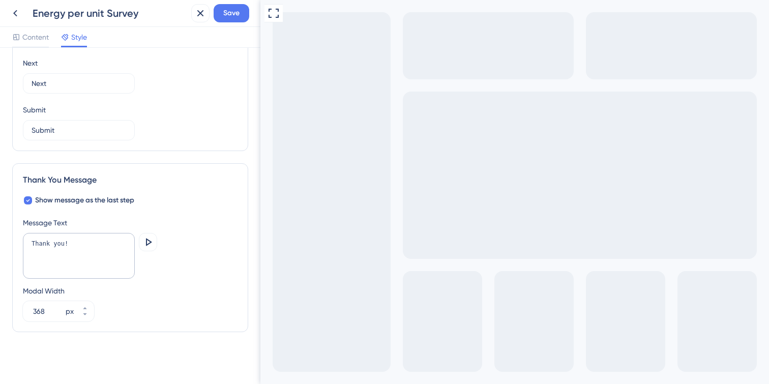
scroll to position [635, 0]
click at [237, 16] on span "Save" at bounding box center [231, 13] width 16 height 12
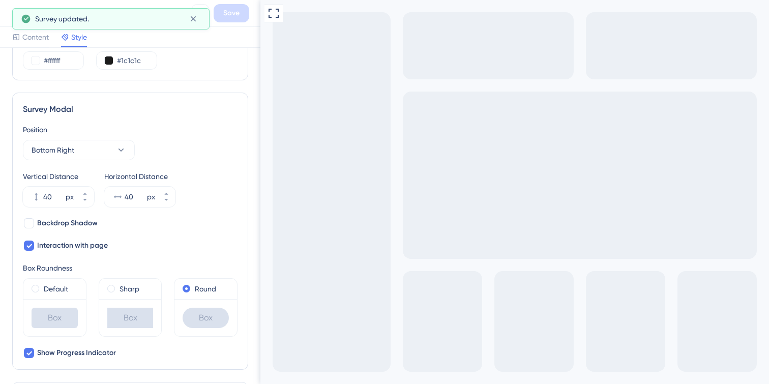
scroll to position [0, 0]
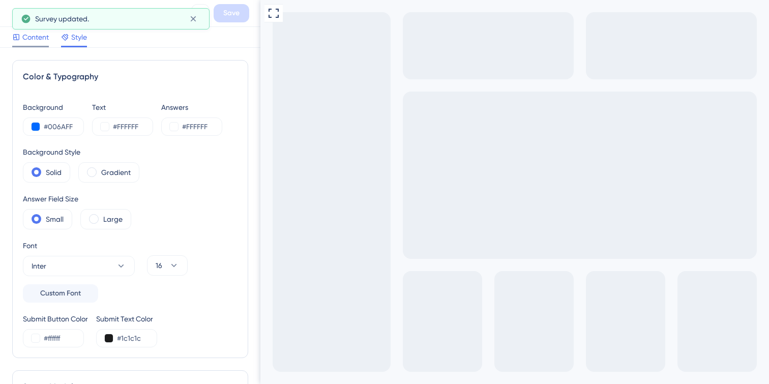
click at [41, 44] on div "Content" at bounding box center [30, 39] width 37 height 16
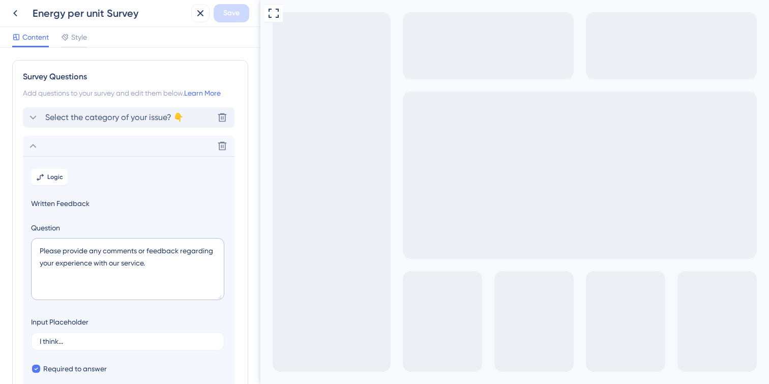
click at [34, 116] on icon at bounding box center [33, 117] width 12 height 12
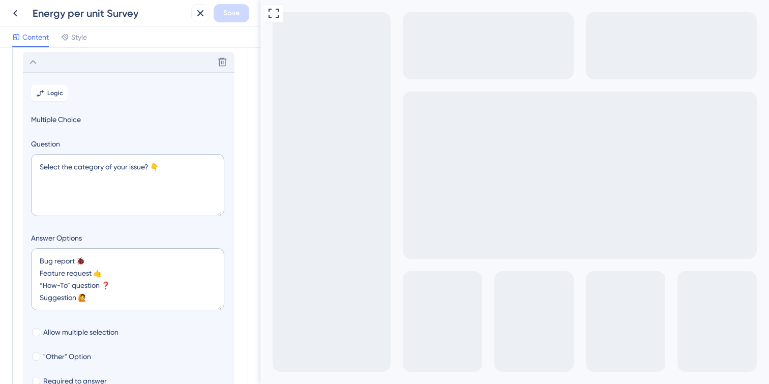
scroll to position [60, 0]
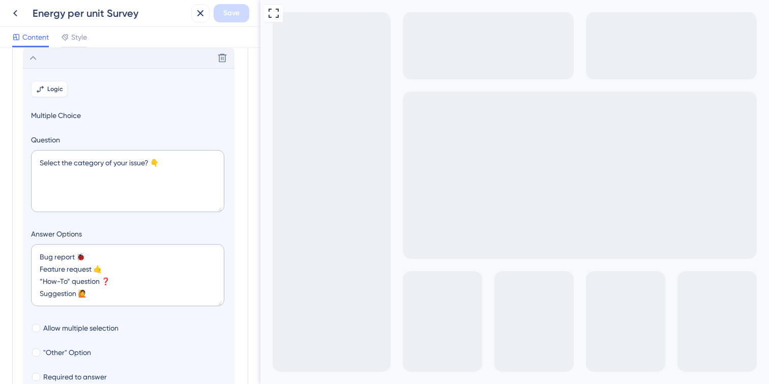
click at [58, 93] on button "Logic" at bounding box center [49, 89] width 37 height 16
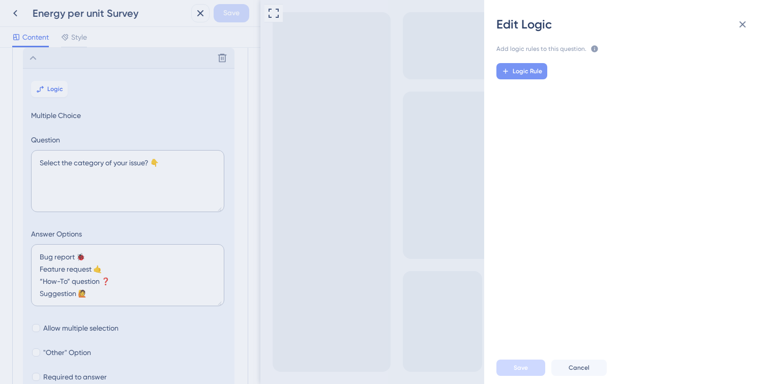
click at [527, 67] on button "Logic Rule" at bounding box center [521, 71] width 51 height 16
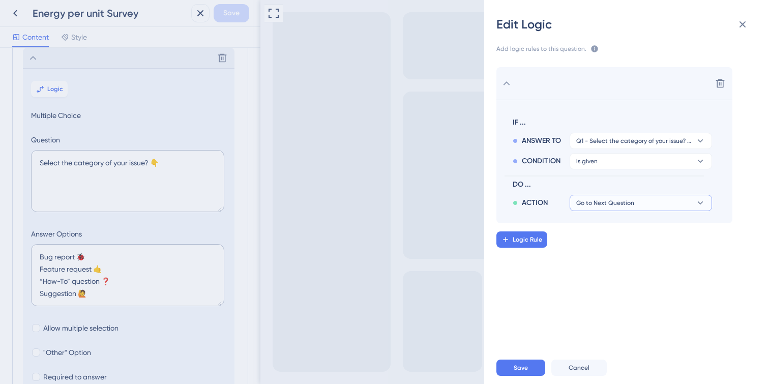
click at [619, 208] on button "Go to Next Question" at bounding box center [641, 203] width 142 height 16
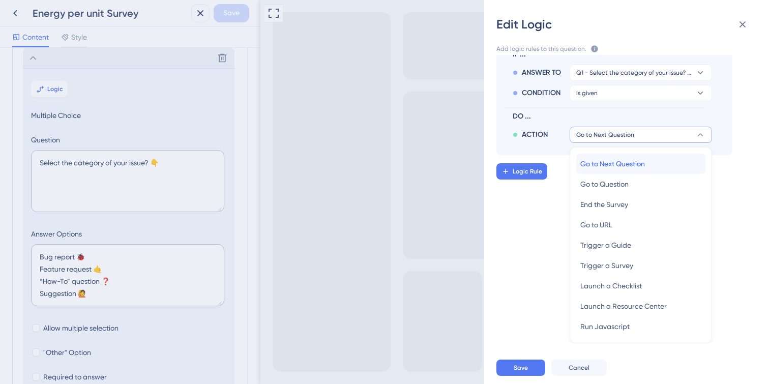
click at [620, 164] on span "Go to Next Question" at bounding box center [612, 164] width 65 height 12
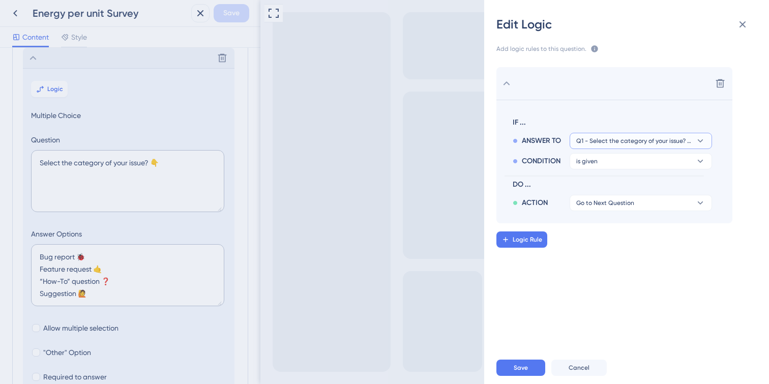
click at [632, 142] on span "Q1 - Select the category of your issue? 👇" at bounding box center [633, 141] width 115 height 8
click at [632, 139] on span "Q1 - Select the category of your issue? 👇" at bounding box center [633, 141] width 115 height 8
click at [629, 158] on button "is given" at bounding box center [641, 161] width 142 height 16
click at [522, 366] on span "Save" at bounding box center [521, 368] width 14 height 8
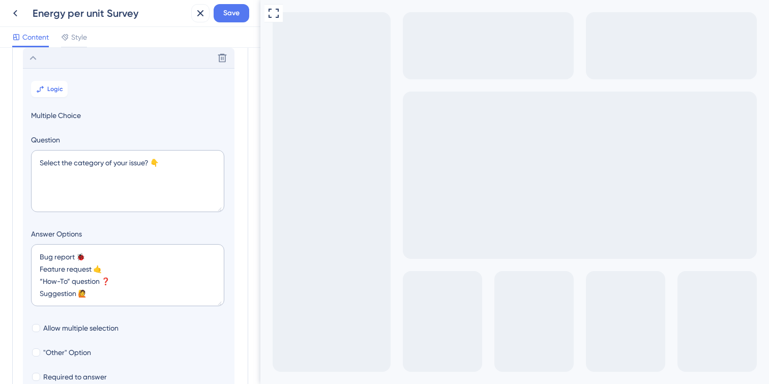
type textarea "k"
type textarea "test"
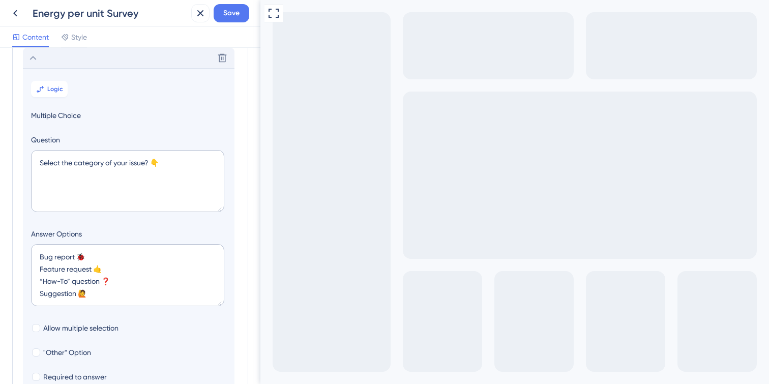
drag, startPoint x: 353, startPoint y: 516, endPoint x: 654, endPoint y: 753, distance: 382.9
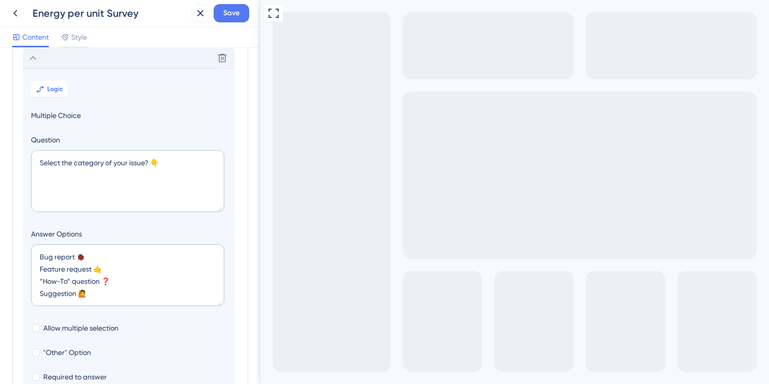
click at [59, 117] on span "Multiple Choice" at bounding box center [128, 115] width 195 height 12
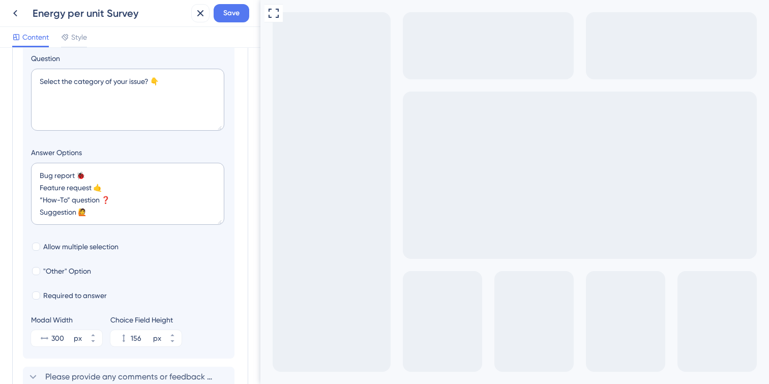
scroll to position [142, 0]
click at [87, 246] on span "Allow multiple selection" at bounding box center [80, 246] width 75 height 12
checkbox input "false"
click at [80, 271] on span ""Other" Option" at bounding box center [67, 270] width 48 height 12
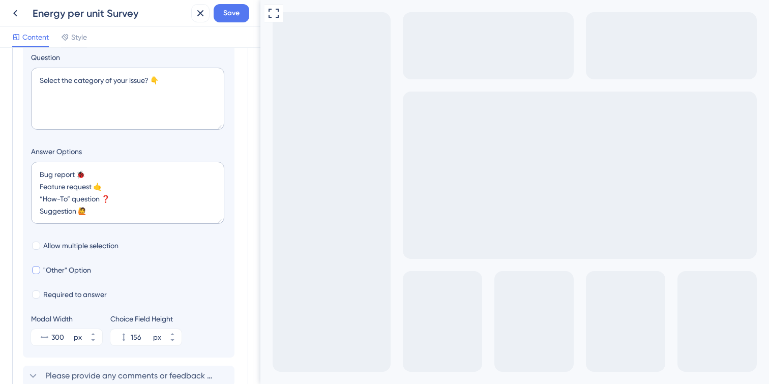
checkbox input "true"
type input "204"
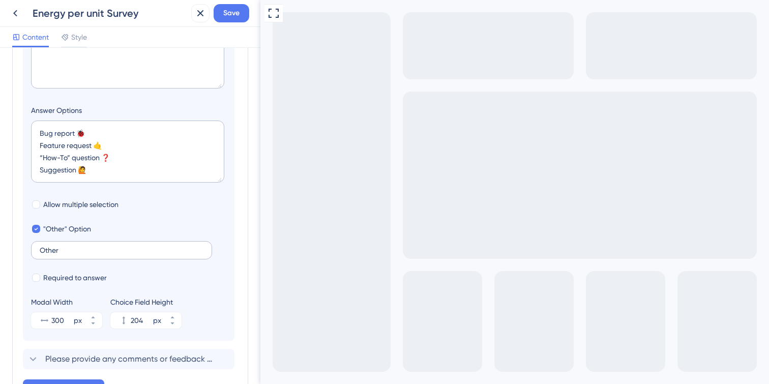
scroll to position [194, 0]
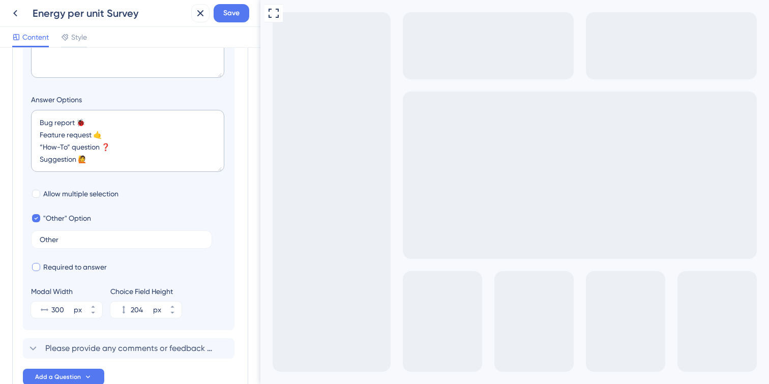
click at [54, 270] on span "Required to answer" at bounding box center [75, 267] width 64 height 12
checkbox input "false"
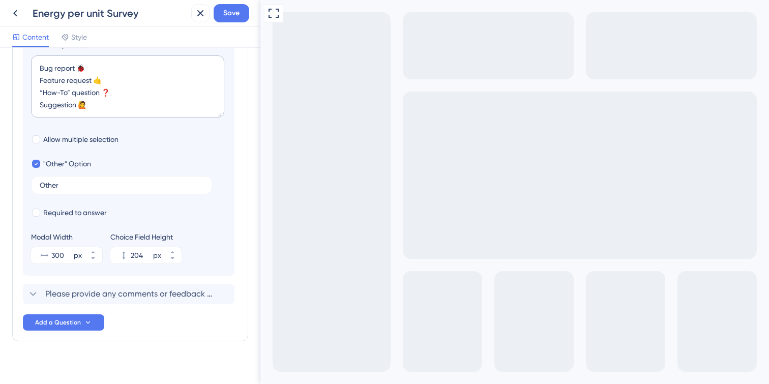
scroll to position [259, 0]
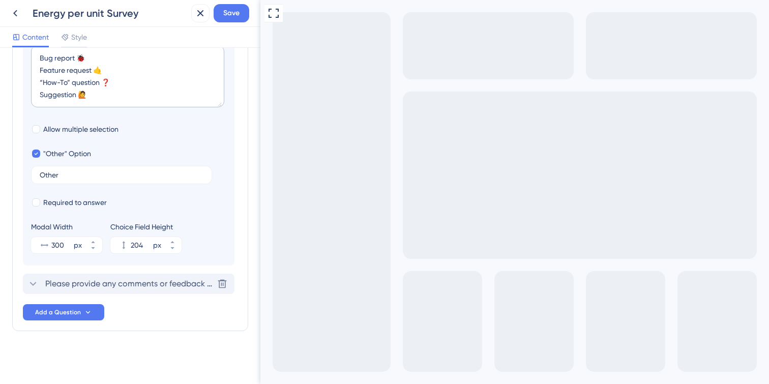
click at [34, 285] on icon at bounding box center [33, 284] width 12 height 12
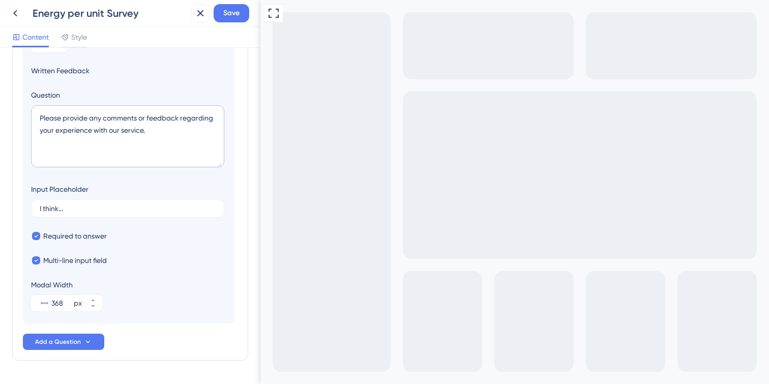
scroll to position [134, 0]
click at [39, 232] on div at bounding box center [36, 235] width 8 height 8
checkbox input "false"
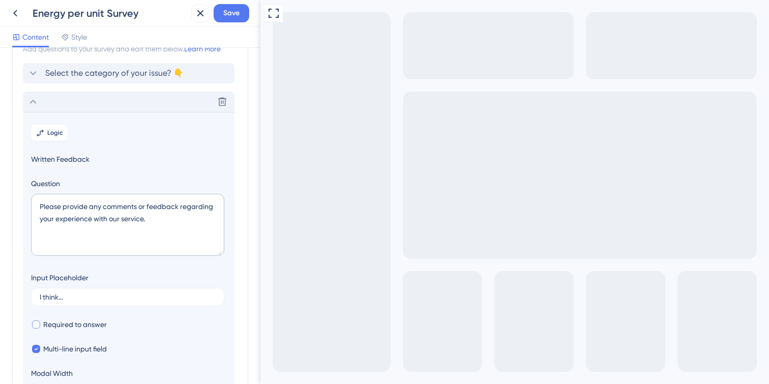
scroll to position [25, 0]
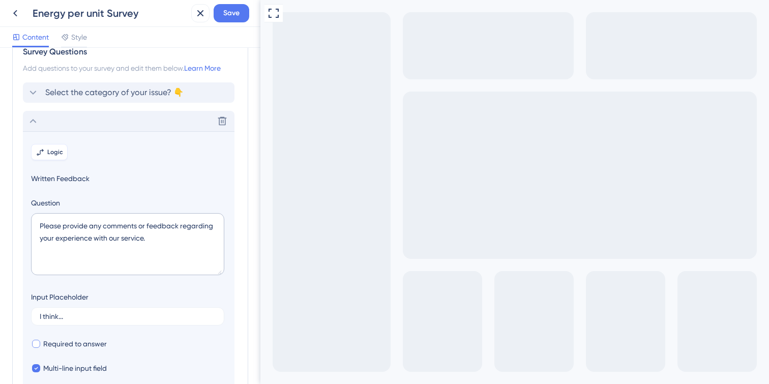
click at [42, 151] on icon at bounding box center [42, 151] width 1 height 2
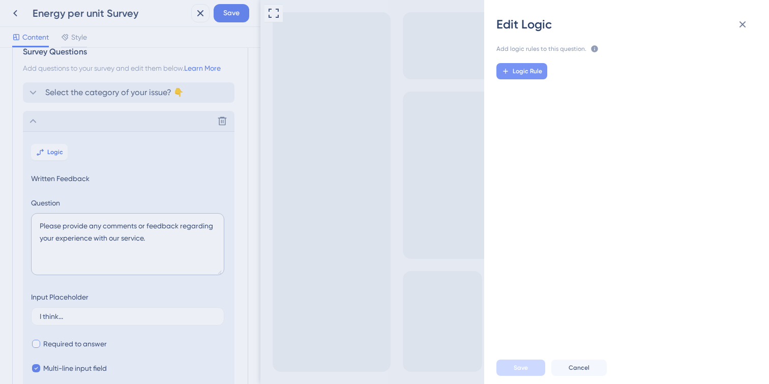
click at [520, 74] on span "Logic Rule" at bounding box center [528, 71] width 30 height 8
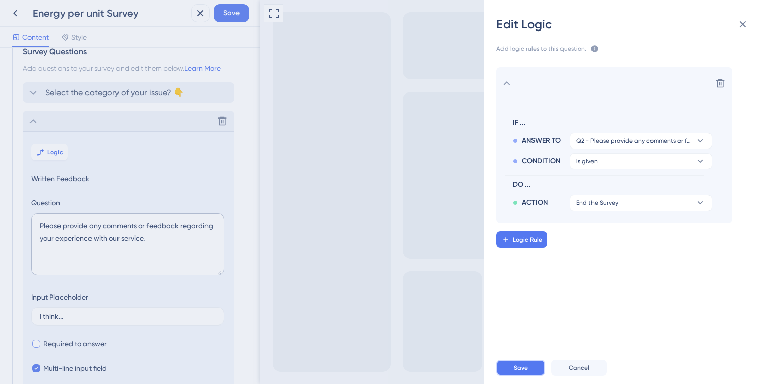
click at [535, 369] on button "Save" at bounding box center [520, 368] width 49 height 16
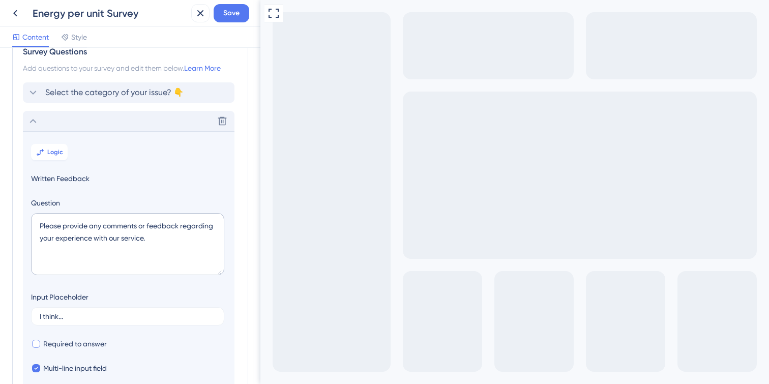
click at [228, 12] on span "Save" at bounding box center [231, 13] width 16 height 12
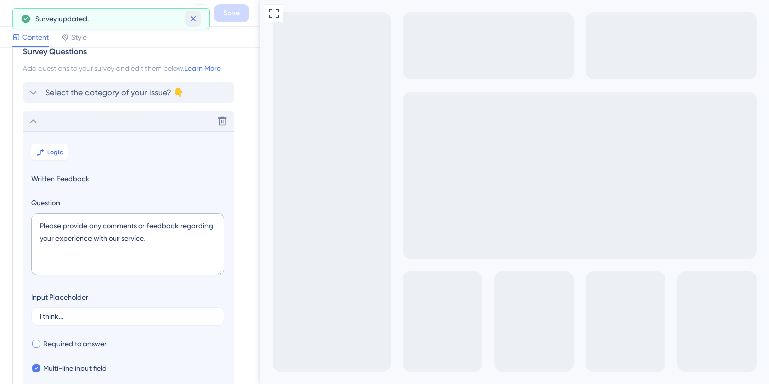
click at [194, 19] on icon at bounding box center [193, 19] width 10 height 10
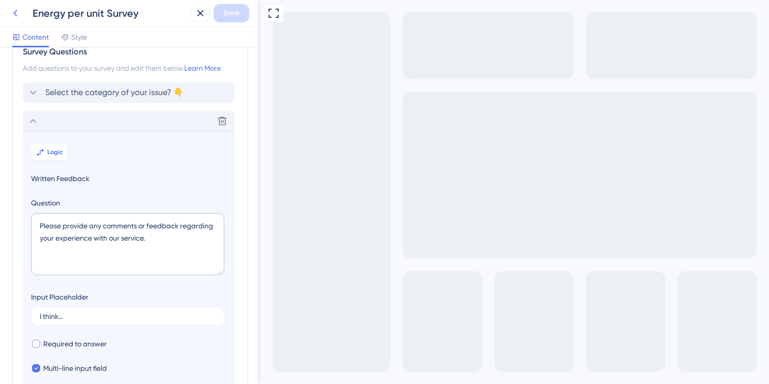
click at [23, 17] on button at bounding box center [15, 13] width 18 height 18
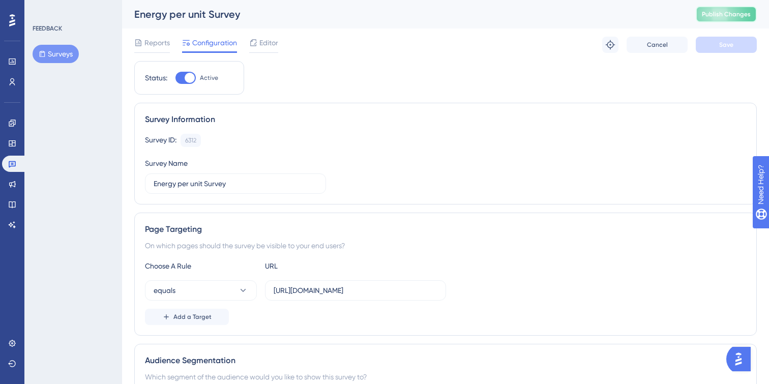
click at [719, 16] on button "Publish Changes" at bounding box center [726, 14] width 61 height 16
click at [255, 47] on div at bounding box center [253, 43] width 8 height 12
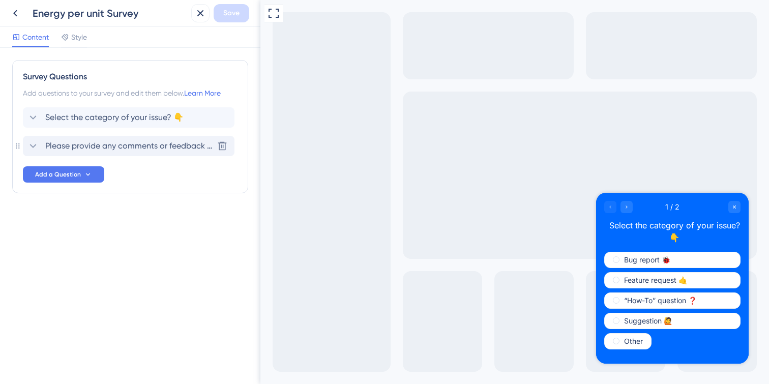
click at [32, 147] on icon at bounding box center [33, 146] width 12 height 12
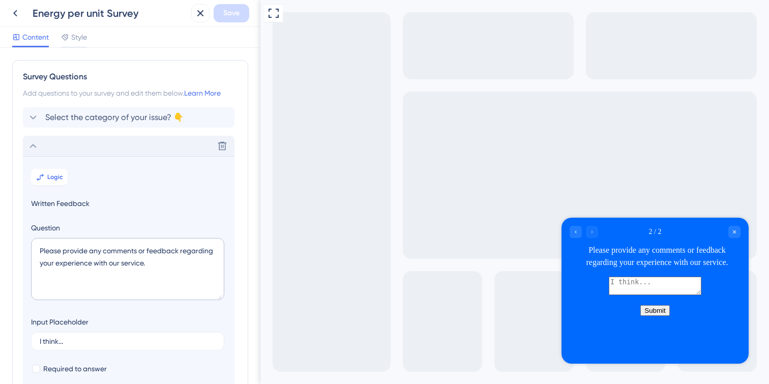
click at [30, 142] on icon at bounding box center [33, 146] width 12 height 12
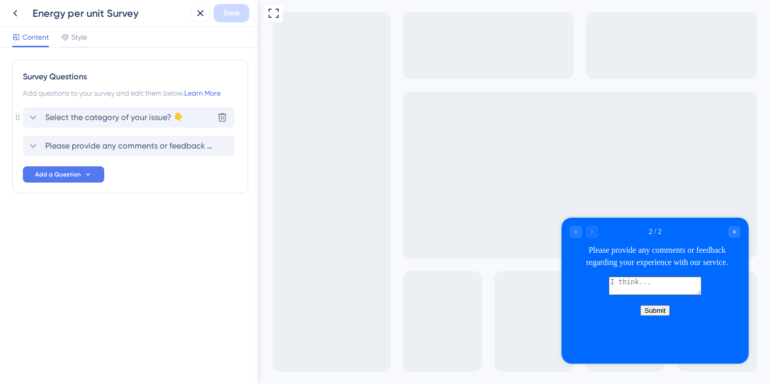
click at [30, 111] on div "Select the category of your issue? 👇 Delete" at bounding box center [129, 117] width 212 height 20
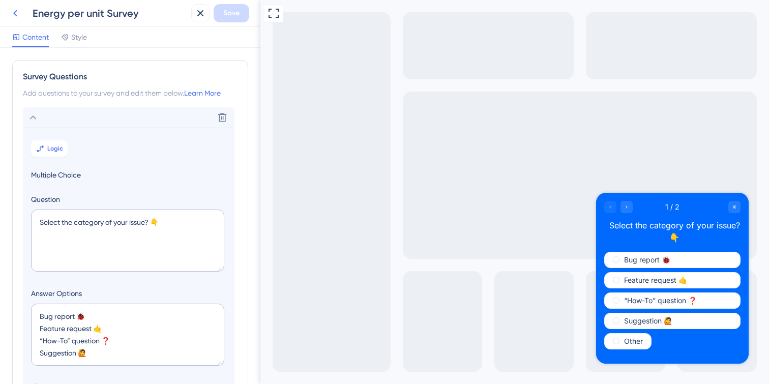
click at [16, 13] on icon at bounding box center [15, 13] width 12 height 12
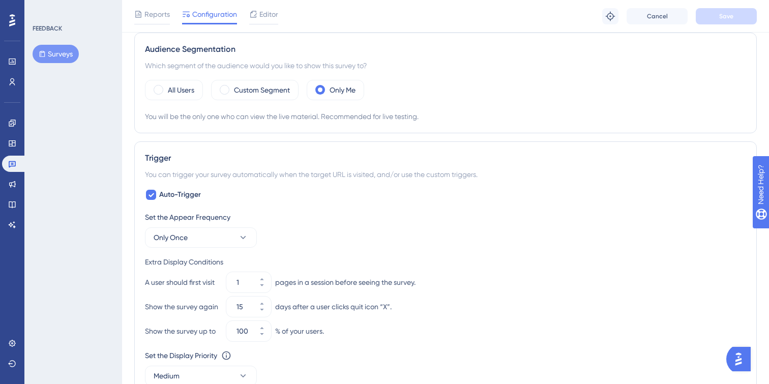
scroll to position [317, 0]
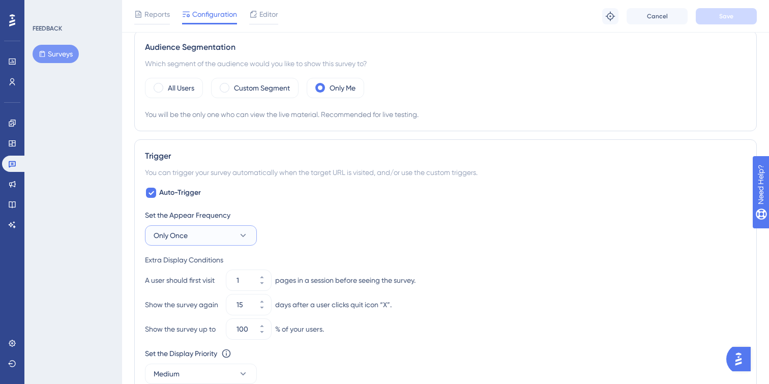
click at [248, 233] on button "Only Once" at bounding box center [201, 235] width 112 height 20
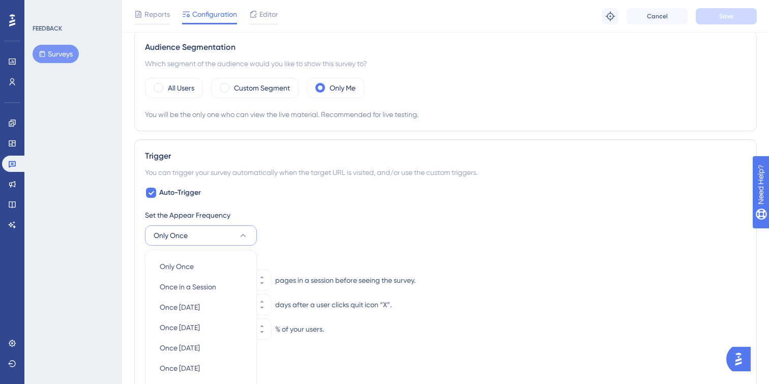
scroll to position [473, 0]
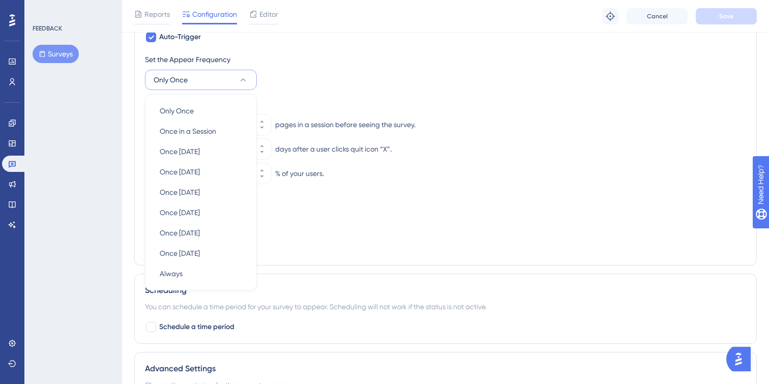
click at [314, 234] on div "Set the Appear Frequency Only Once Only Once Only Once Once in a Session Once i…" at bounding box center [445, 153] width 601 height 201
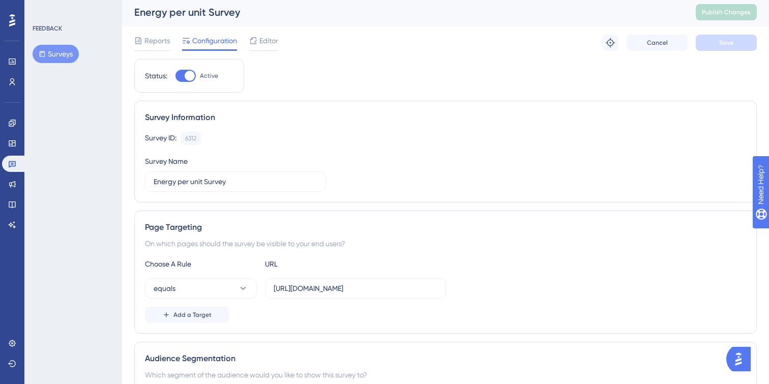
scroll to position [0, 0]
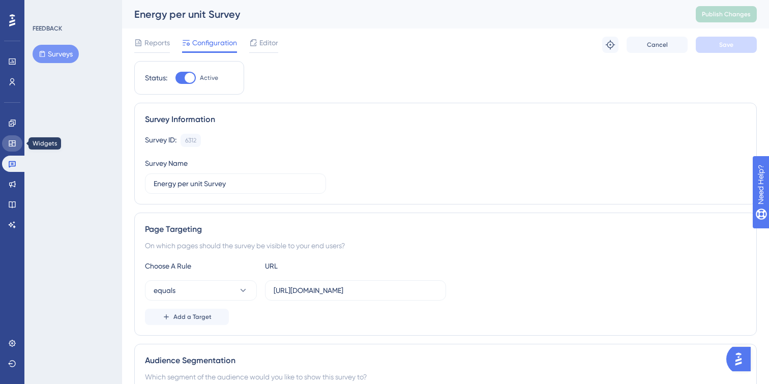
click at [10, 141] on icon at bounding box center [12, 143] width 7 height 6
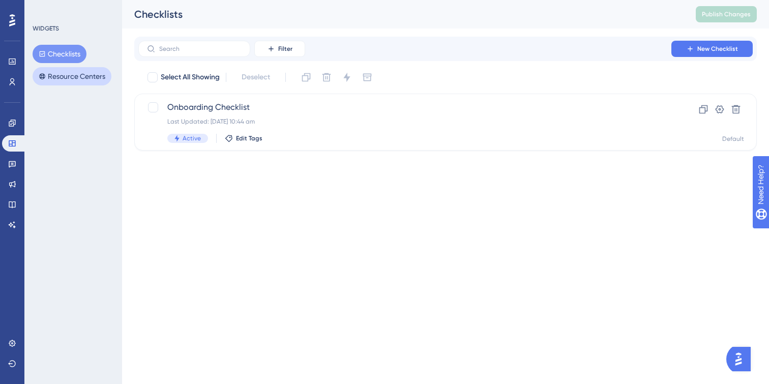
click at [61, 73] on button "Resource Centers" at bounding box center [72, 76] width 79 height 18
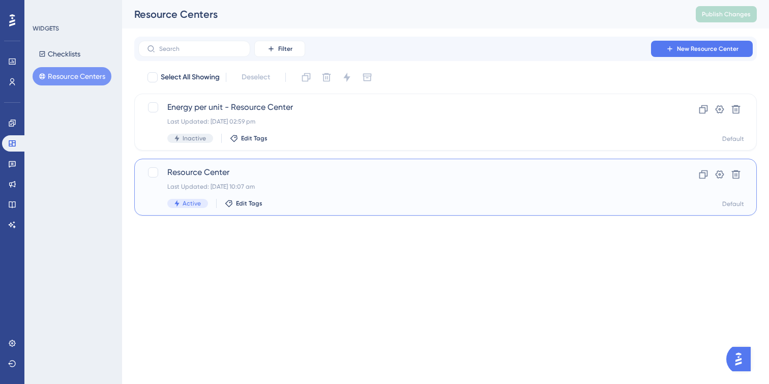
click at [318, 201] on div "Active Edit Tags" at bounding box center [404, 203] width 475 height 9
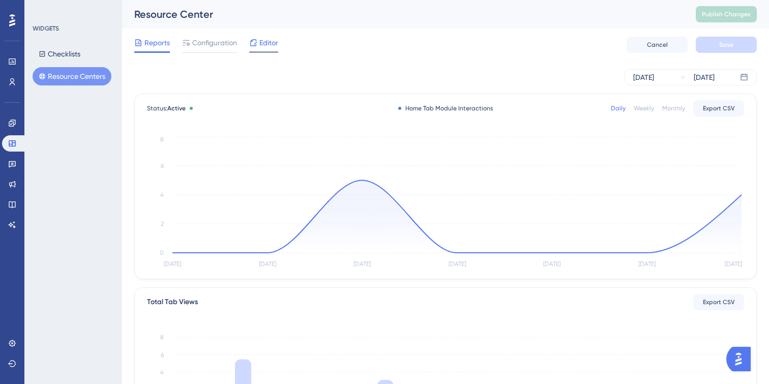
click at [253, 44] on icon at bounding box center [253, 43] width 8 height 8
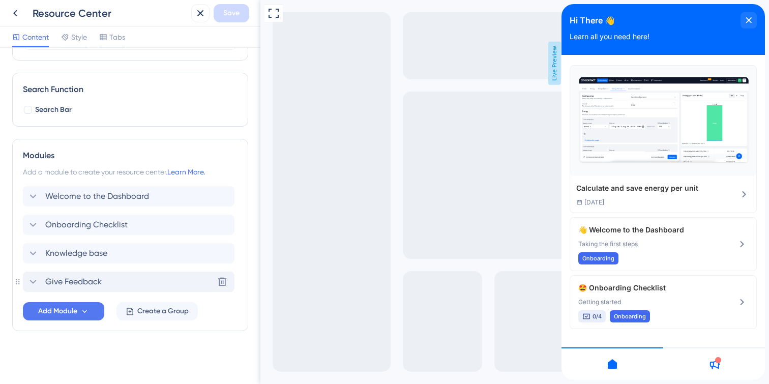
click at [36, 283] on icon at bounding box center [33, 282] width 12 height 12
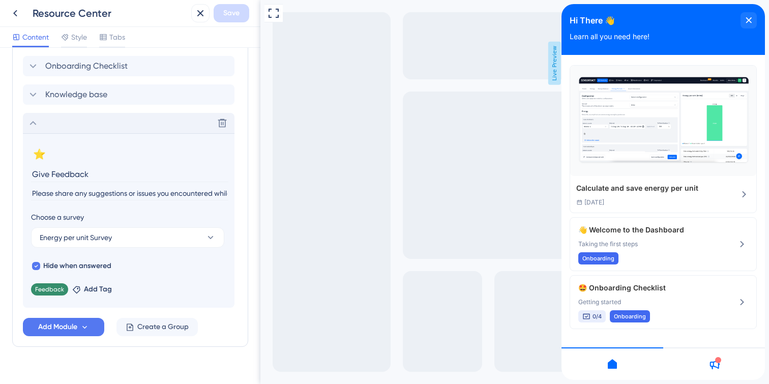
scroll to position [299, 0]
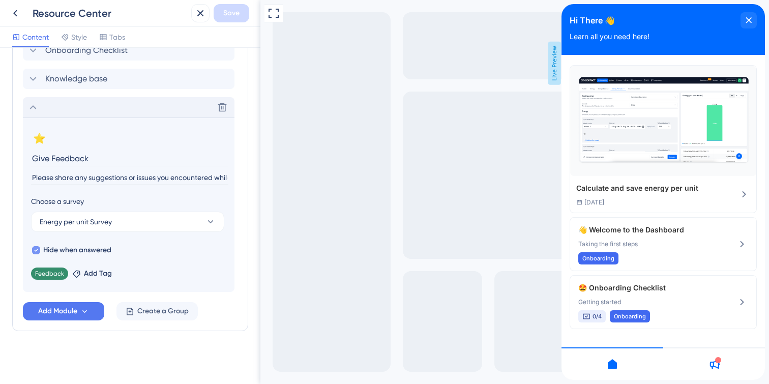
click at [37, 249] on icon at bounding box center [36, 250] width 4 height 8
checkbox input "false"
click at [235, 17] on span "Save" at bounding box center [231, 13] width 16 height 12
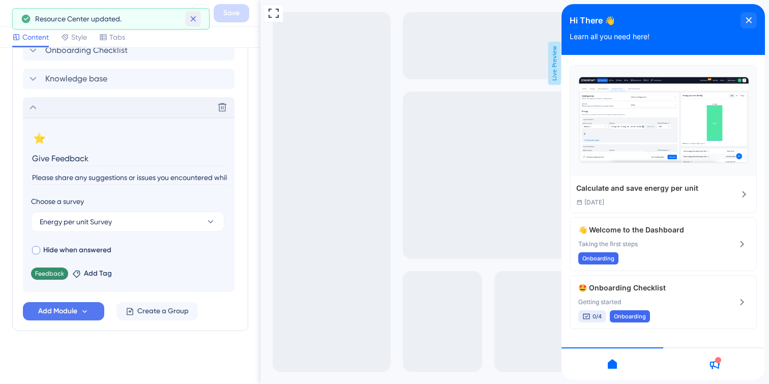
click at [191, 20] on icon at bounding box center [193, 19] width 6 height 6
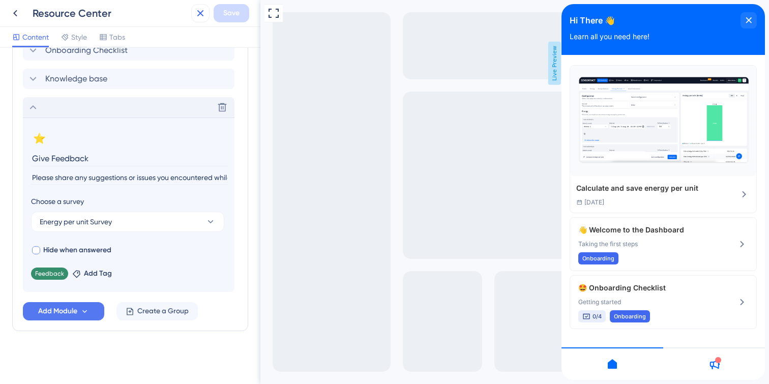
click at [202, 8] on icon at bounding box center [200, 13] width 12 height 12
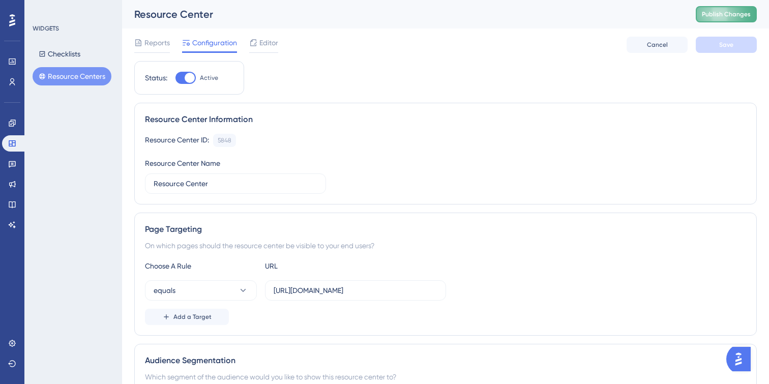
click at [737, 15] on span "Publish Changes" at bounding box center [726, 14] width 49 height 8
click at [69, 71] on button "Resource Centers" at bounding box center [72, 76] width 79 height 18
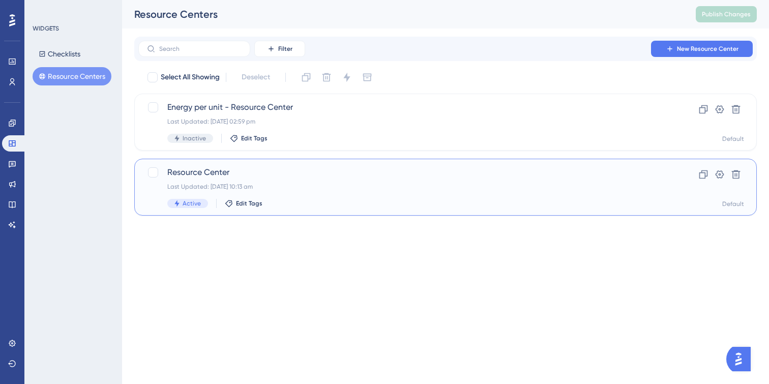
click at [348, 186] on div "Last Updated: 09 Sept 2025 10:13 am" at bounding box center [404, 187] width 475 height 8
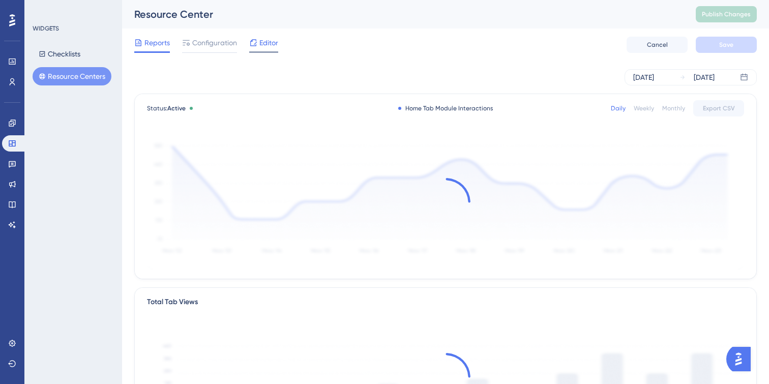
click at [259, 51] on div "Editor" at bounding box center [263, 45] width 29 height 16
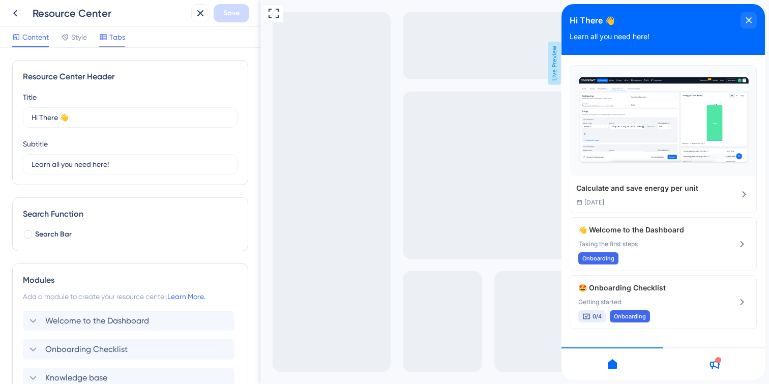
click at [121, 40] on span "Tabs" at bounding box center [117, 37] width 16 height 12
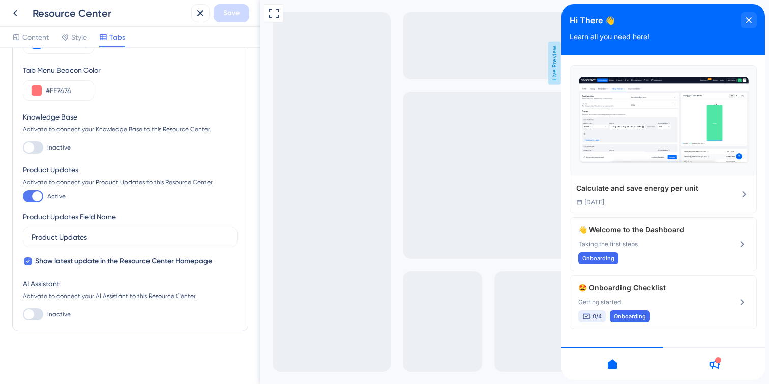
click at [36, 311] on div at bounding box center [33, 314] width 20 height 12
click at [23, 314] on input "Inactive" at bounding box center [22, 314] width 1 height 1
checkbox input "true"
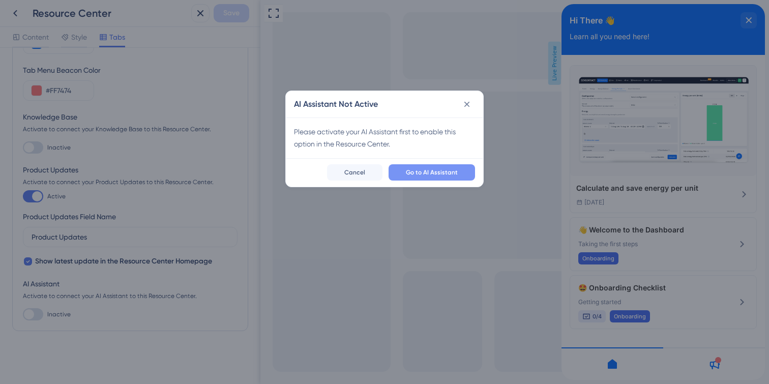
click at [446, 171] on span "Go to AI Assistant" at bounding box center [432, 172] width 52 height 8
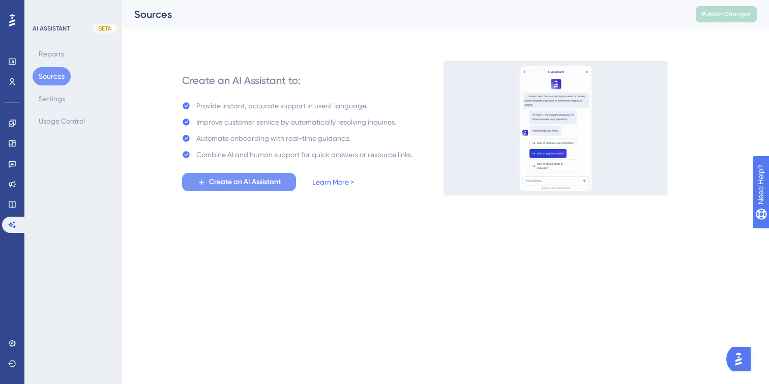
click at [262, 186] on span "Create an AI Assistant" at bounding box center [245, 182] width 72 height 12
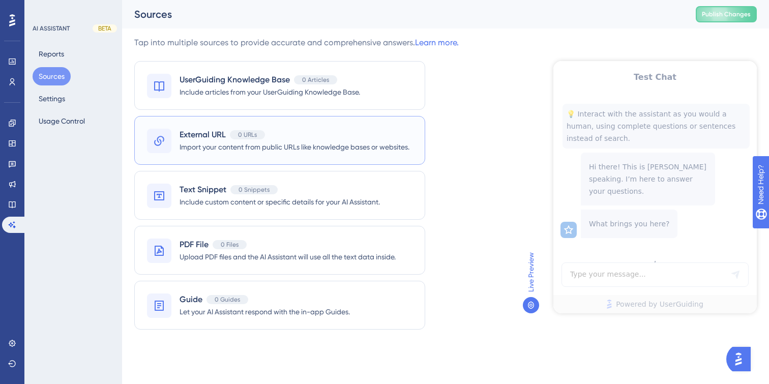
click at [298, 153] on span "Import your content from public URLs like knowledge bases or websites." at bounding box center [295, 147] width 230 height 12
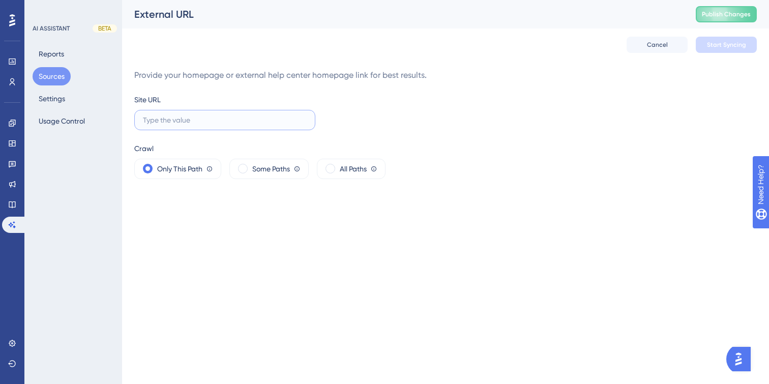
click at [181, 119] on input "text" at bounding box center [225, 119] width 164 height 11
paste input "https://8677414.hs-sites.com/knowledge"
type input "https://8677414.hs-sites.com/knowledge"
click at [720, 47] on span "Start Syncing" at bounding box center [726, 45] width 39 height 8
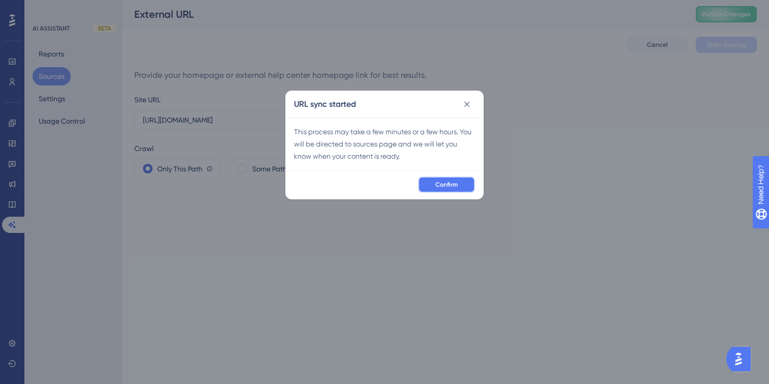
click at [465, 185] on button "Confirm" at bounding box center [446, 185] width 57 height 16
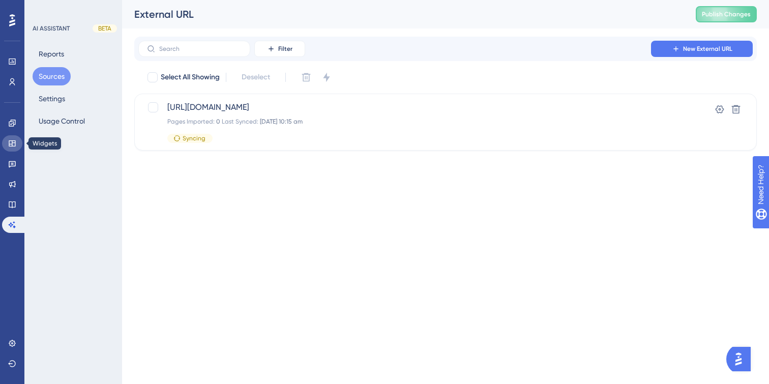
click at [11, 143] on icon at bounding box center [12, 143] width 7 height 6
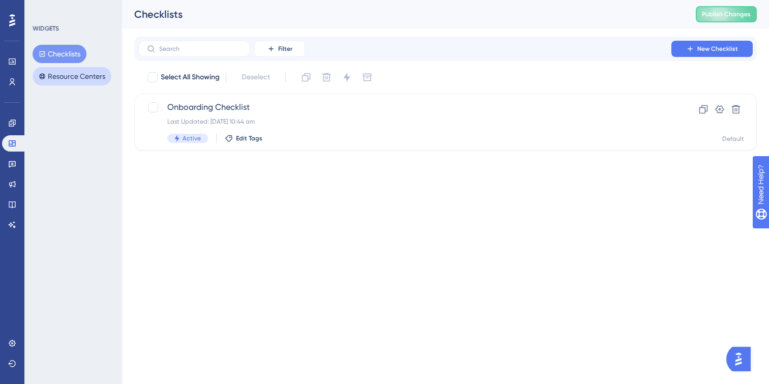
click at [60, 80] on button "Resource Centers" at bounding box center [72, 76] width 79 height 18
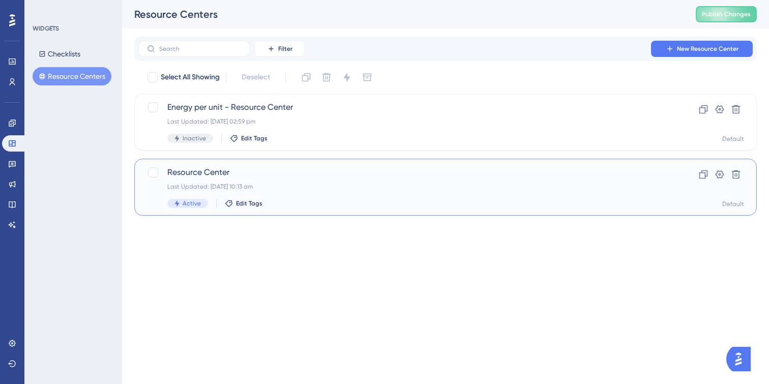
click at [356, 181] on div "Resource Center Last Updated: 09 Sept 2025 10:13 am Active Edit Tags" at bounding box center [404, 187] width 475 height 42
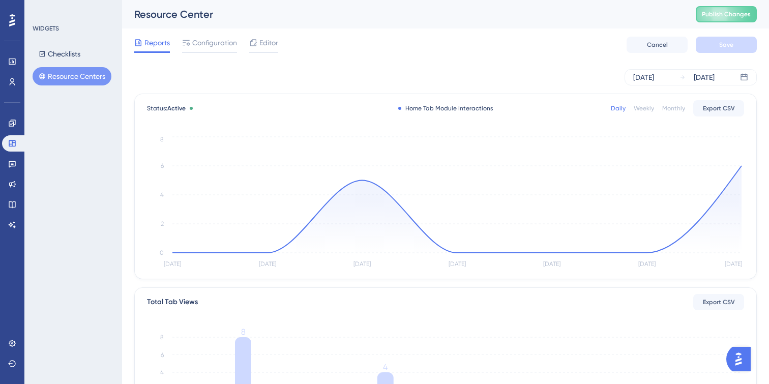
click at [77, 81] on button "Resource Centers" at bounding box center [72, 76] width 79 height 18
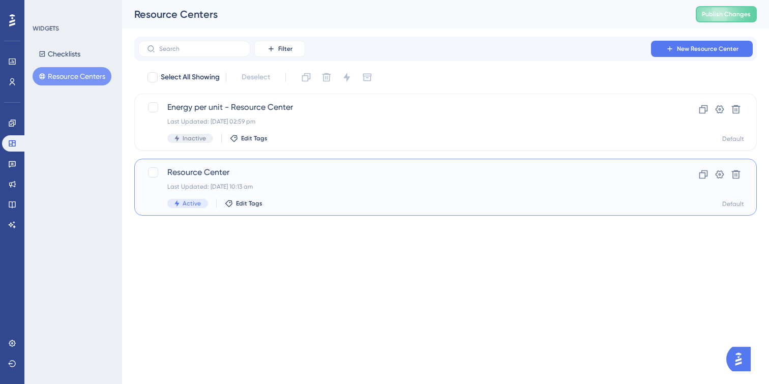
click at [245, 182] on div "Resource Center Last Updated: 09 Sept 2025 10:13 am Active Edit Tags" at bounding box center [404, 187] width 475 height 42
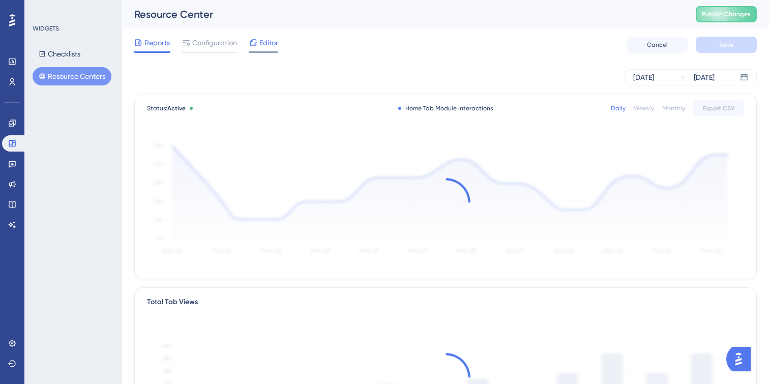
click at [267, 47] on span "Editor" at bounding box center [268, 43] width 19 height 12
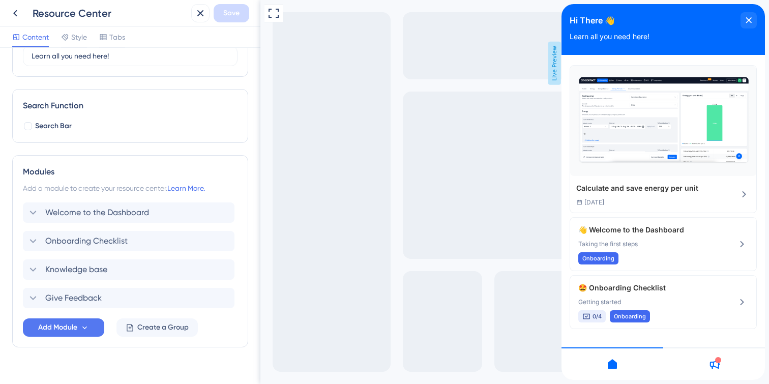
scroll to position [95, 0]
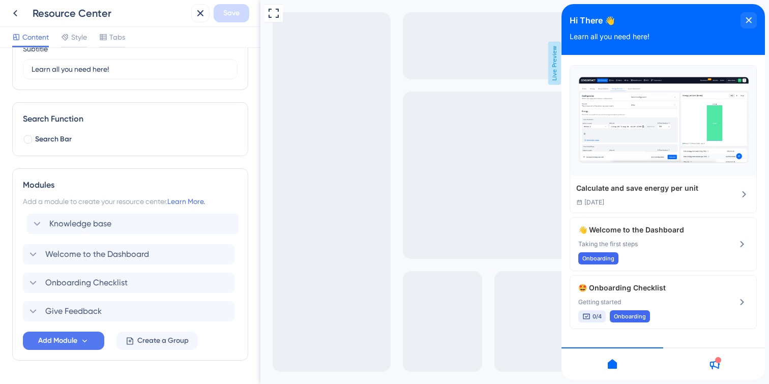
drag, startPoint x: 30, startPoint y: 285, endPoint x: 34, endPoint y: 223, distance: 62.7
click at [34, 223] on div "Welcome to the Dashboard Onboarding Checklist Knowledge base Give Feedback" at bounding box center [130, 269] width 215 height 106
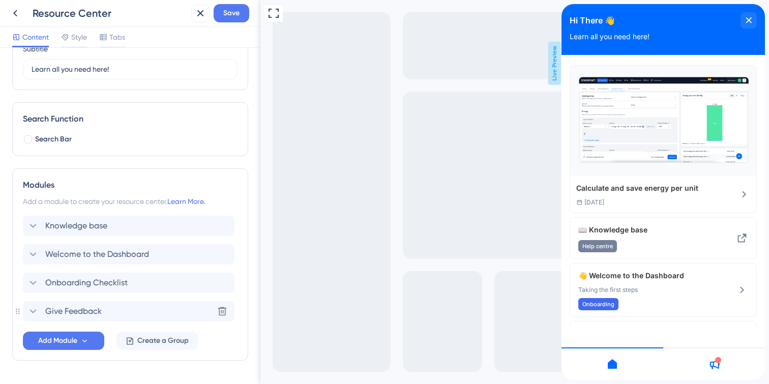
scroll to position [97, 0]
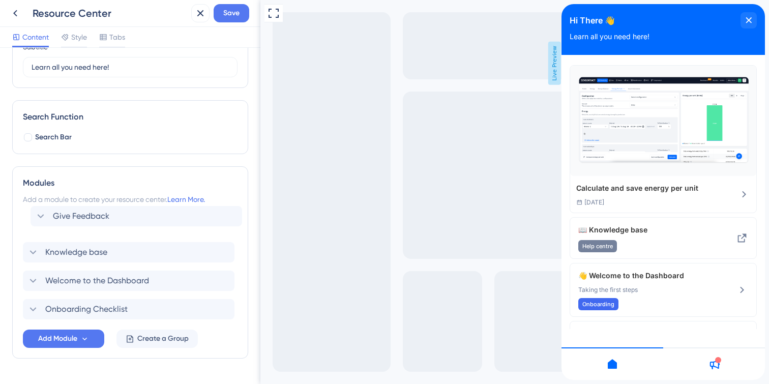
drag, startPoint x: 43, startPoint y: 313, endPoint x: 50, endPoint y: 216, distance: 97.5
click at [50, 216] on div "Knowledge base Welcome to the Dashboard Onboarding Checklist Give Feedback" at bounding box center [130, 267] width 215 height 106
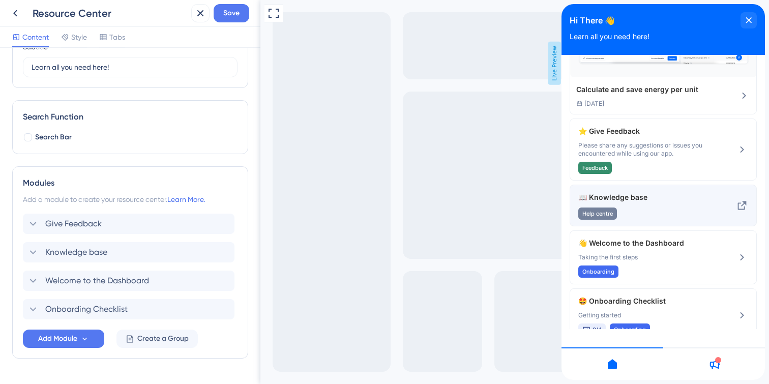
scroll to position [128, 0]
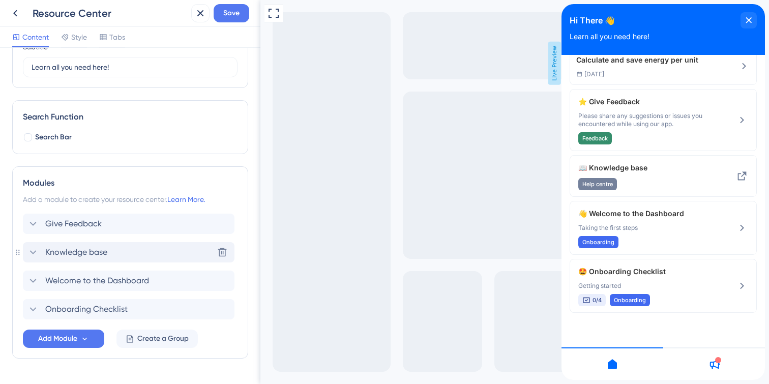
click at [35, 251] on icon at bounding box center [33, 252] width 7 height 4
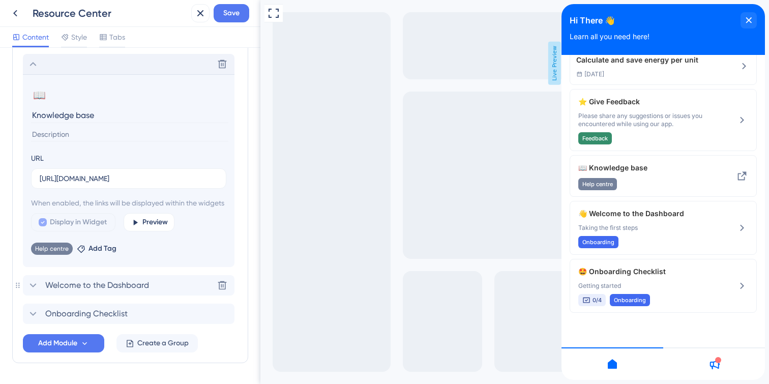
scroll to position [330, 0]
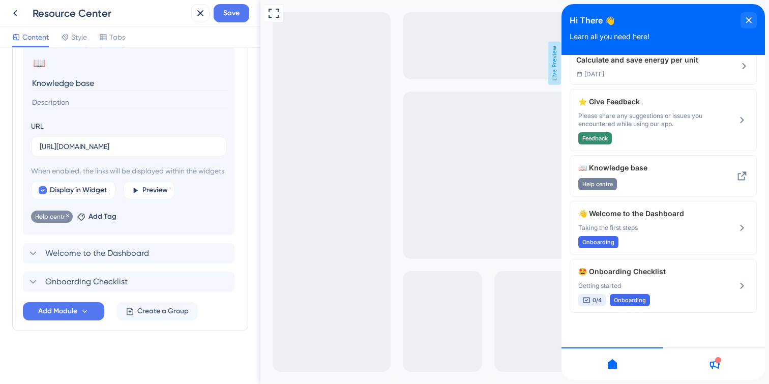
click at [43, 215] on span "Help centre" at bounding box center [52, 217] width 34 height 8
click at [91, 215] on span "Add Tag" at bounding box center [103, 217] width 28 height 12
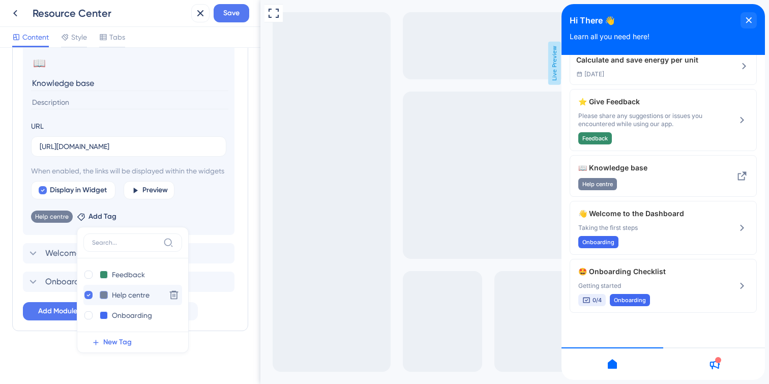
click at [104, 295] on button at bounding box center [104, 295] width 8 height 8
click at [151, 320] on div at bounding box center [153, 319] width 8 height 8
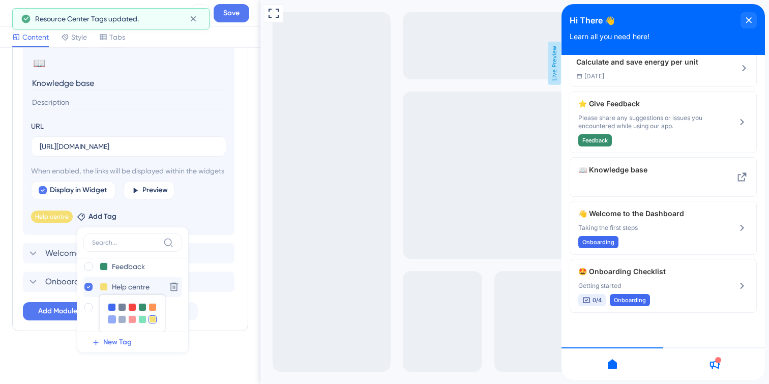
click at [108, 317] on div at bounding box center [112, 319] width 8 height 8
click at [121, 320] on div at bounding box center [122, 319] width 8 height 8
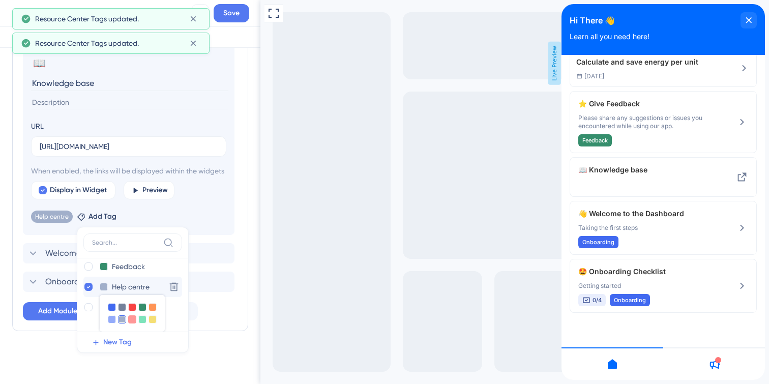
click at [132, 321] on div at bounding box center [132, 319] width 8 height 8
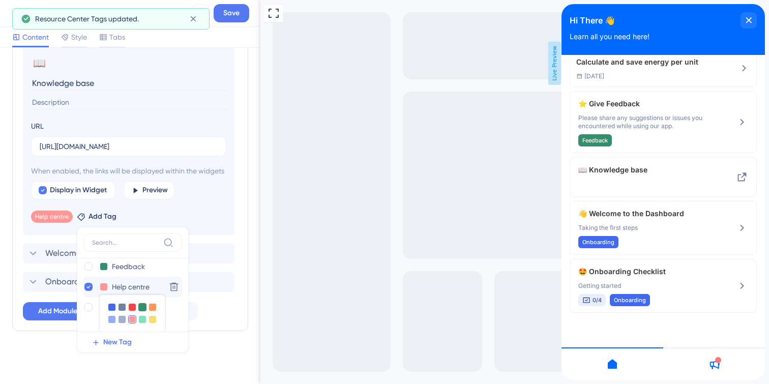
click at [142, 310] on div at bounding box center [142, 307] width 8 height 8
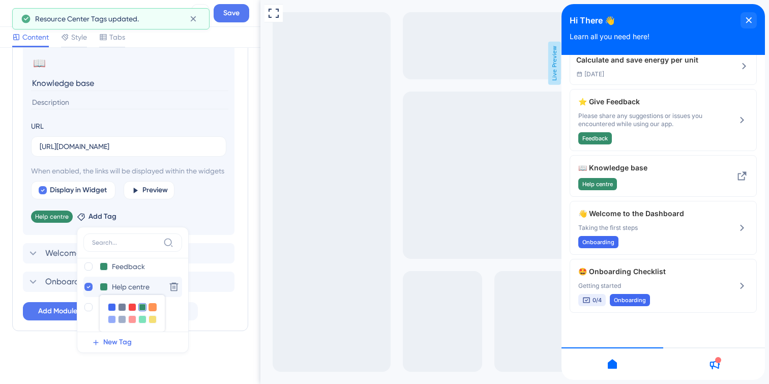
click at [152, 308] on div at bounding box center [153, 307] width 8 height 8
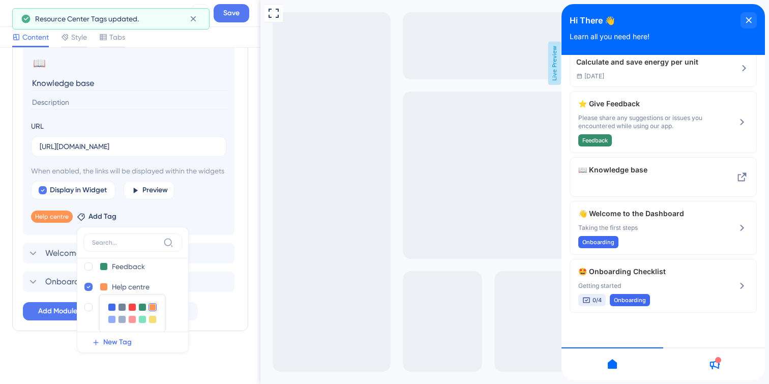
click at [308, 245] on div "Full Screen Preview Live Preview" at bounding box center [514, 192] width 509 height 384
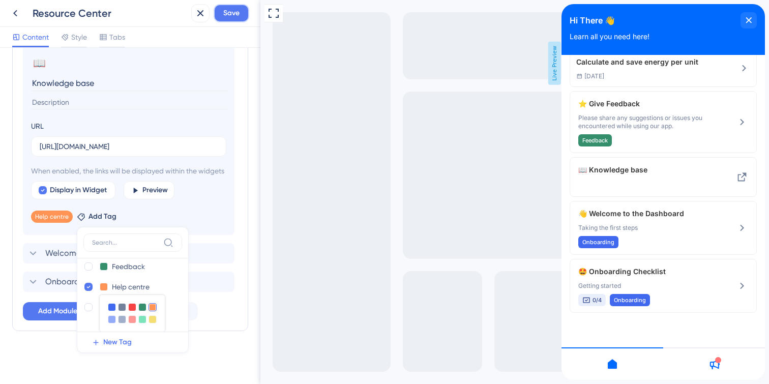
click at [227, 10] on span "Save" at bounding box center [231, 13] width 16 height 12
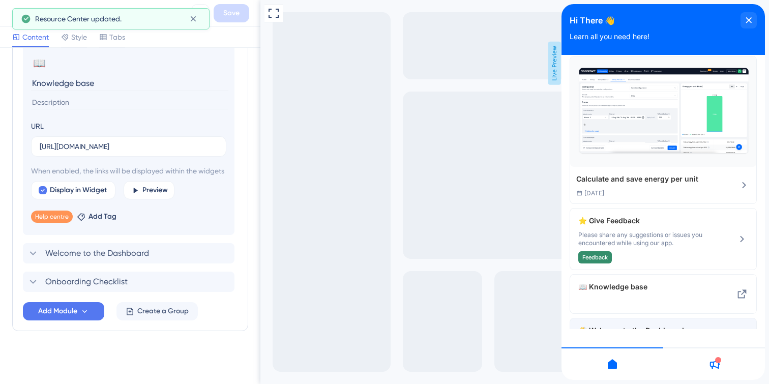
scroll to position [0, 0]
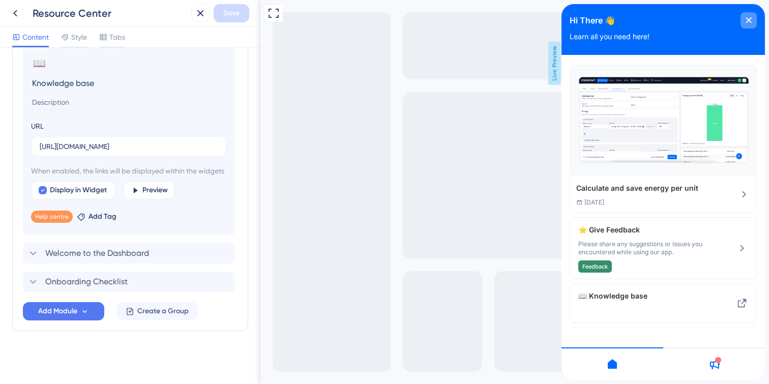
click at [748, 23] on icon "close resource center" at bounding box center [749, 20] width 6 height 6
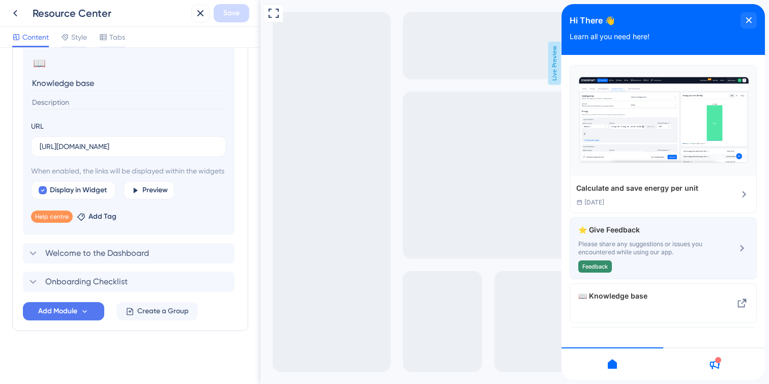
scroll to position [128, 0]
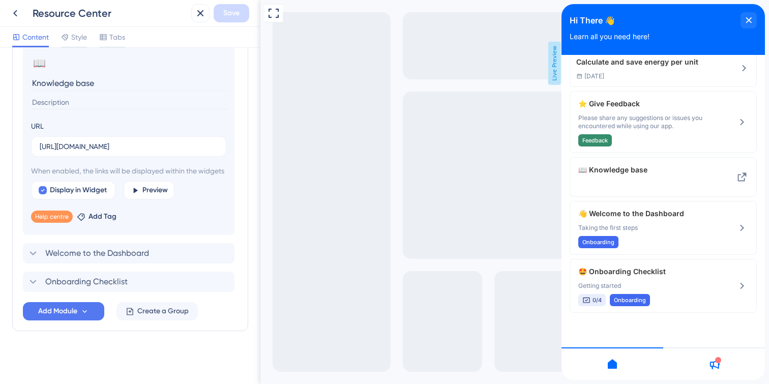
click at [718, 364] on icon at bounding box center [714, 364] width 12 height 12
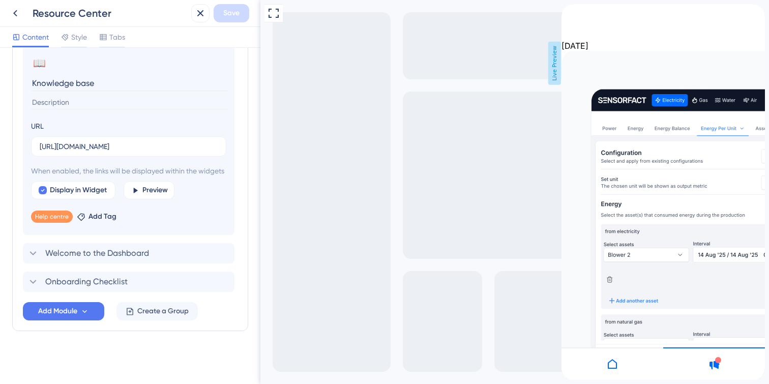
scroll to position [0, 0]
click at [569, 12] on icon "back to header" at bounding box center [565, 8] width 7 height 8
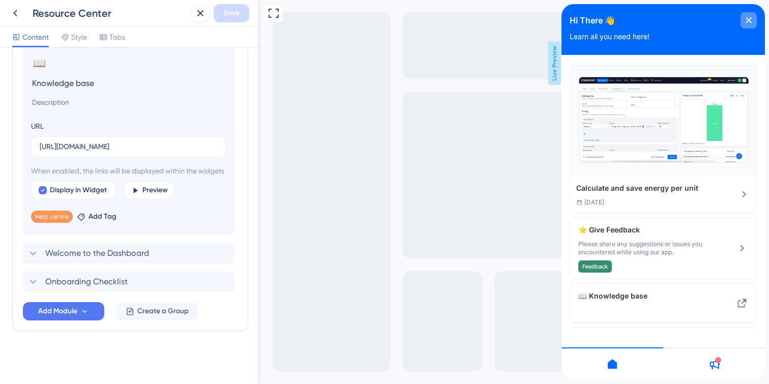
click at [750, 20] on icon "close resource center" at bounding box center [749, 20] width 6 height 6
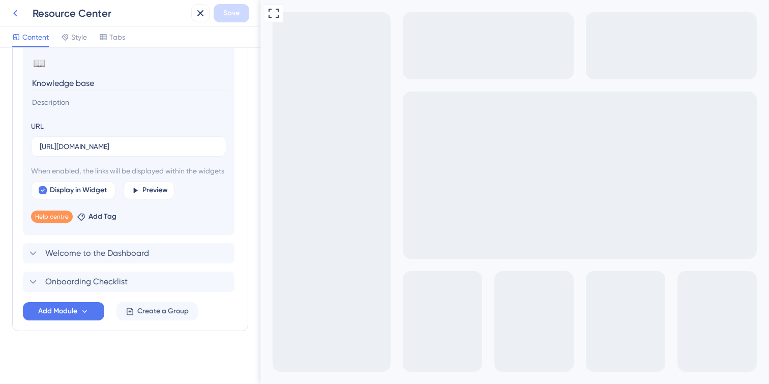
click at [11, 19] on button at bounding box center [15, 13] width 18 height 18
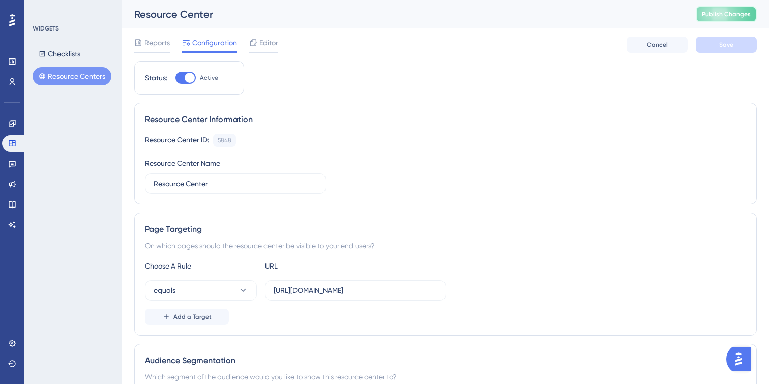
click at [722, 15] on span "Publish Changes" at bounding box center [726, 14] width 49 height 8
click at [262, 42] on span "Editor" at bounding box center [268, 43] width 19 height 12
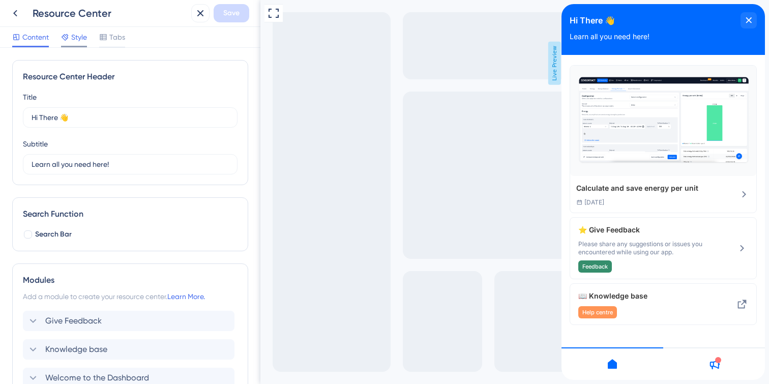
click at [79, 44] on div "Style" at bounding box center [74, 39] width 26 height 16
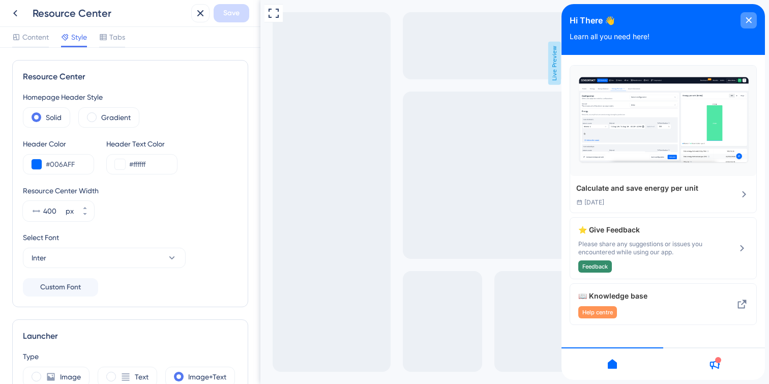
click at [751, 23] on icon "close resource center" at bounding box center [749, 20] width 6 height 6
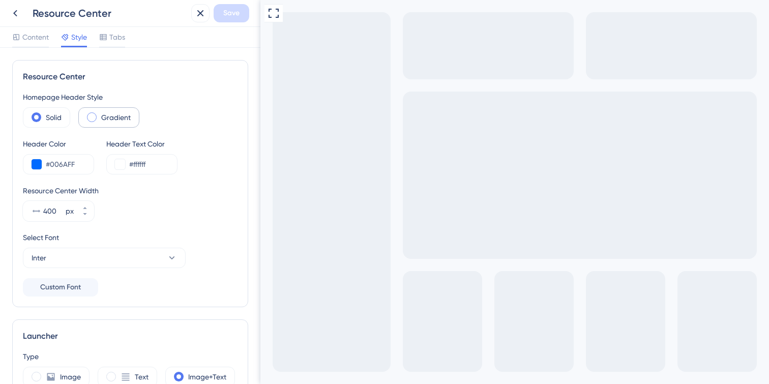
click at [90, 118] on span at bounding box center [92, 117] width 10 height 10
click at [100, 114] on input "radio" at bounding box center [100, 114] width 0 height 0
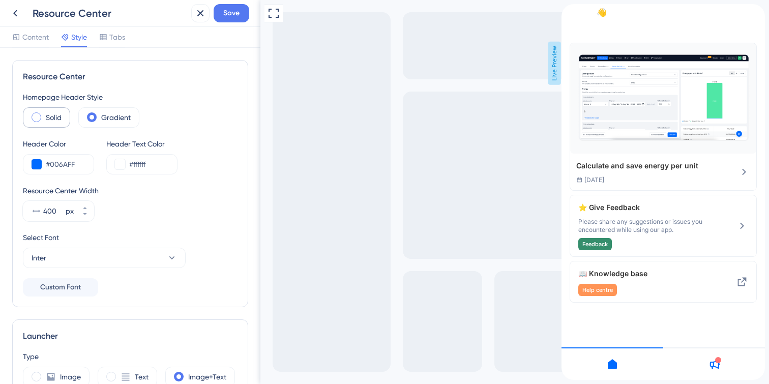
click at [37, 118] on span at bounding box center [37, 117] width 10 height 10
click at [44, 114] on input "radio" at bounding box center [44, 114] width 0 height 0
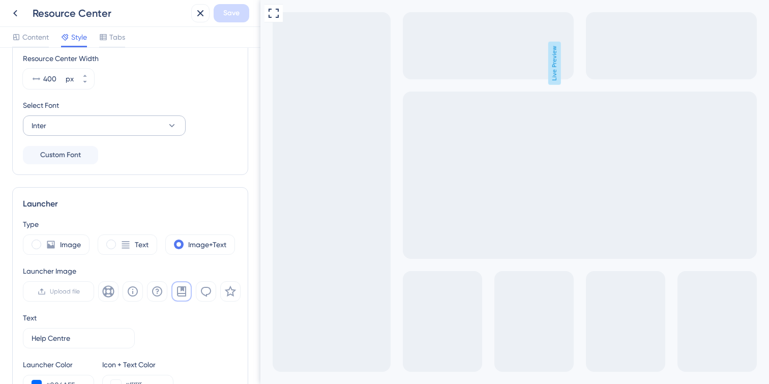
scroll to position [133, 0]
click at [35, 243] on span at bounding box center [37, 244] width 10 height 10
click at [44, 241] on input "radio" at bounding box center [44, 241] width 0 height 0
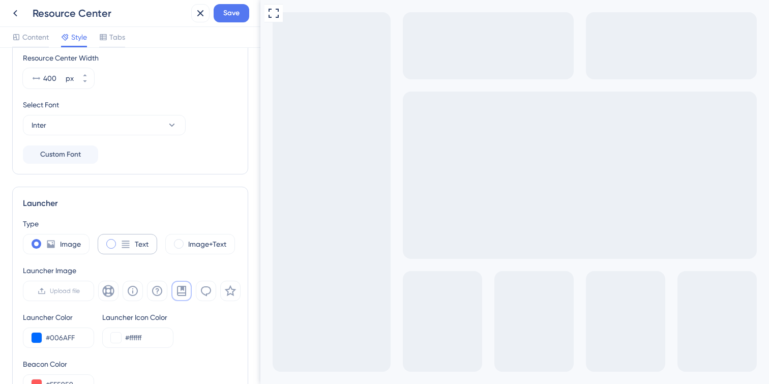
click at [113, 245] on span at bounding box center [111, 244] width 10 height 10
click at [119, 241] on input "radio" at bounding box center [119, 241] width 0 height 0
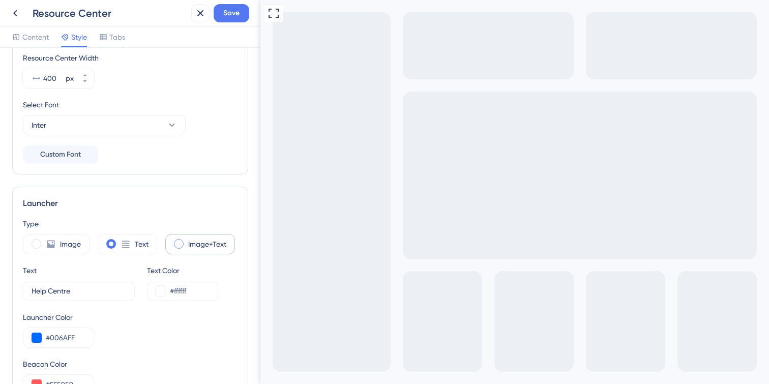
click at [179, 245] on span at bounding box center [179, 244] width 10 height 10
click at [187, 241] on input "radio" at bounding box center [187, 241] width 0 height 0
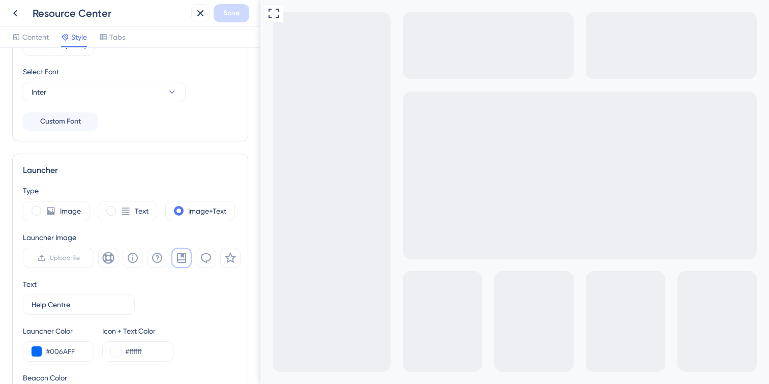
scroll to position [166, 0]
click at [111, 262] on icon at bounding box center [108, 257] width 12 height 12
click at [137, 261] on icon at bounding box center [133, 257] width 12 height 12
click at [156, 261] on icon at bounding box center [157, 257] width 10 height 10
click at [182, 258] on icon at bounding box center [181, 257] width 12 height 12
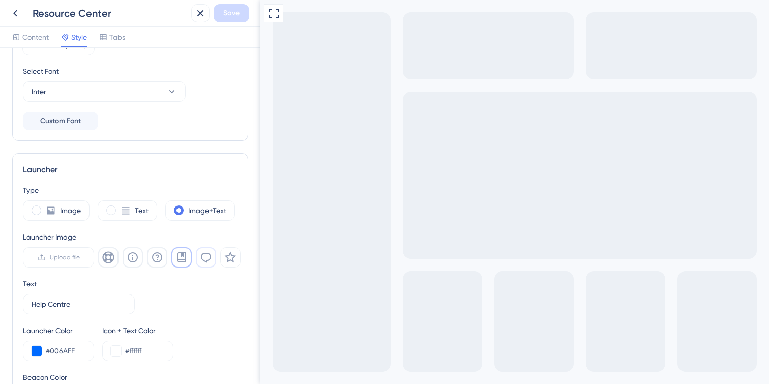
click at [200, 258] on icon at bounding box center [206, 257] width 12 height 12
click at [234, 264] on button at bounding box center [230, 257] width 20 height 20
click at [186, 258] on icon at bounding box center [181, 257] width 12 height 12
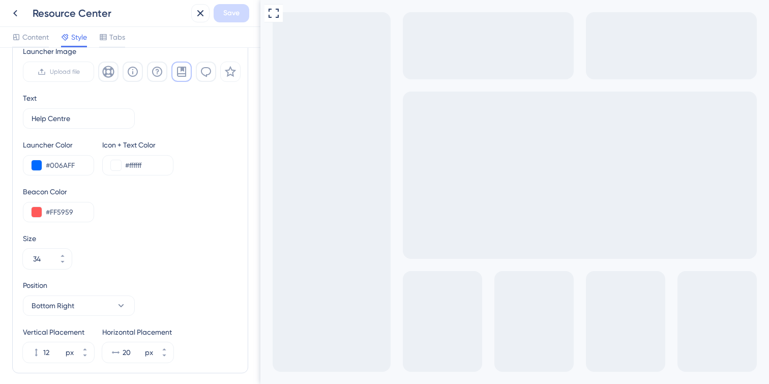
scroll to position [353, 0]
click at [61, 251] on button "34" at bounding box center [62, 253] width 18 height 10
click at [61, 251] on button "35" at bounding box center [62, 253] width 18 height 10
click at [61, 251] on button "36" at bounding box center [62, 253] width 18 height 10
click at [61, 251] on button "37" at bounding box center [62, 253] width 18 height 10
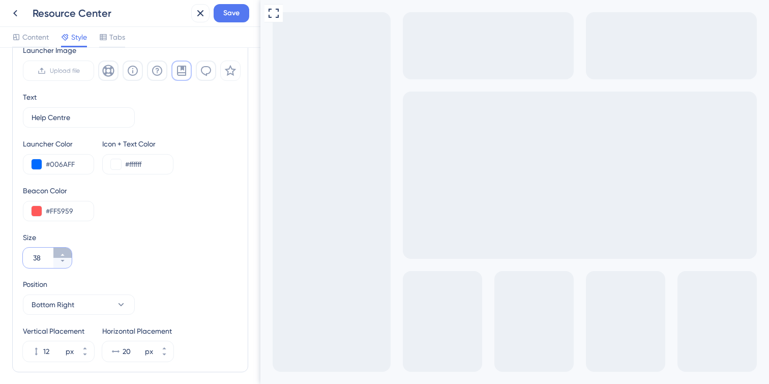
click at [61, 251] on button "38" at bounding box center [62, 253] width 18 height 10
click at [61, 251] on button "39" at bounding box center [62, 253] width 18 height 10
click at [62, 263] on icon at bounding box center [63, 261] width 6 height 6
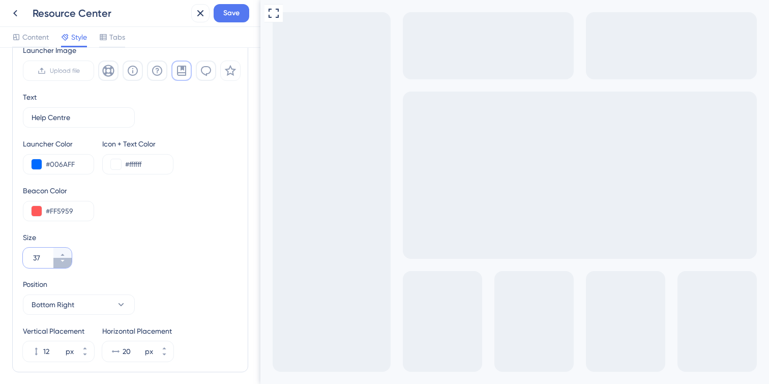
click at [62, 263] on icon at bounding box center [63, 261] width 6 height 6
type input "36"
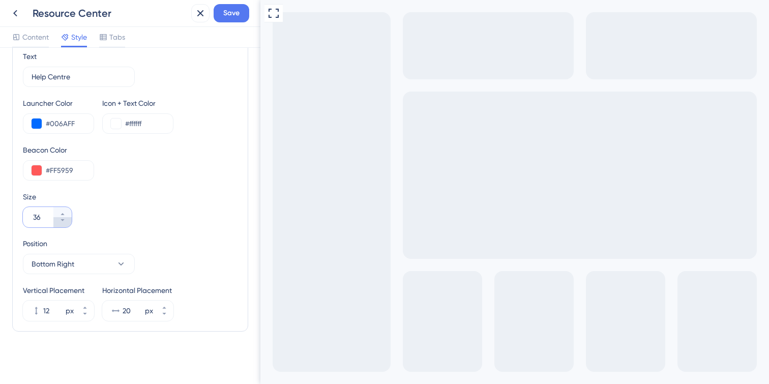
scroll to position [394, 0]
click at [85, 305] on icon at bounding box center [85, 307] width 6 height 6
click at [85, 315] on icon at bounding box center [85, 313] width 6 height 6
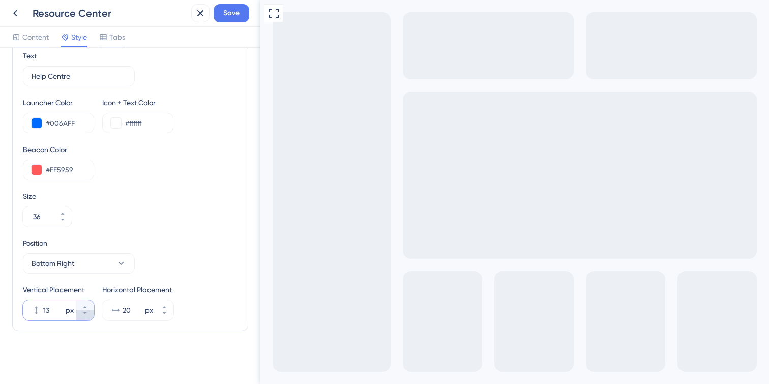
type input "12"
click at [120, 259] on icon at bounding box center [121, 263] width 10 height 10
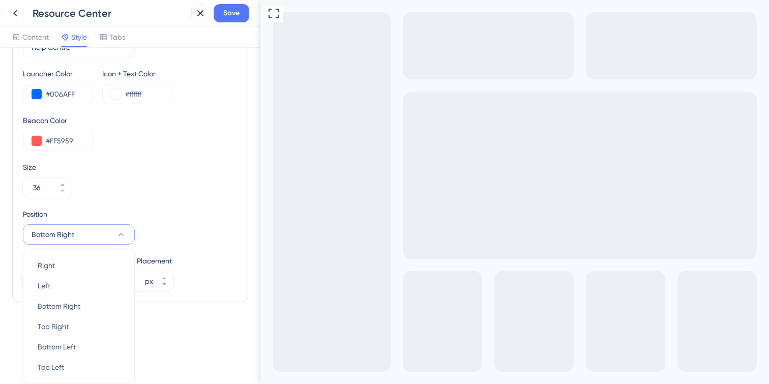
click at [195, 210] on div "Position Bottom Right Right Right Left Left Bottom Right Bottom Right Top Right…" at bounding box center [130, 226] width 215 height 37
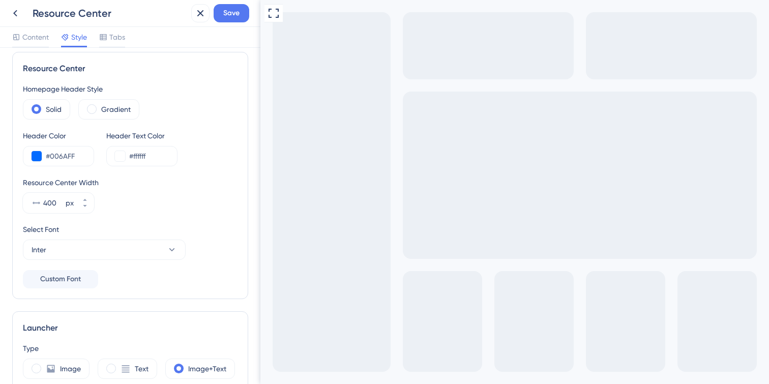
scroll to position [0, 0]
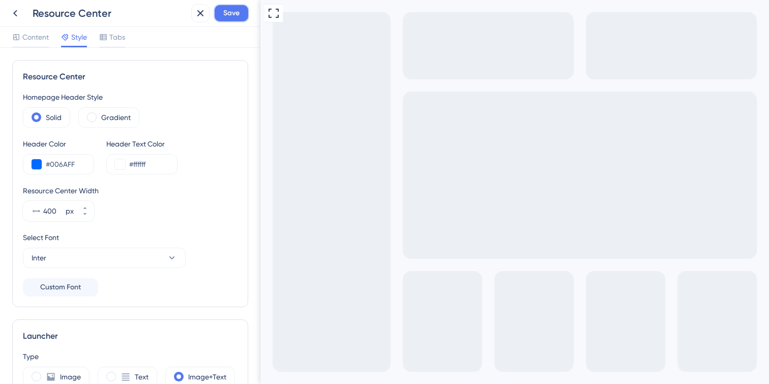
click at [229, 10] on span "Save" at bounding box center [231, 13] width 16 height 12
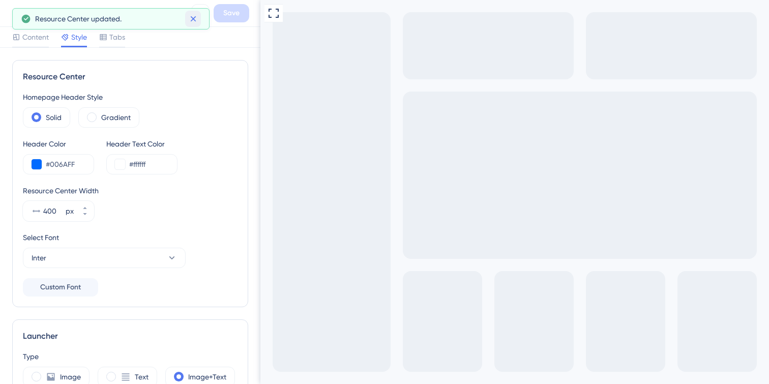
click at [194, 18] on icon at bounding box center [193, 19] width 10 height 10
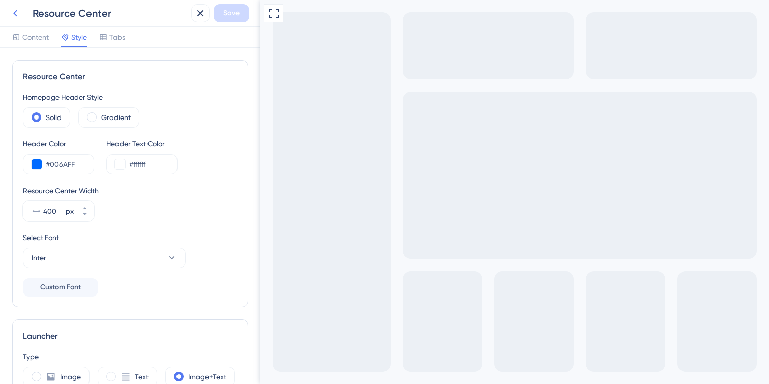
click at [11, 13] on icon at bounding box center [15, 13] width 12 height 12
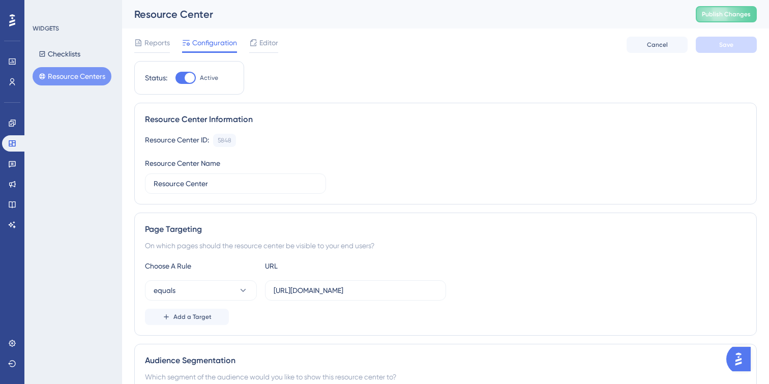
click at [684, 20] on div "Resource Center Publish Changes" at bounding box center [445, 14] width 647 height 28
click at [717, 18] on span "Publish Changes" at bounding box center [726, 14] width 49 height 8
click at [63, 54] on button "Checklists" at bounding box center [60, 54] width 54 height 18
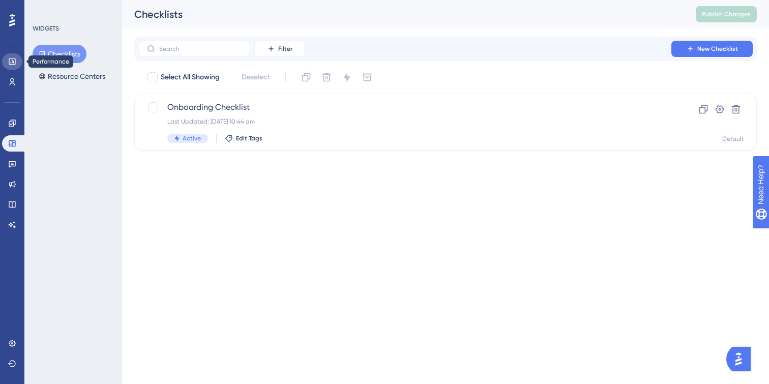
click at [11, 63] on icon at bounding box center [12, 61] width 8 height 8
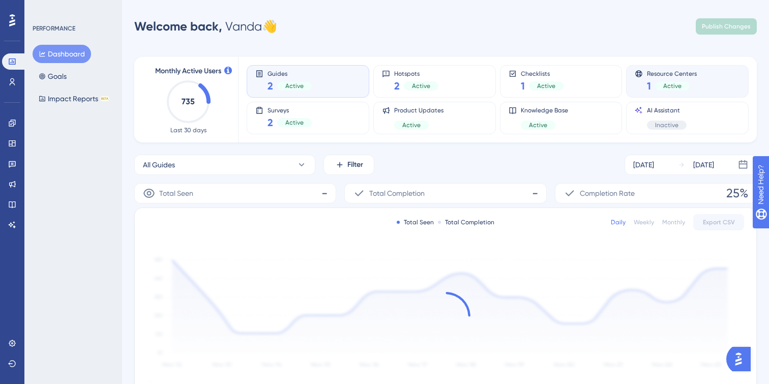
click at [722, 85] on div "Resource Centers 1 Active" at bounding box center [687, 81] width 105 height 23
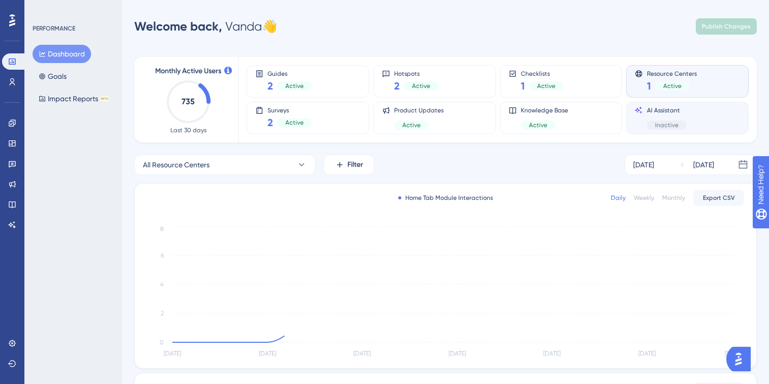
click at [714, 119] on div "AI Assistant Inactive" at bounding box center [687, 117] width 105 height 23
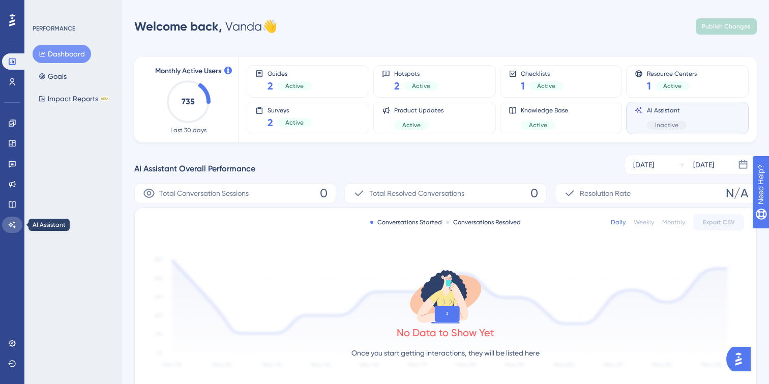
click at [10, 229] on link at bounding box center [12, 225] width 20 height 16
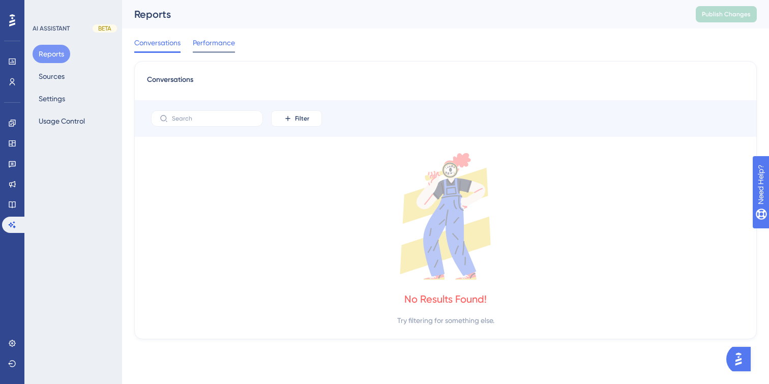
click at [207, 38] on span "Performance" at bounding box center [214, 43] width 42 height 12
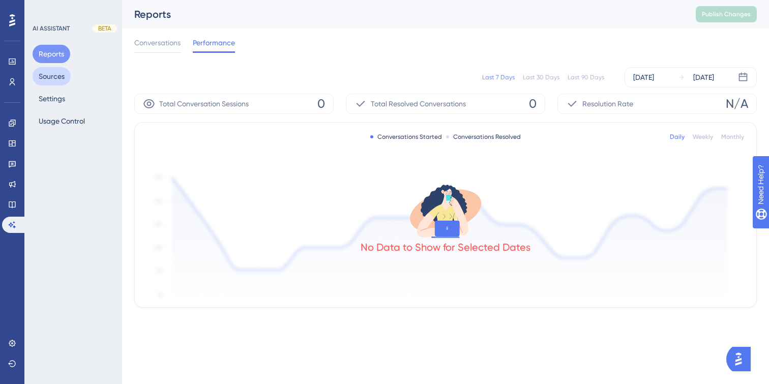
click at [62, 77] on button "Sources" at bounding box center [52, 76] width 38 height 18
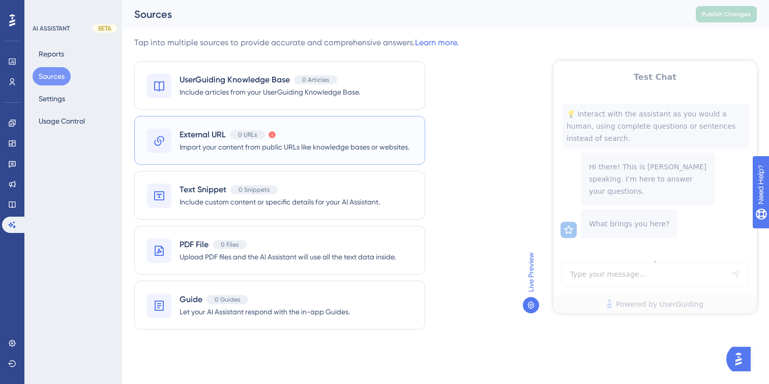
click at [305, 132] on div "External URL 0 URLs There was an error processing the content. Please try again…" at bounding box center [295, 135] width 230 height 12
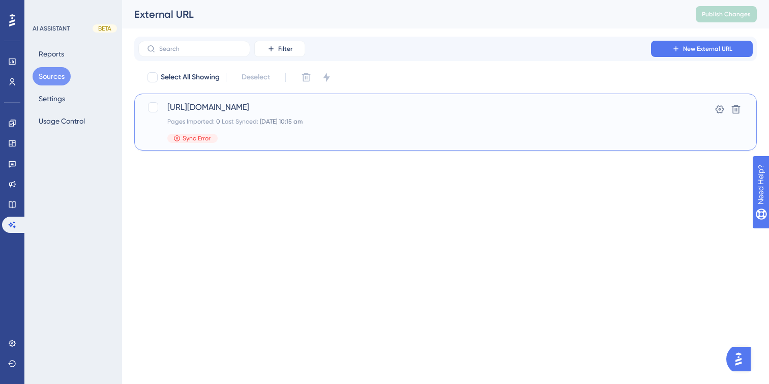
click at [192, 139] on span "Sync Error" at bounding box center [197, 138] width 28 height 8
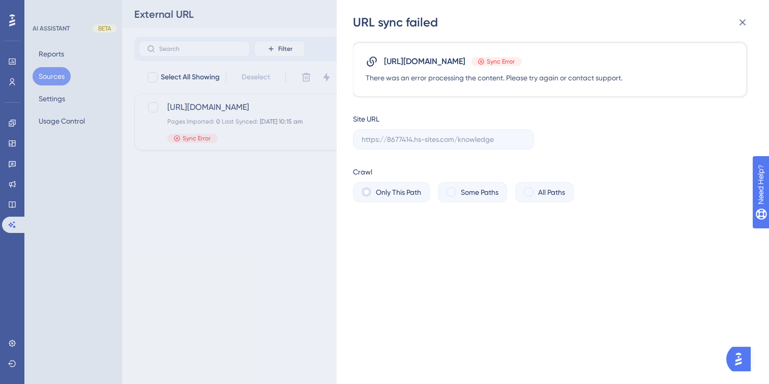
click at [609, 76] on span "There was an error processing the content. Please try again or contact support." at bounding box center [494, 78] width 257 height 12
click at [617, 81] on span "There was an error processing the content. Please try again or contact support." at bounding box center [494, 78] width 257 height 12
click at [738, 19] on icon at bounding box center [743, 22] width 12 height 12
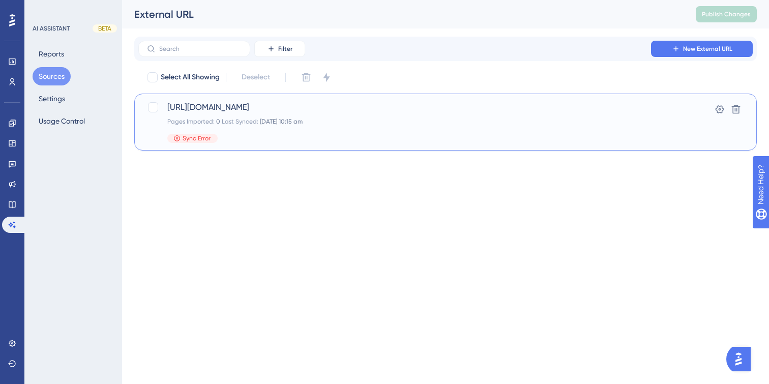
click at [376, 128] on div "https://8677414.hs-sites.com/knowledge Pages Imported: 0 Last Synced: 09 Sept 2…" at bounding box center [404, 122] width 475 height 42
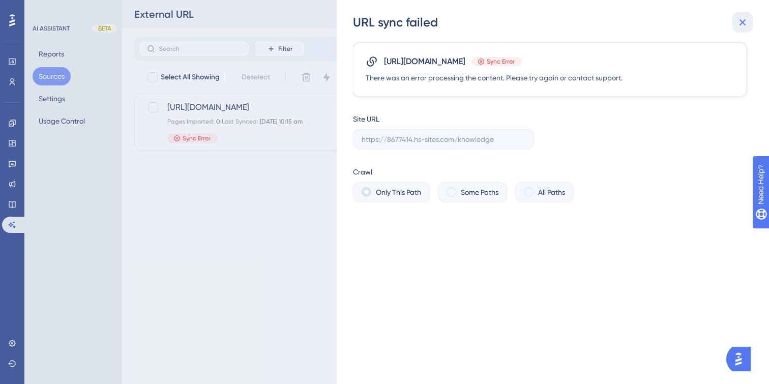
click at [741, 18] on icon at bounding box center [743, 22] width 12 height 12
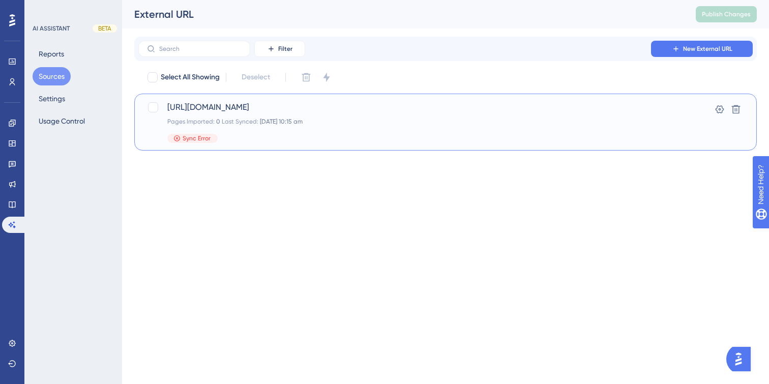
click at [461, 126] on div "https://8677414.hs-sites.com/knowledge Pages Imported: 0 Last Synced: 09 Sept 2…" at bounding box center [404, 122] width 475 height 42
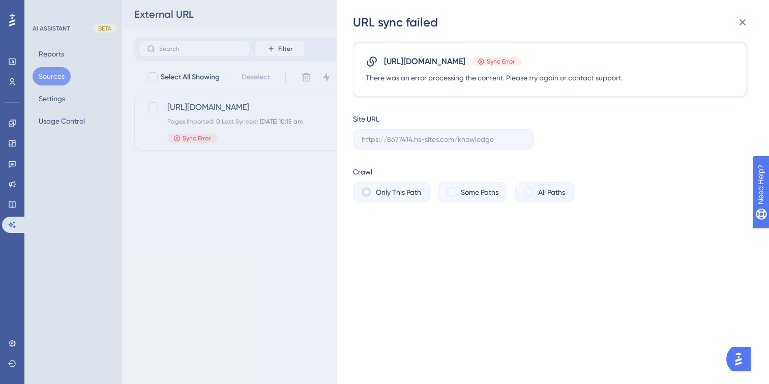
click at [228, 131] on div "URL sync failed https://8677414.hs-sites.com/knowledge Sync Error There was an …" at bounding box center [384, 192] width 769 height 384
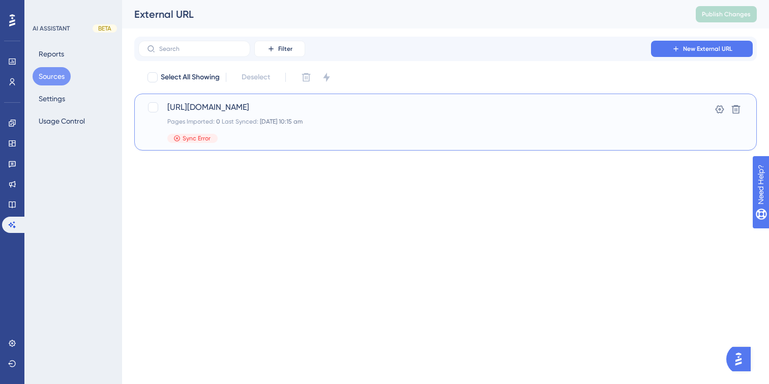
click at [309, 131] on div "https://8677414.hs-sites.com/knowledge Pages Imported: 0 Last Synced: 09 Sept 2…" at bounding box center [404, 122] width 475 height 42
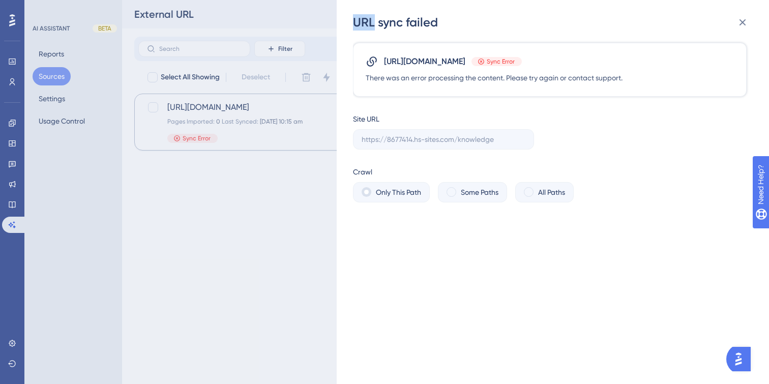
click at [309, 131] on div "URL sync failed https://8677414.hs-sites.com/knowledge Sync Error There was an …" at bounding box center [384, 192] width 769 height 384
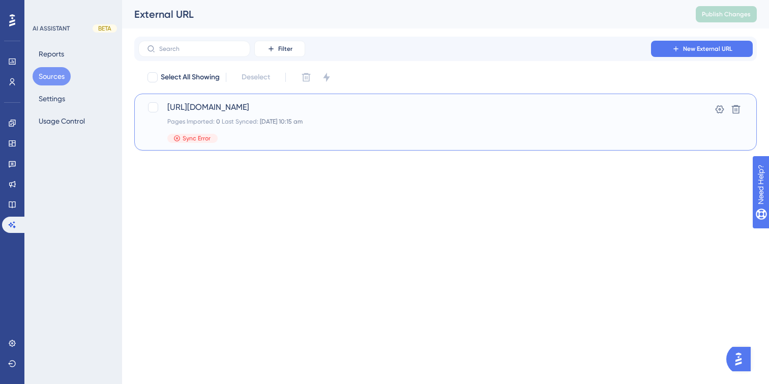
click at [309, 131] on div "https://8677414.hs-sites.com/knowledge Pages Imported: 0 Last Synced: 09 Sept 2…" at bounding box center [404, 122] width 475 height 42
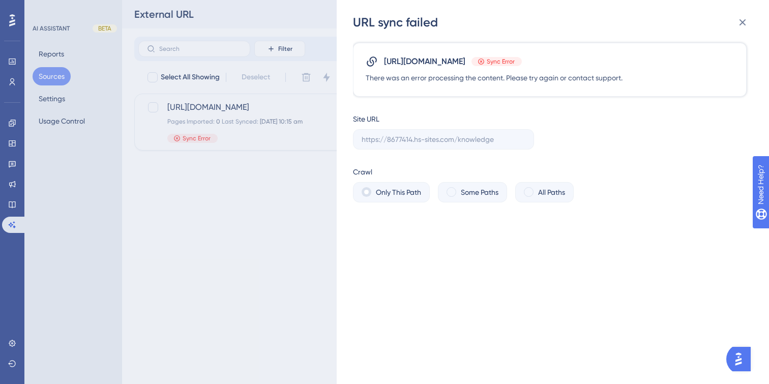
click at [628, 63] on div "https://8677414.hs-sites.com/knowledge Sync Error There was an error processing…" at bounding box center [550, 70] width 394 height 54
click at [735, 22] on button at bounding box center [742, 22] width 20 height 20
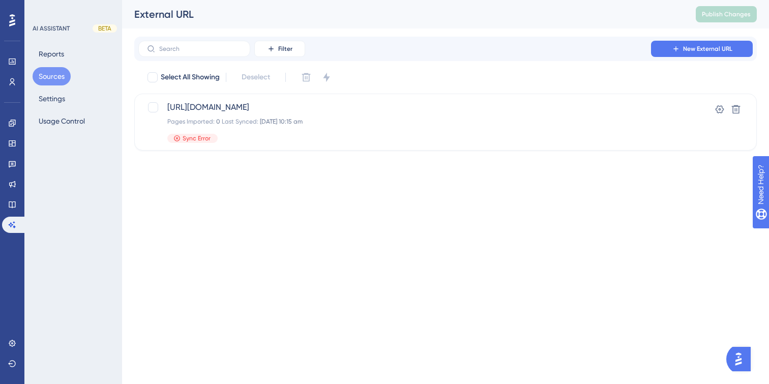
click at [497, 162] on div "Performance Users Engagement Widgets Feedback Product Updates Knowledge Base AI…" at bounding box center [445, 83] width 647 height 167
click at [509, 130] on div "https://8677414.hs-sites.com/knowledge Pages Imported: 0 Last Synced: 09 Sept 2…" at bounding box center [404, 122] width 475 height 42
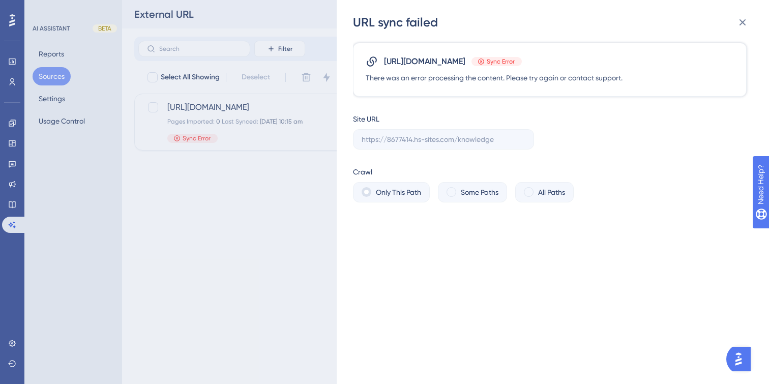
click at [367, 192] on span at bounding box center [367, 192] width 10 height 10
click at [467, 189] on span "Some Paths" at bounding box center [480, 192] width 38 height 12
click at [556, 189] on span "All Paths" at bounding box center [551, 192] width 27 height 12
click at [742, 21] on icon at bounding box center [743, 22] width 7 height 7
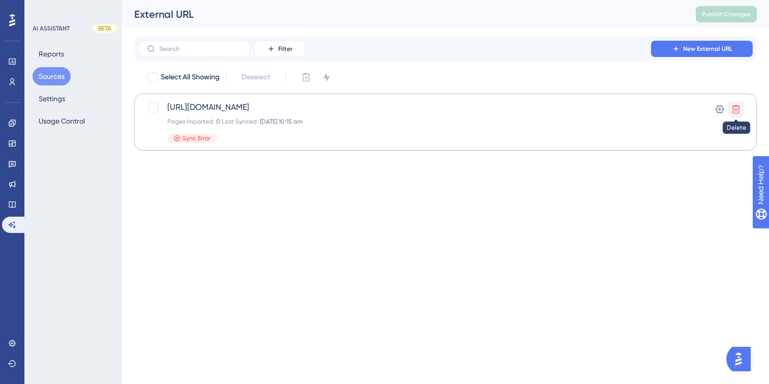
click at [738, 109] on icon at bounding box center [736, 109] width 10 height 10
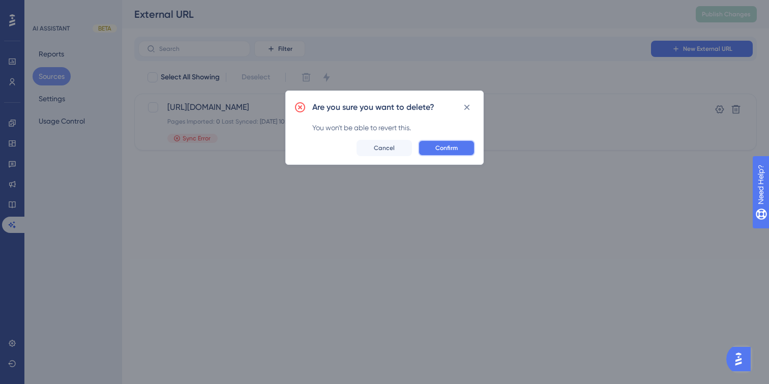
click at [460, 144] on button "Confirm" at bounding box center [446, 148] width 57 height 16
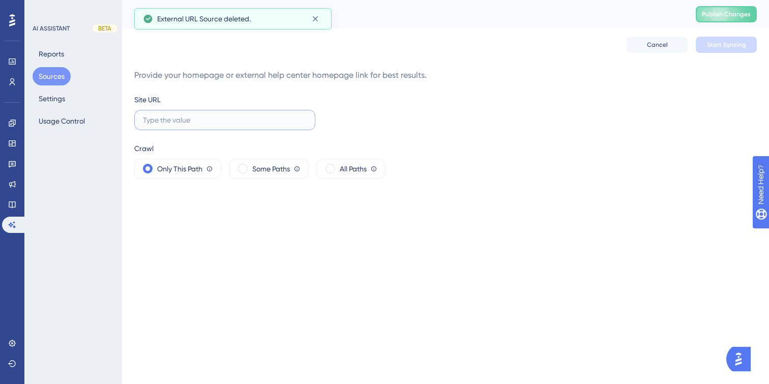
click at [216, 122] on input "text" at bounding box center [225, 119] width 164 height 11
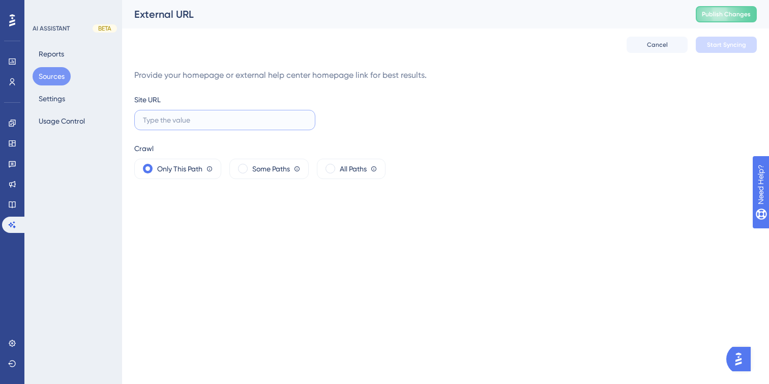
paste input "https://8677414.hs-sites.com/knowledge"
type input "https://8677414.hs-sites.com/knowledge"
click at [713, 47] on span "Start Syncing" at bounding box center [726, 45] width 39 height 8
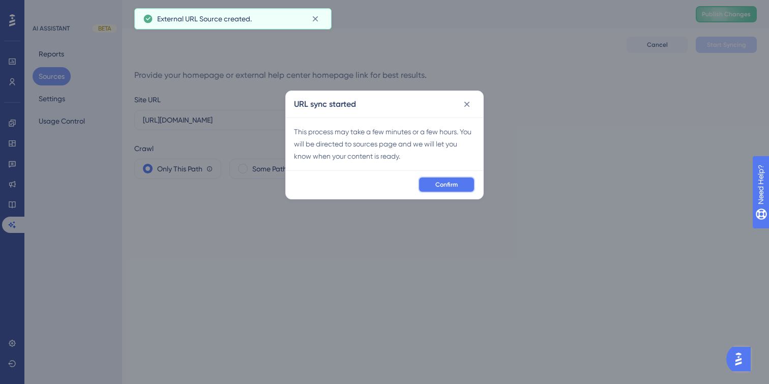
click at [451, 189] on button "Confirm" at bounding box center [446, 185] width 57 height 16
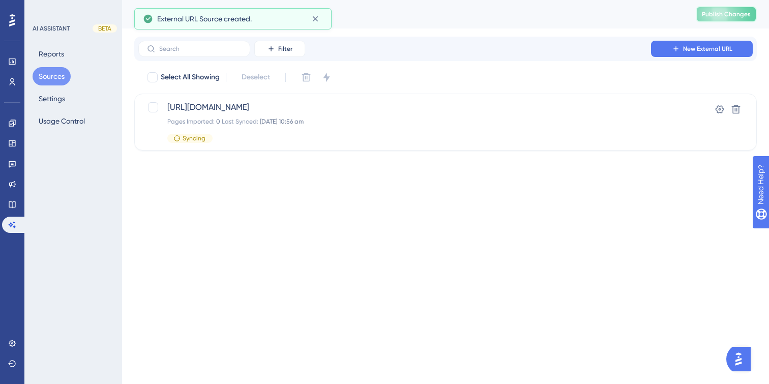
click at [718, 14] on span "Publish Changes" at bounding box center [726, 14] width 49 height 8
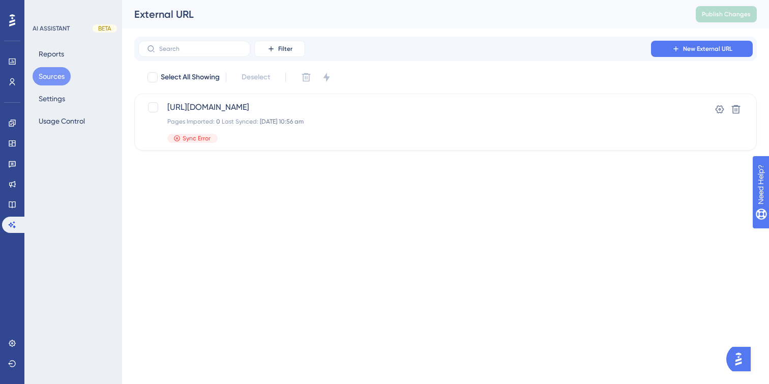
click at [213, 0] on html "Performance Users Engagement Widgets Feedback Product Updates Knowledge Base AI…" at bounding box center [384, 0] width 769 height 0
click at [735, 108] on icon at bounding box center [736, 109] width 9 height 9
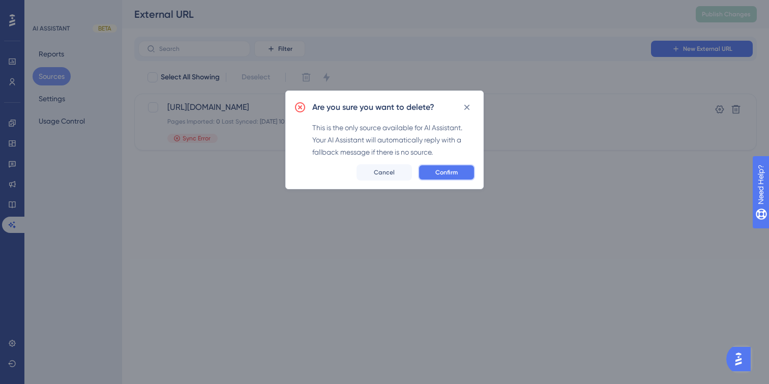
click at [449, 170] on span "Confirm" at bounding box center [446, 172] width 22 height 8
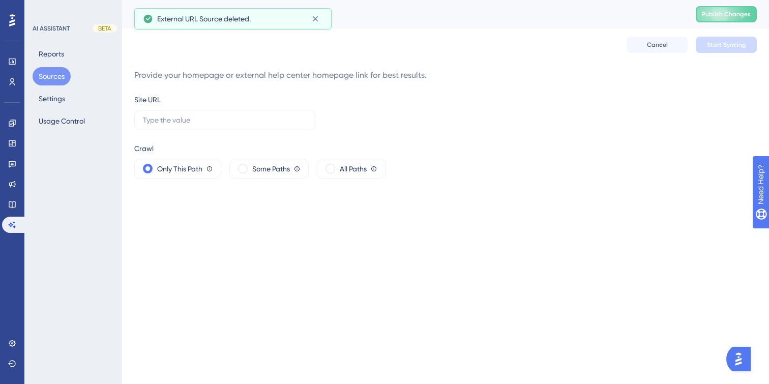
click at [481, 0] on html "Performance Users Engagement Widgets Feedback Product Updates Knowledge Base AI…" at bounding box center [384, 0] width 769 height 0
click at [12, 119] on link at bounding box center [12, 123] width 20 height 16
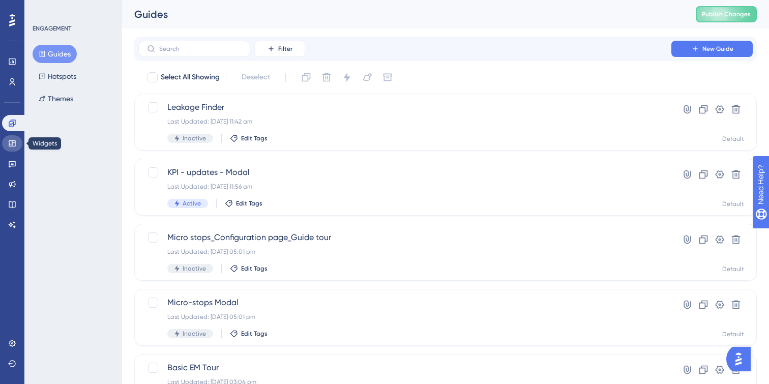
click at [17, 145] on link at bounding box center [12, 143] width 20 height 16
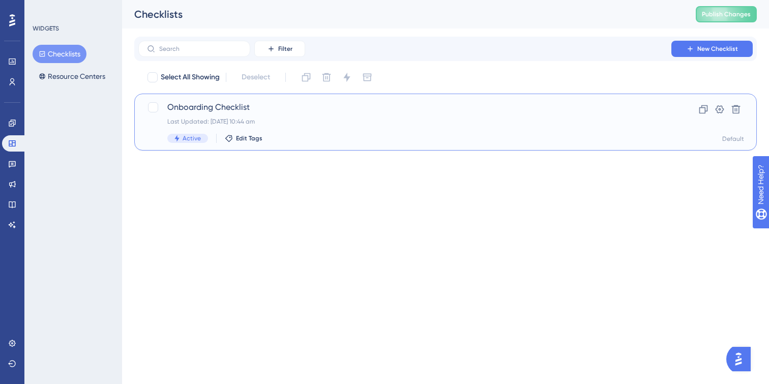
click at [313, 110] on span "Onboarding Checklist" at bounding box center [404, 107] width 475 height 12
click at [347, 132] on div "Onboarding Checklist Last Updated: 19 Aug 2025 10:44 am Active Edit Tags" at bounding box center [404, 122] width 475 height 42
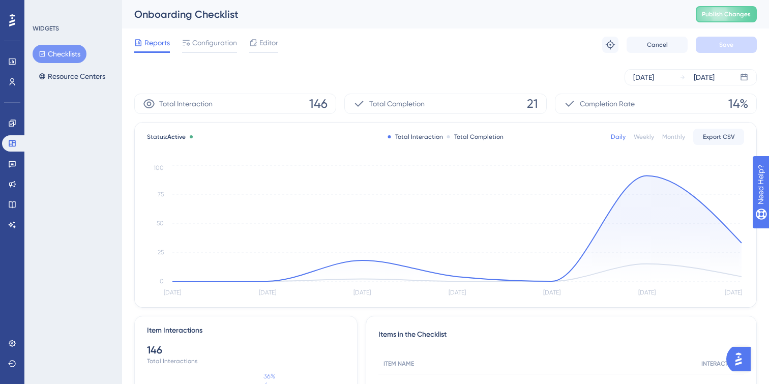
click at [678, 138] on div "Monthly" at bounding box center [673, 137] width 23 height 8
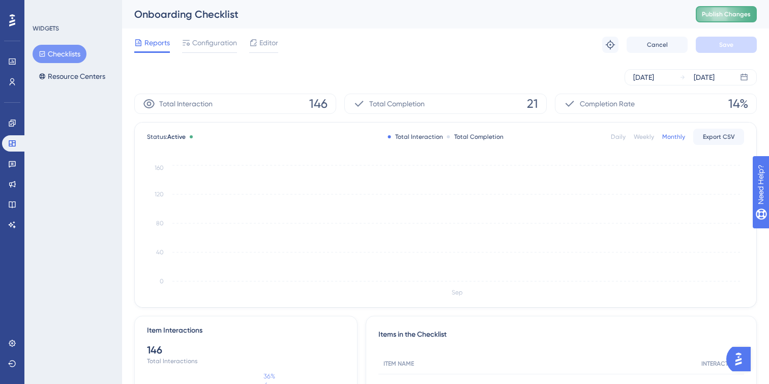
click at [705, 9] on button "Publish Changes" at bounding box center [726, 14] width 61 height 16
click at [618, 134] on div "Daily" at bounding box center [618, 137] width 15 height 8
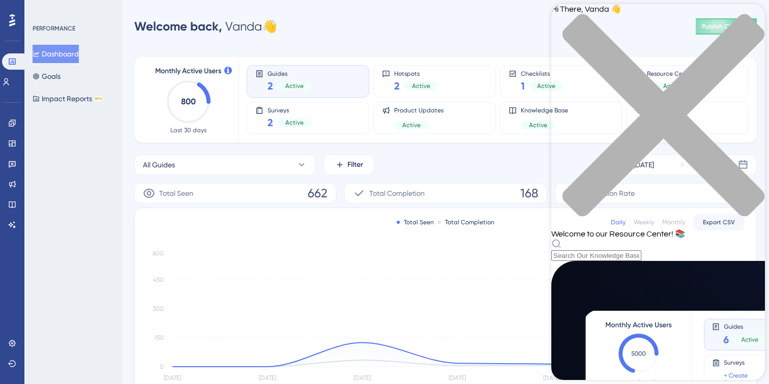
click at [749, 22] on icon "close resource center" at bounding box center [658, 121] width 214 height 214
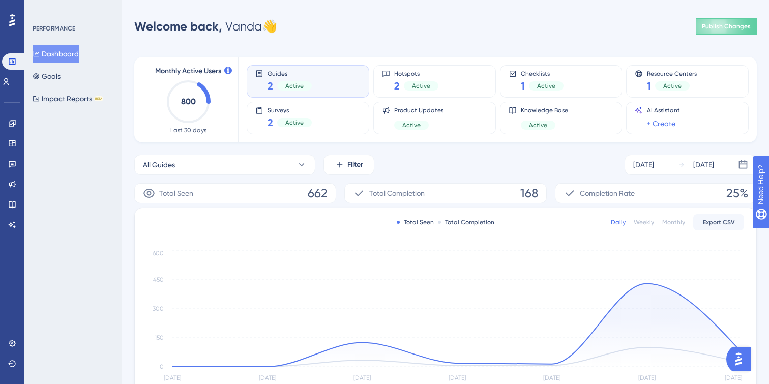
click at [737, 356] on img "Open AI Assistant Launcher" at bounding box center [738, 359] width 18 height 18
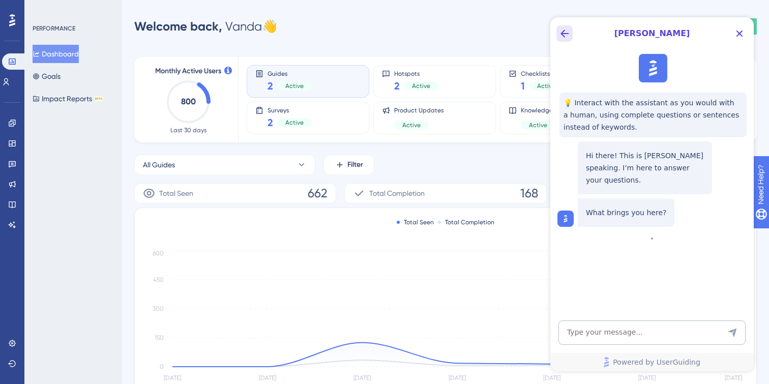
click at [562, 36] on icon "Back Button" at bounding box center [565, 33] width 12 height 12
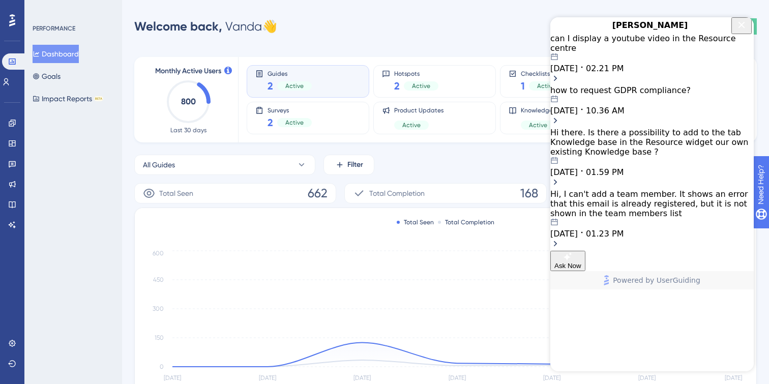
click at [740, 31] on icon "Close Button" at bounding box center [742, 25] width 12 height 12
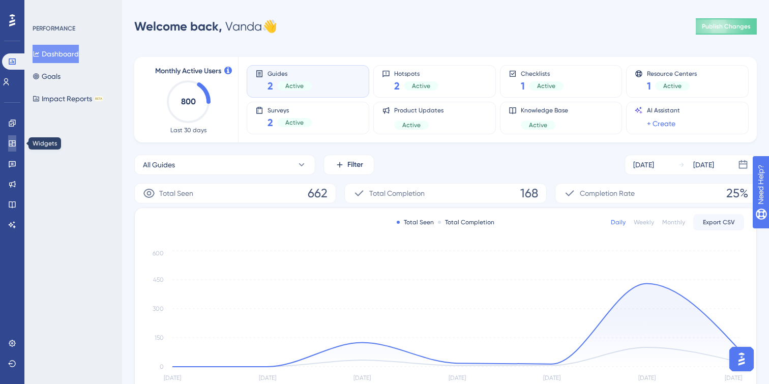
click at [13, 138] on link at bounding box center [12, 143] width 8 height 16
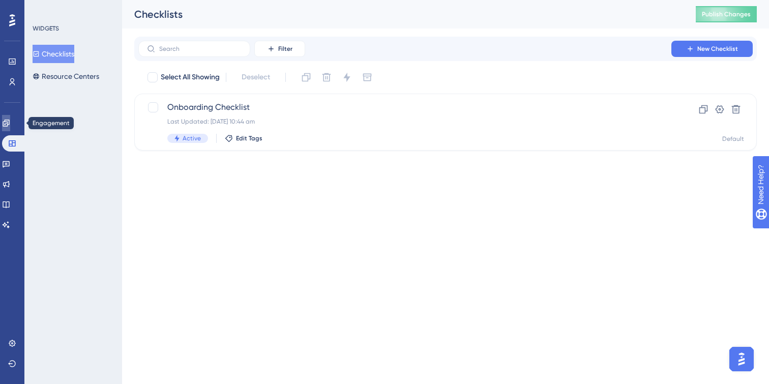
click at [6, 125] on link at bounding box center [6, 123] width 8 height 16
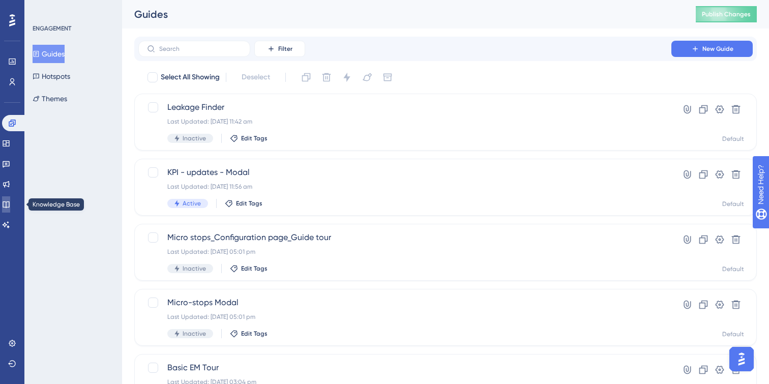
click at [10, 199] on link at bounding box center [6, 204] width 8 height 16
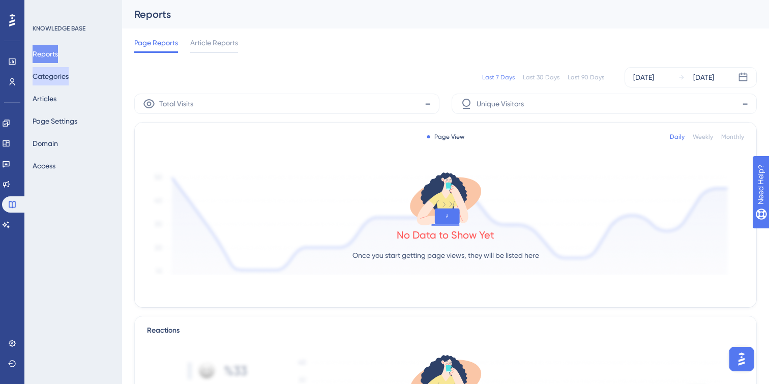
click at [58, 70] on button "Categories" at bounding box center [51, 76] width 36 height 18
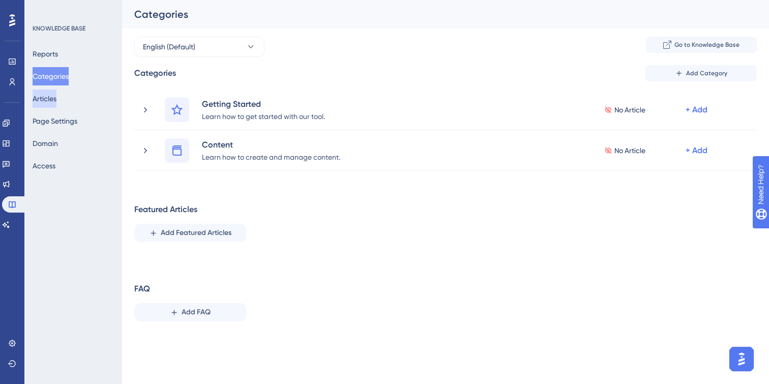
click at [53, 101] on button "Articles" at bounding box center [45, 99] width 24 height 18
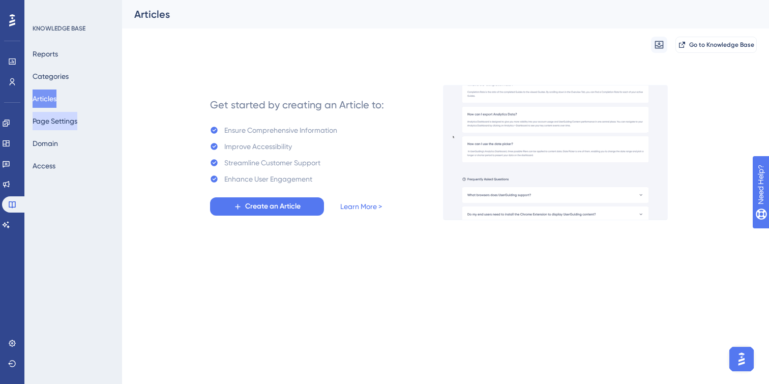
click at [54, 122] on button "Page Settings" at bounding box center [55, 121] width 45 height 18
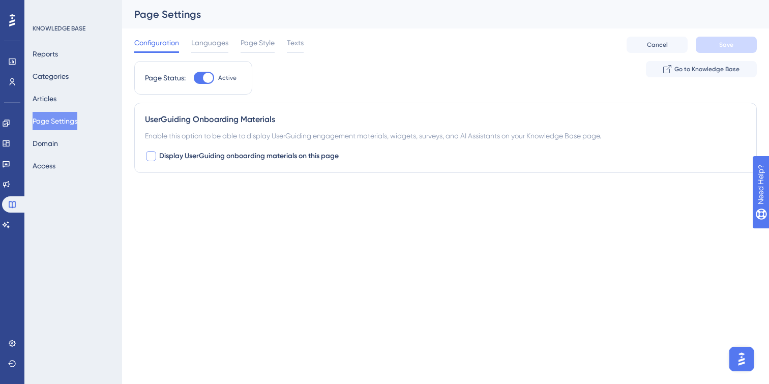
click at [156, 154] on div at bounding box center [151, 156] width 10 height 10
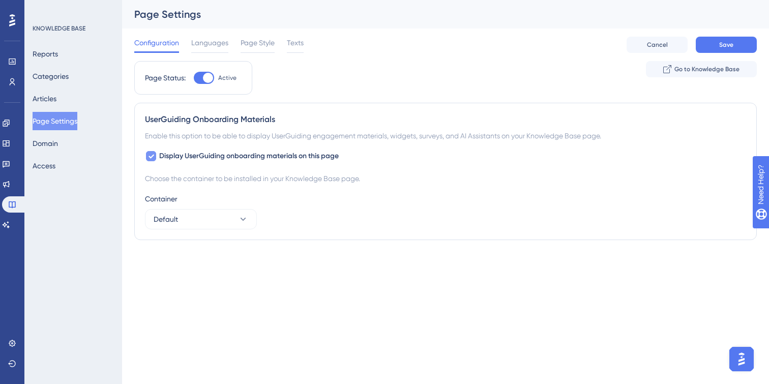
click at [156, 154] on div at bounding box center [151, 156] width 10 height 10
checkbox input "false"
click at [55, 167] on button "Access" at bounding box center [44, 166] width 23 height 18
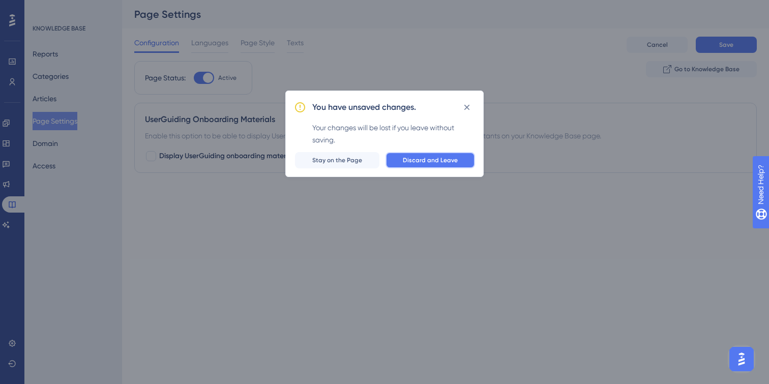
click at [418, 155] on button "Discard and Leave" at bounding box center [431, 160] width 90 height 16
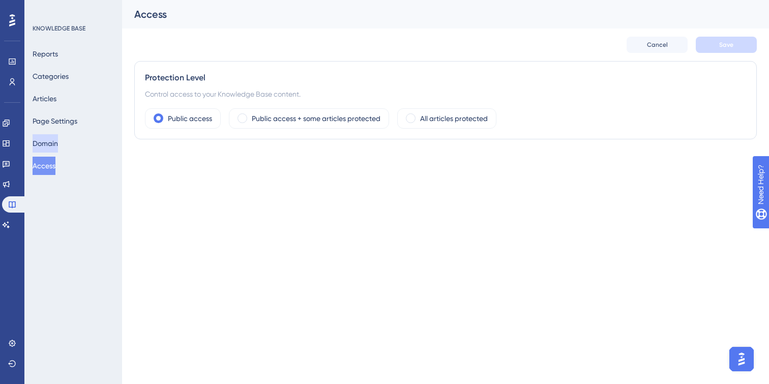
click at [58, 140] on button "Domain" at bounding box center [45, 143] width 25 height 18
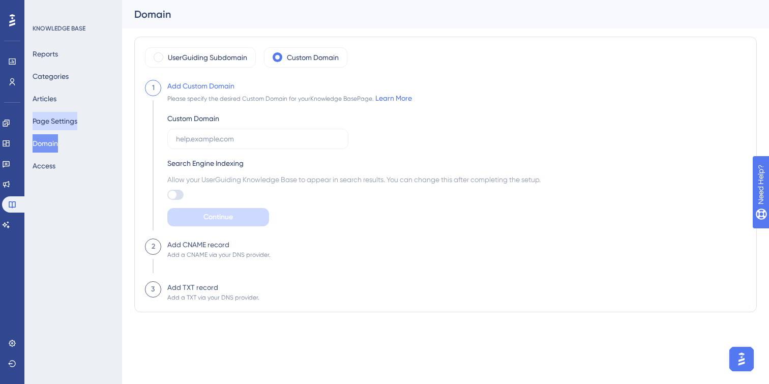
click at [64, 113] on button "Page Settings" at bounding box center [55, 121] width 45 height 18
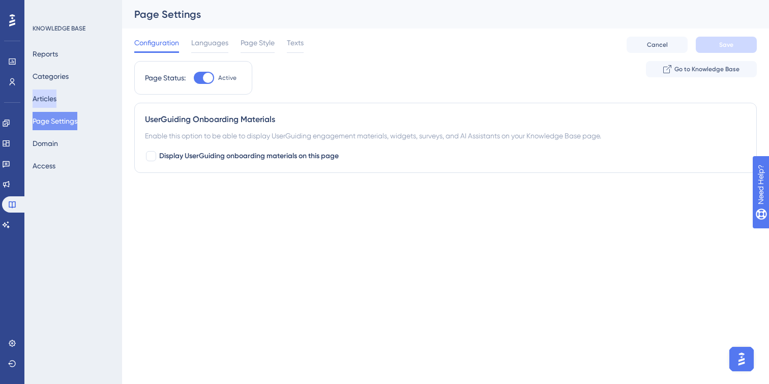
click at [56, 94] on button "Articles" at bounding box center [45, 99] width 24 height 18
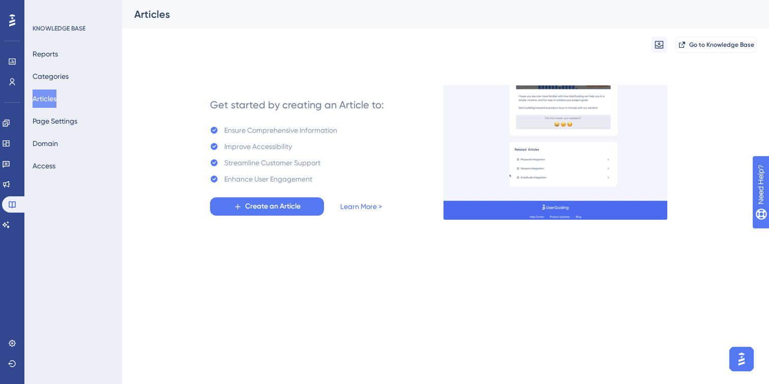
click at [229, 251] on div "Performance Users Engagement Widgets Feedback Product Updates Knowledge Base AI…" at bounding box center [384, 126] width 769 height 252
click at [320, 0] on html "Performance Users Engagement Widgets Feedback Product Updates Knowledge Base AI…" at bounding box center [384, 0] width 769 height 0
